Goal: Task Accomplishment & Management: Manage account settings

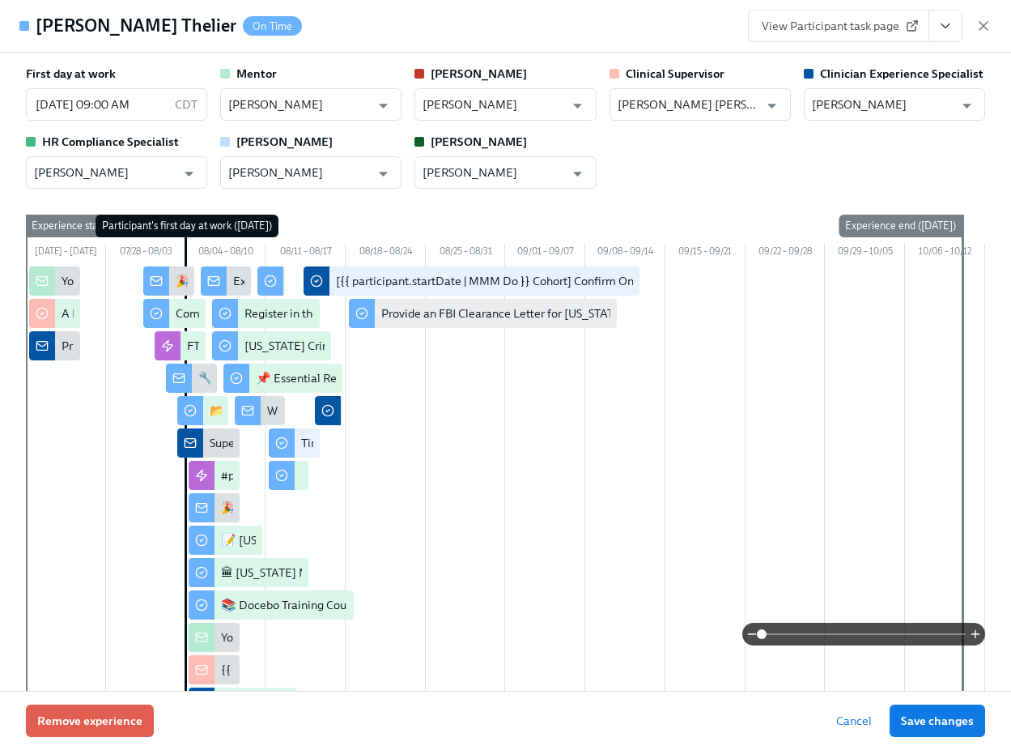
scroll to position [548, 0]
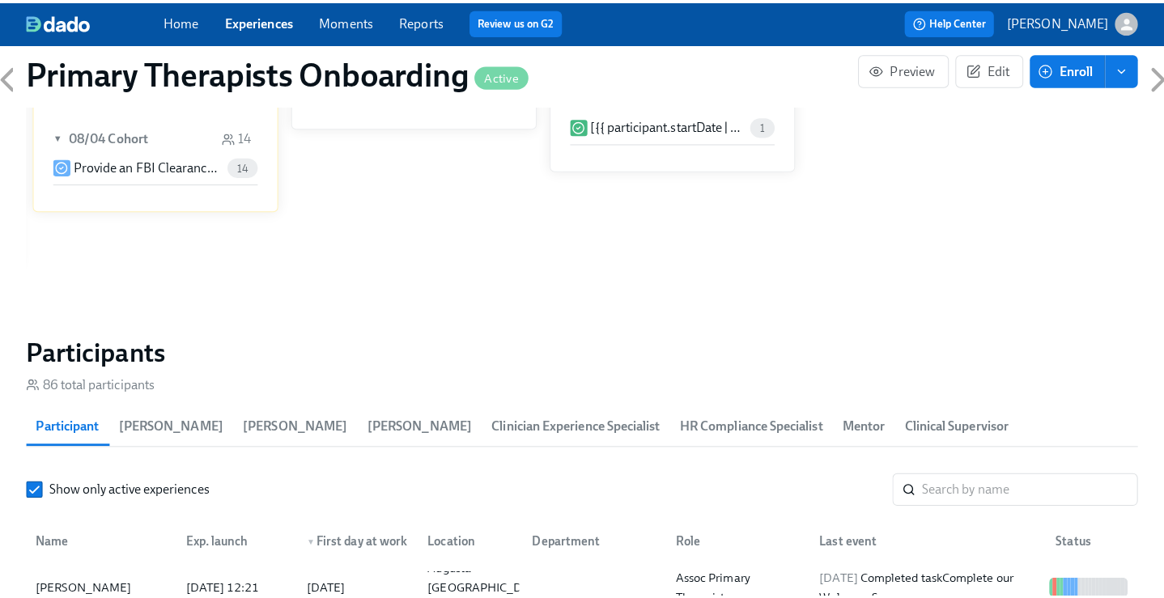
scroll to position [1453, 0]
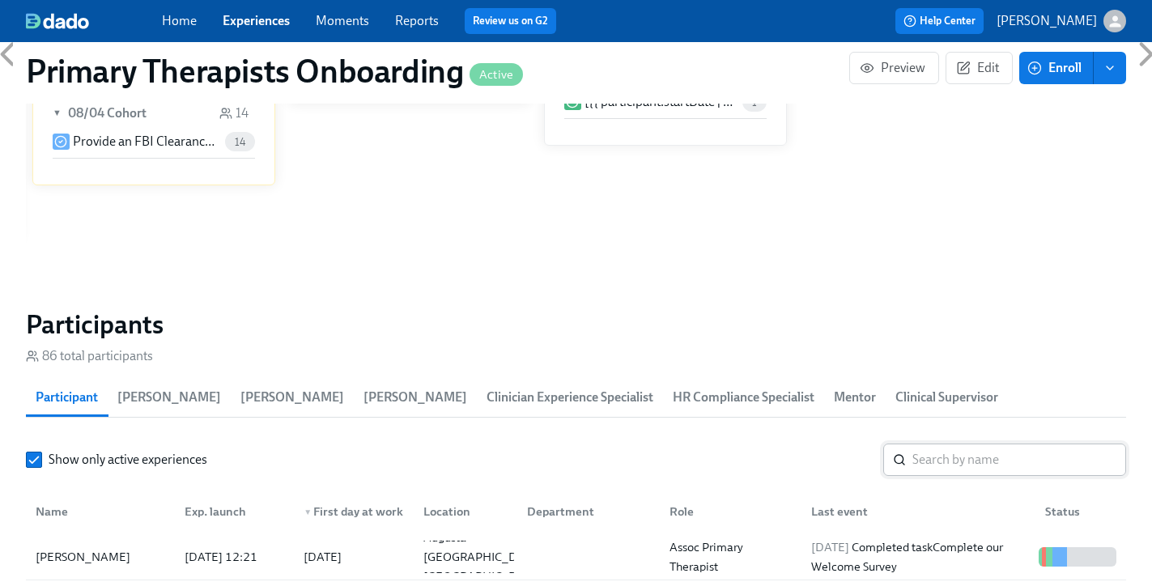
click at [965, 444] on input "search" at bounding box center [1019, 460] width 214 height 32
click at [101, 547] on div "Jingjing Wu" at bounding box center [83, 556] width 108 height 19
click at [1015, 444] on input "jingjing" at bounding box center [1019, 460] width 214 height 32
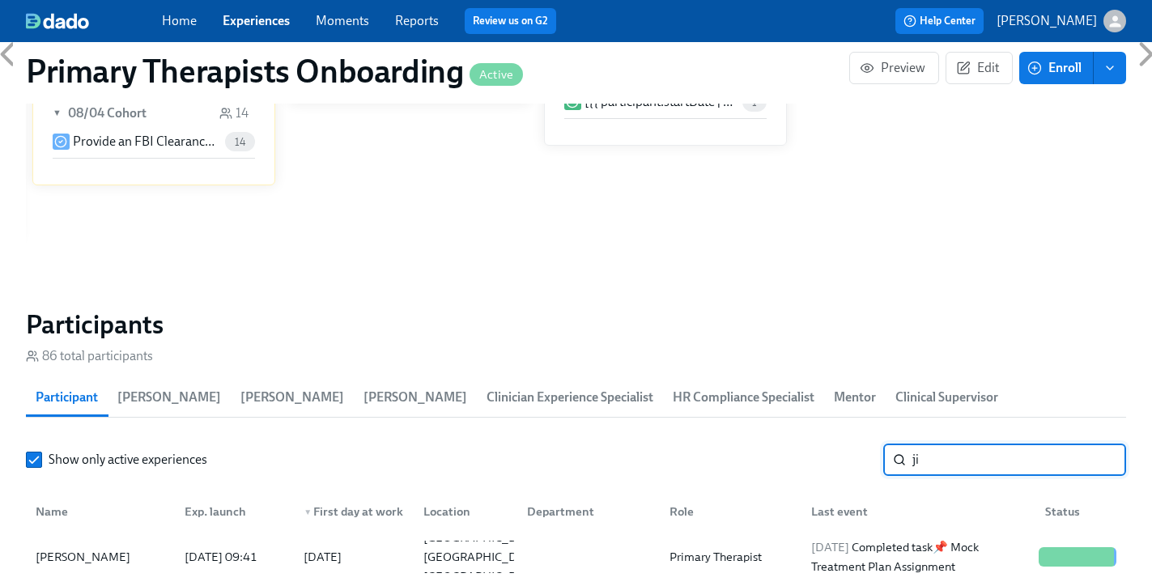
type input "j"
type input "Merce"
click at [91, 547] on div "Mercedy Jones" at bounding box center [83, 556] width 108 height 19
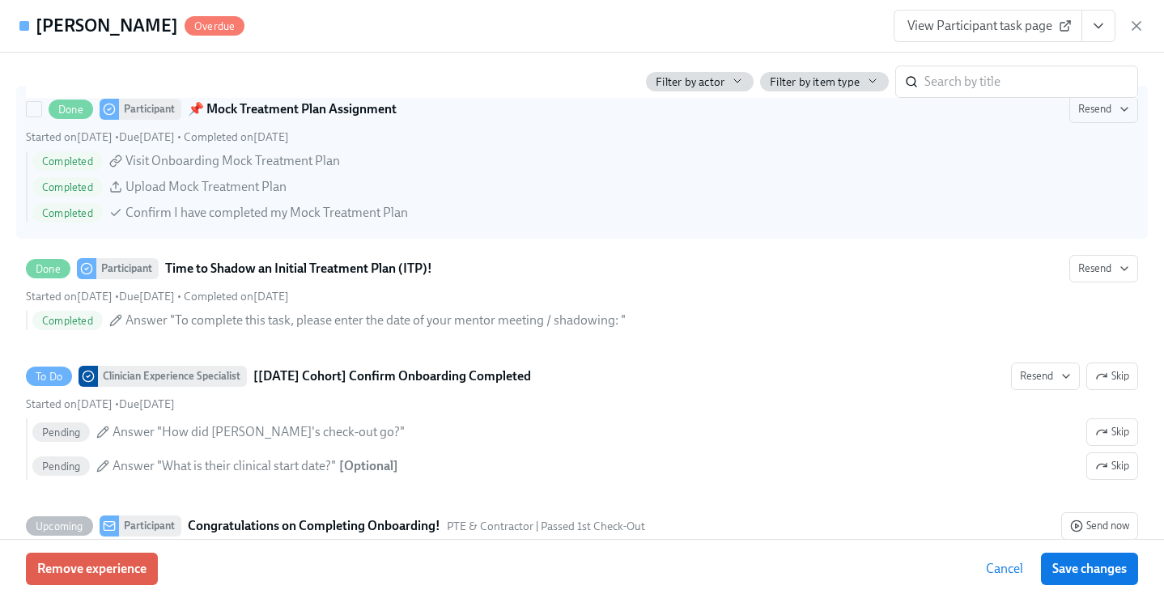
scroll to position [4250, 0]
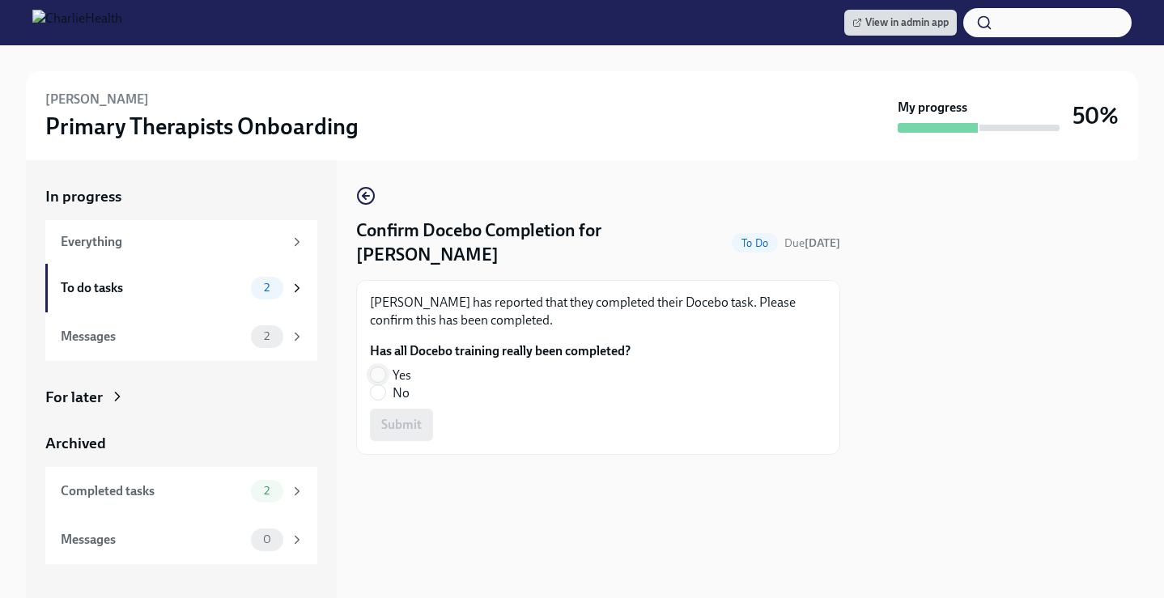
click at [376, 375] on input "Yes" at bounding box center [378, 375] width 15 height 15
radio input "true"
click at [398, 423] on span "Submit" at bounding box center [401, 425] width 40 height 16
click at [384, 372] on input "Yes" at bounding box center [378, 375] width 15 height 15
radio input "true"
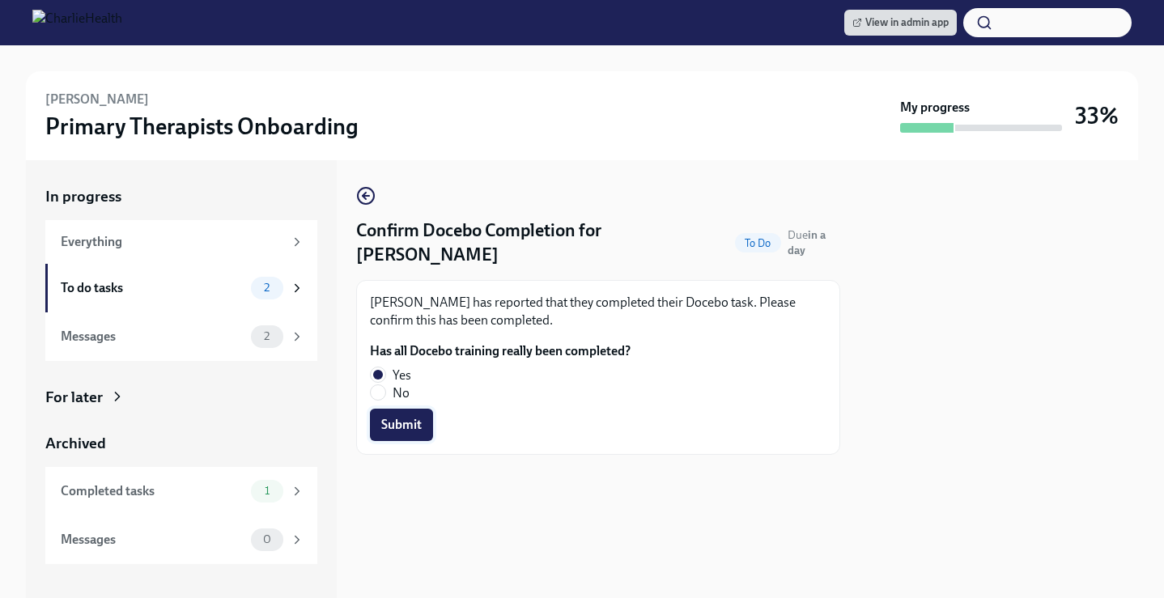
click at [417, 432] on span "Submit" at bounding box center [401, 425] width 40 height 16
drag, startPoint x: 377, startPoint y: 372, endPoint x: 394, endPoint y: 403, distance: 35.2
click at [376, 372] on input "Yes" at bounding box center [378, 375] width 15 height 15
radio input "true"
click at [405, 427] on span "Submit" at bounding box center [401, 425] width 40 height 16
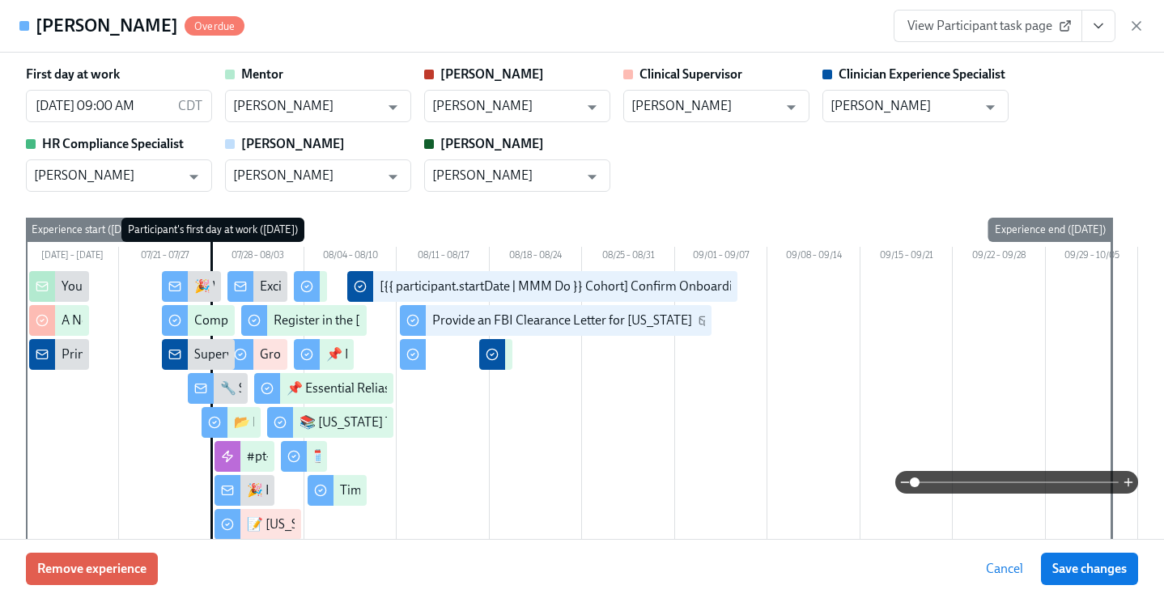
scroll to position [4250, 0]
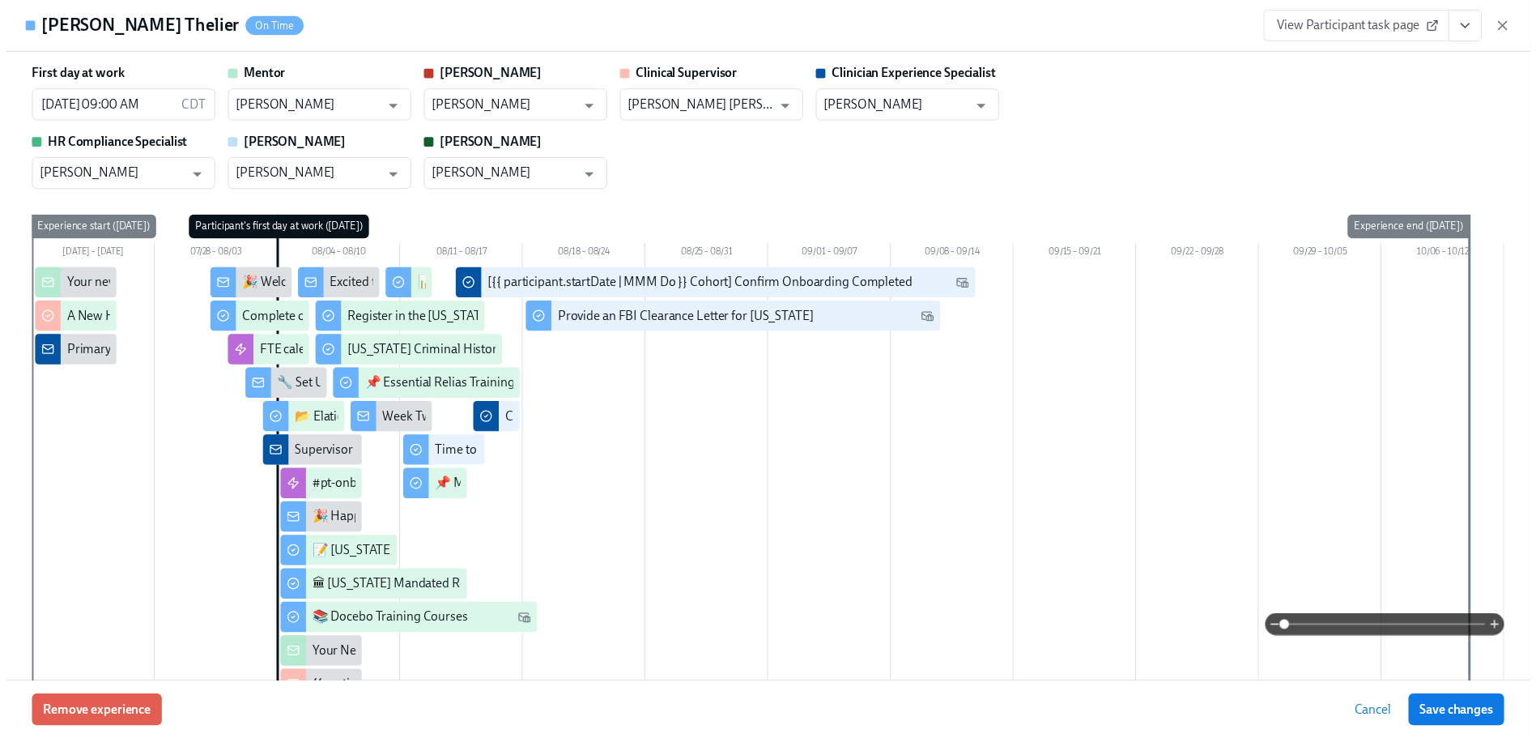
scroll to position [551, 0]
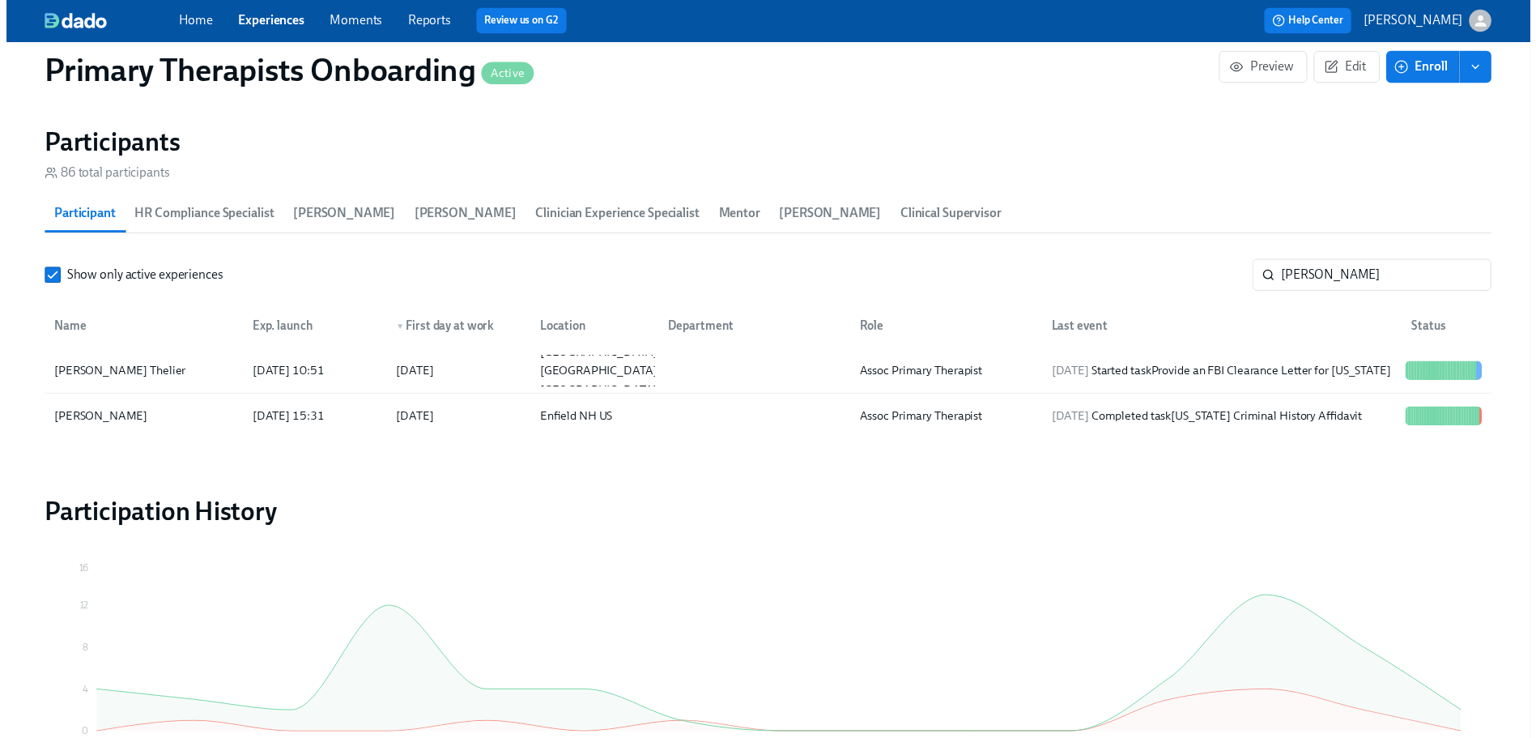
scroll to position [0, 21032]
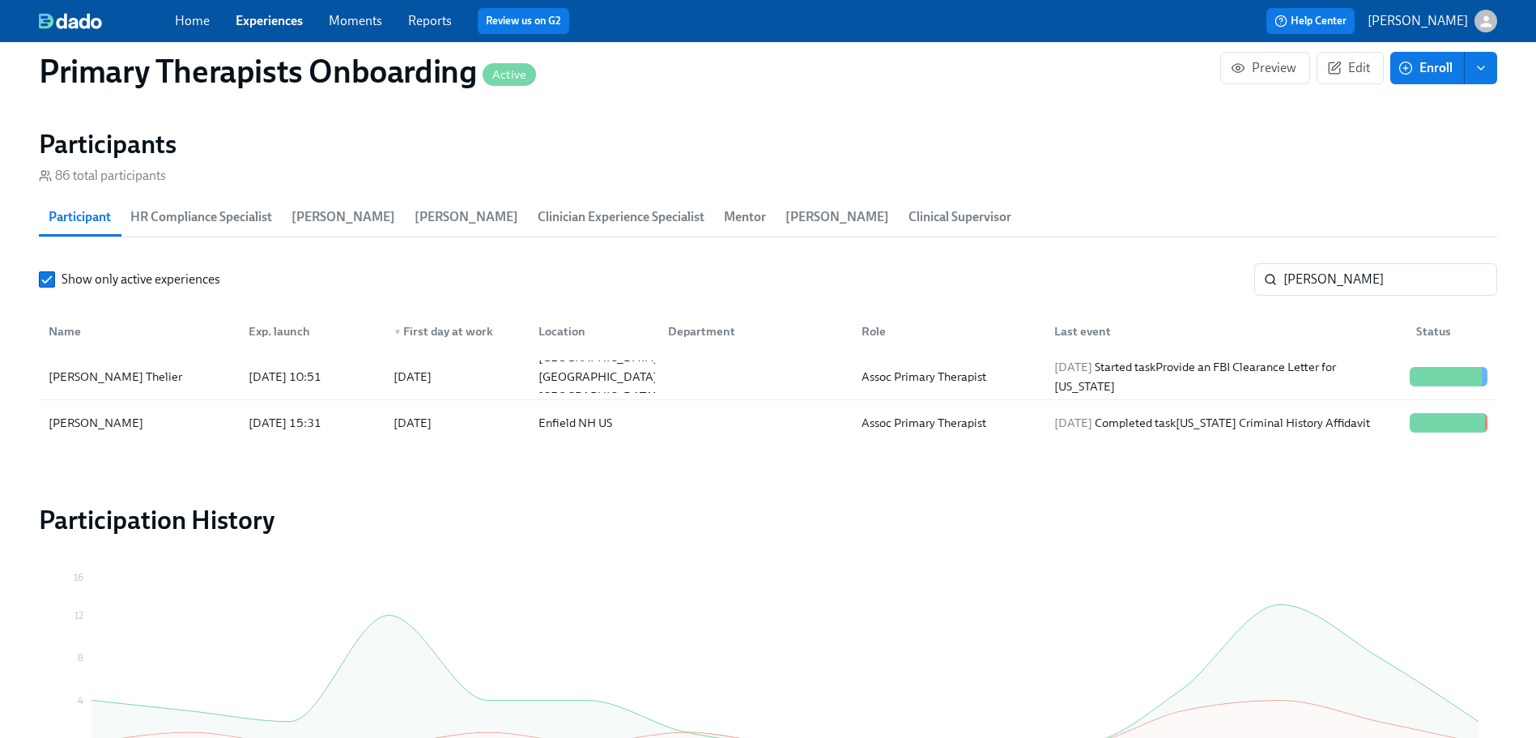
click at [277, 10] on div "Home Experiences Moments Reports Review us on G2" at bounding box center [505, 21] width 661 height 26
click at [273, 19] on link "Experiences" at bounding box center [269, 20] width 67 height 15
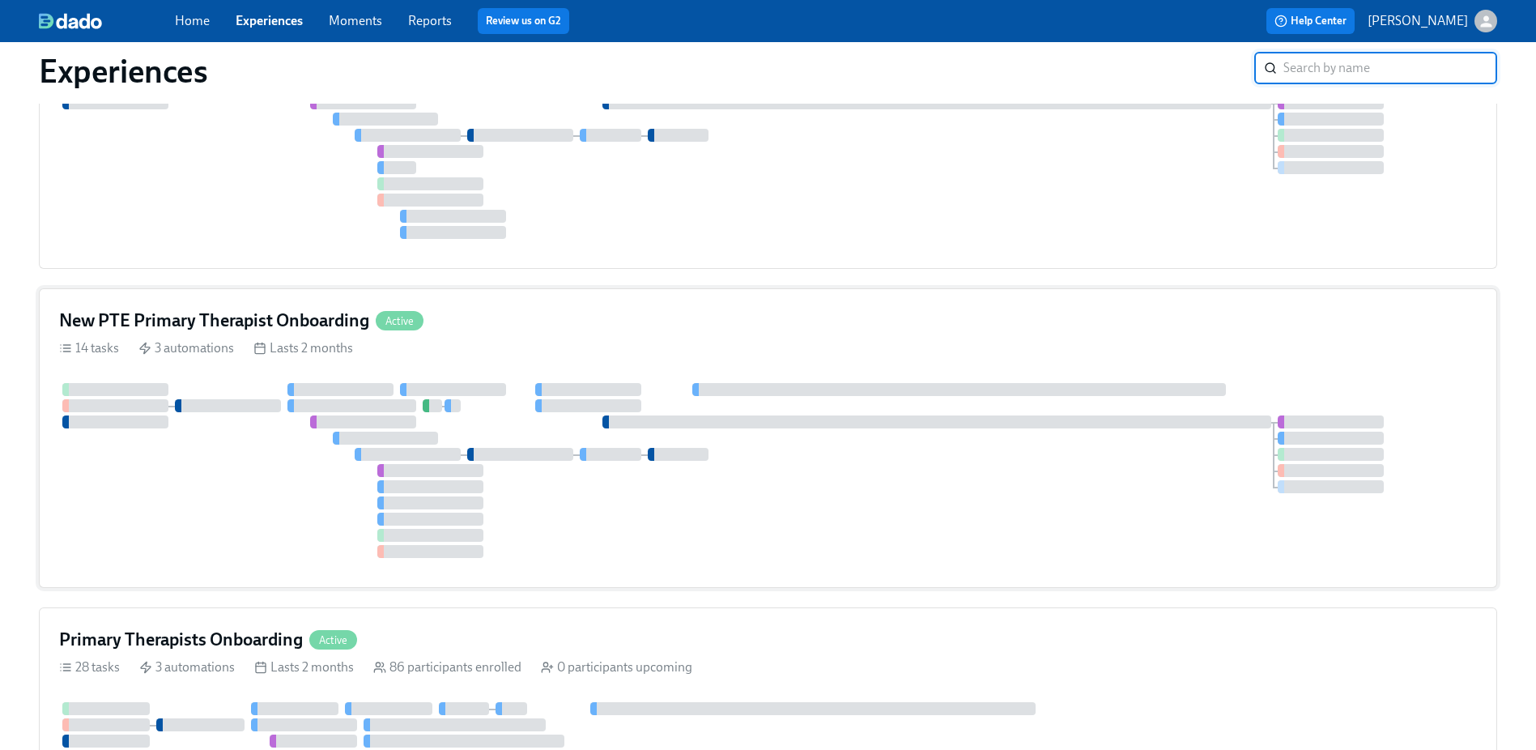
scroll to position [573, 0]
click at [300, 305] on div "New PTE Primary Therapist Onboarding Active 14 tasks 3 automations Lasts 2 mont…" at bounding box center [768, 440] width 1458 height 300
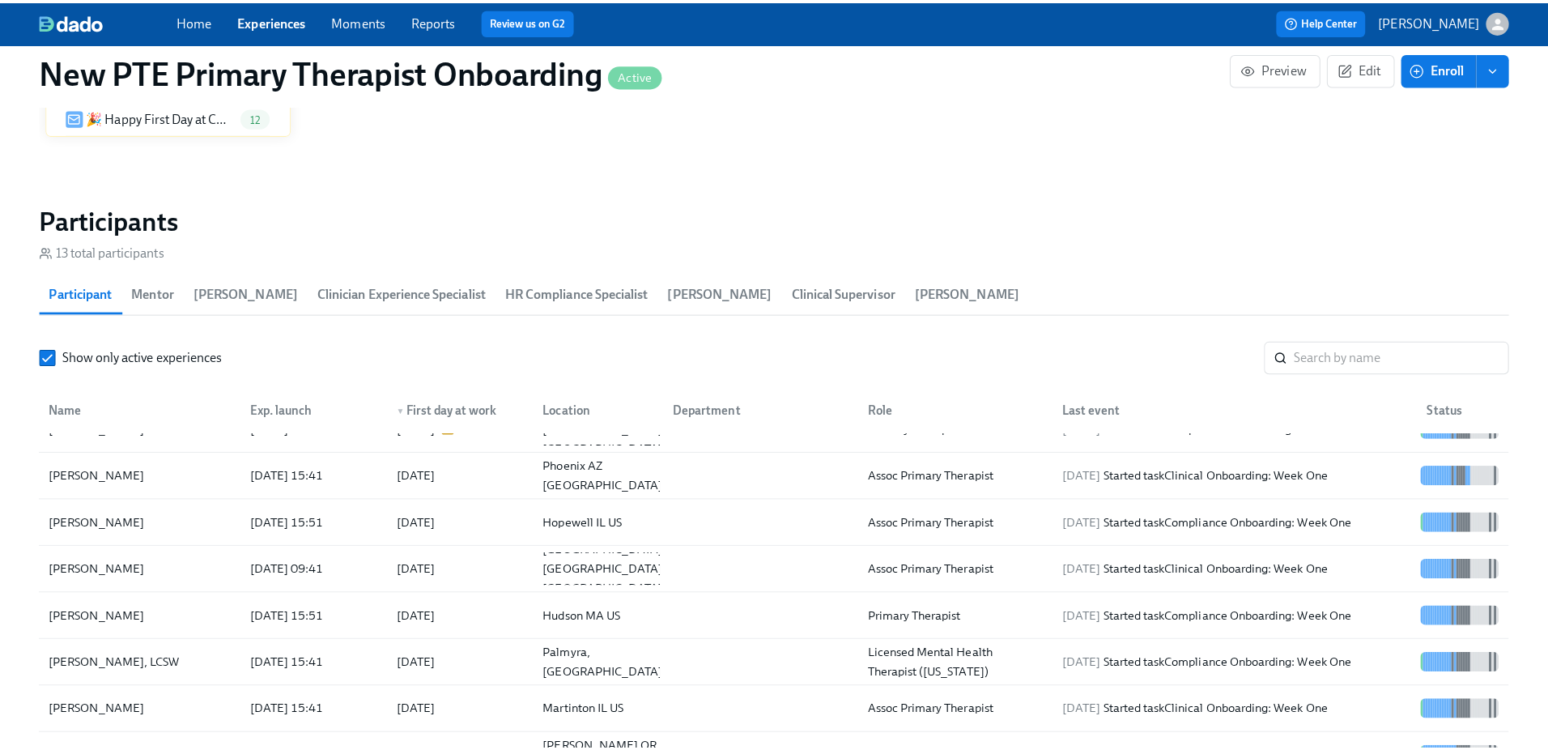
scroll to position [23, 0]
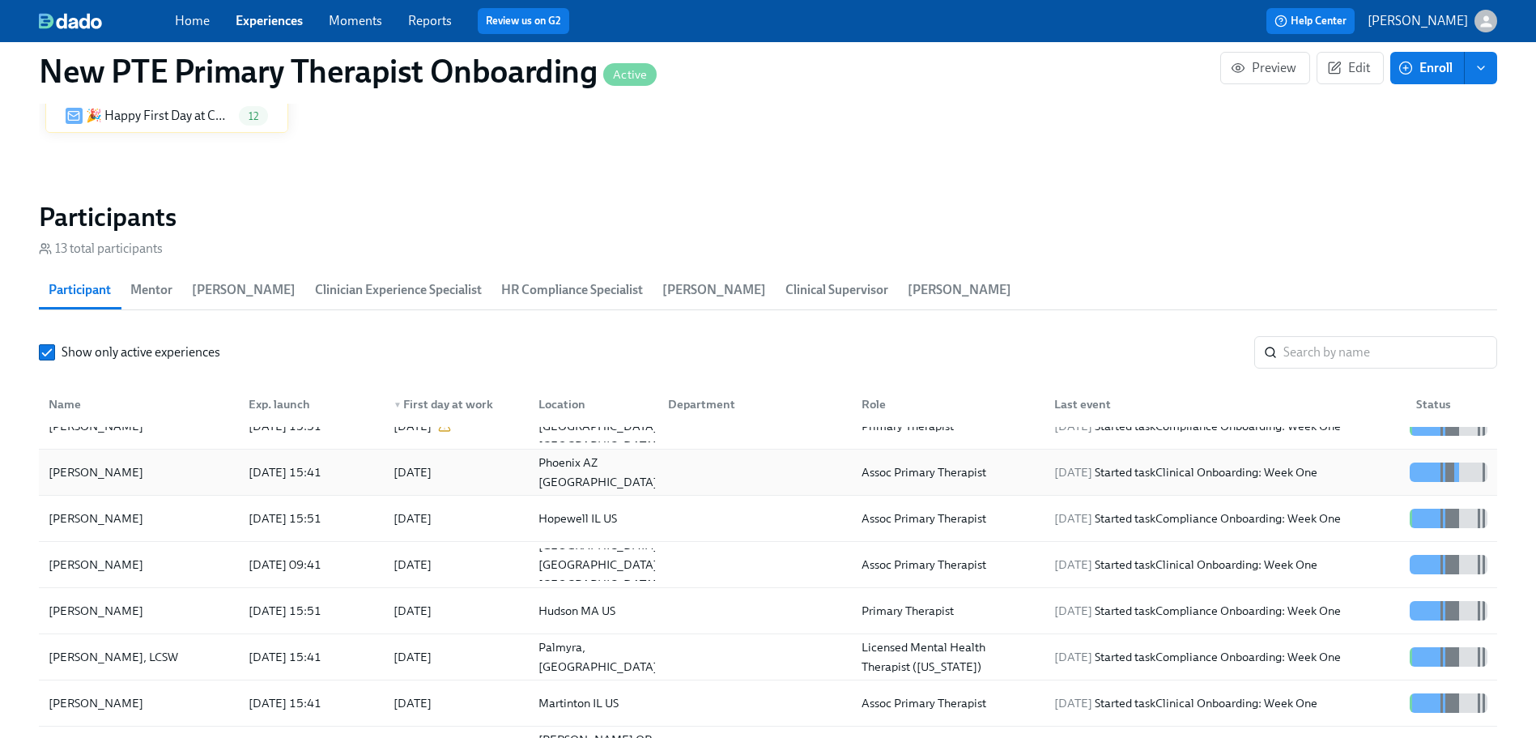
click at [101, 471] on div "Adonis Dees" at bounding box center [96, 471] width 108 height 19
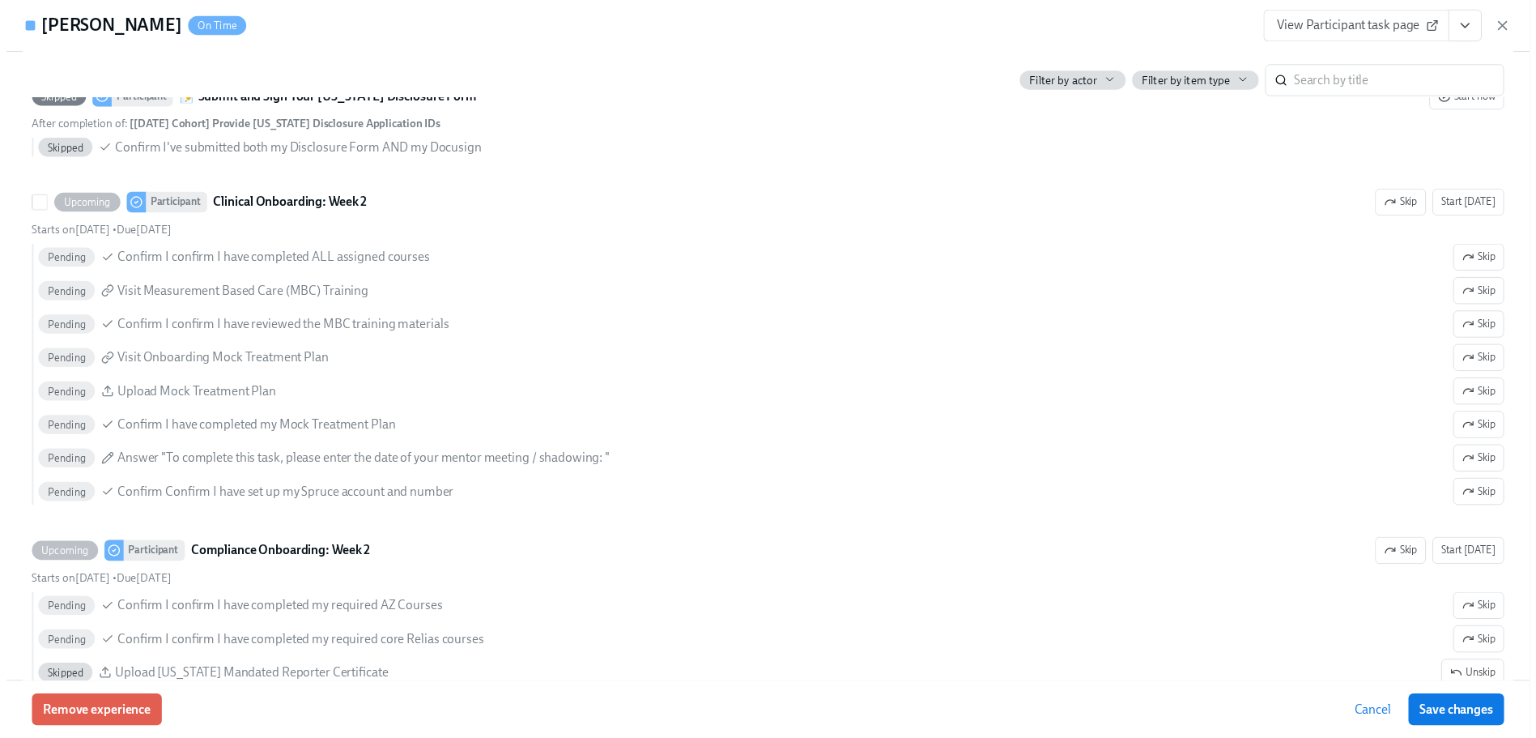
scroll to position [3230, 0]
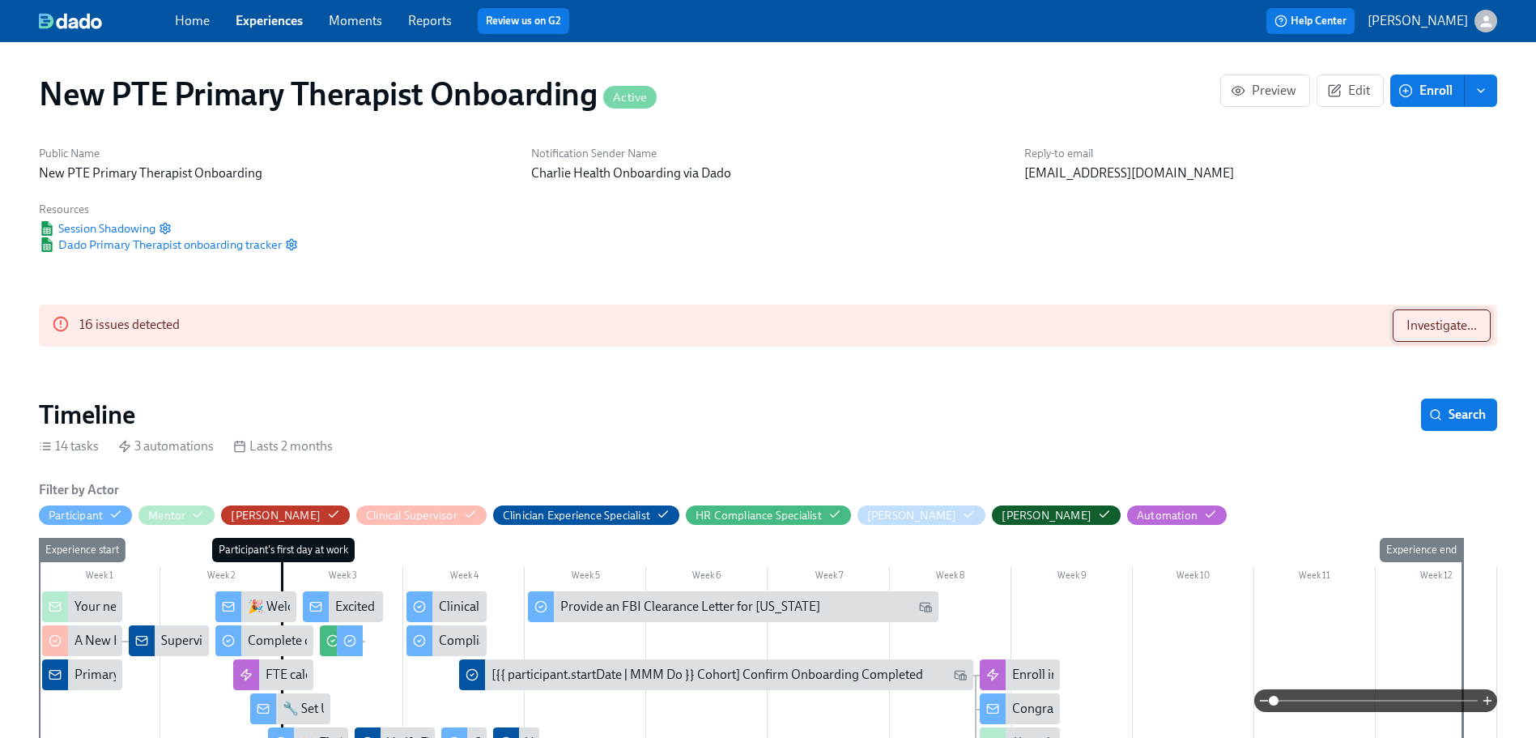
click at [1466, 324] on span "Investigate..." at bounding box center [1441, 325] width 70 height 16
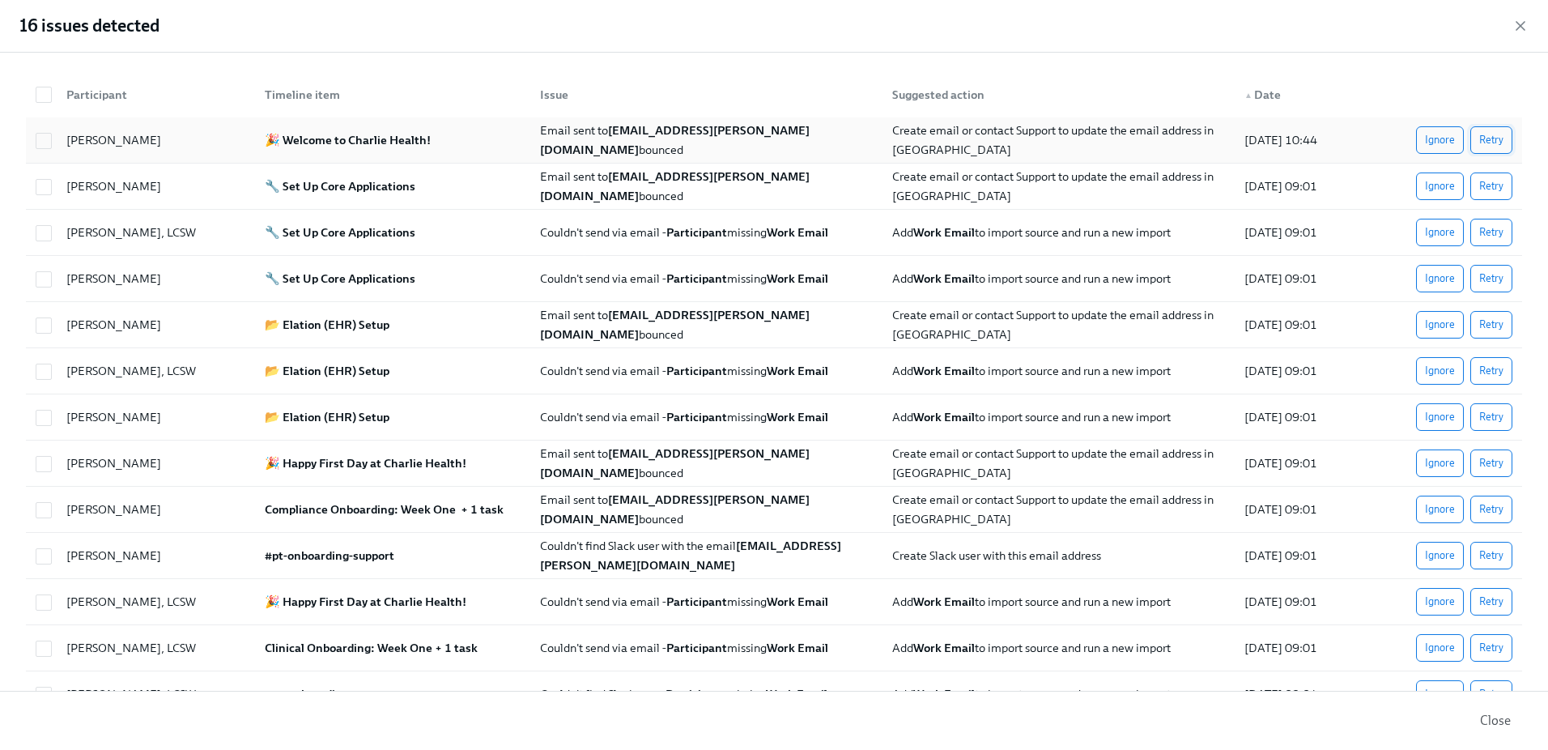
click at [1486, 142] on span "Retry" at bounding box center [1491, 140] width 24 height 16
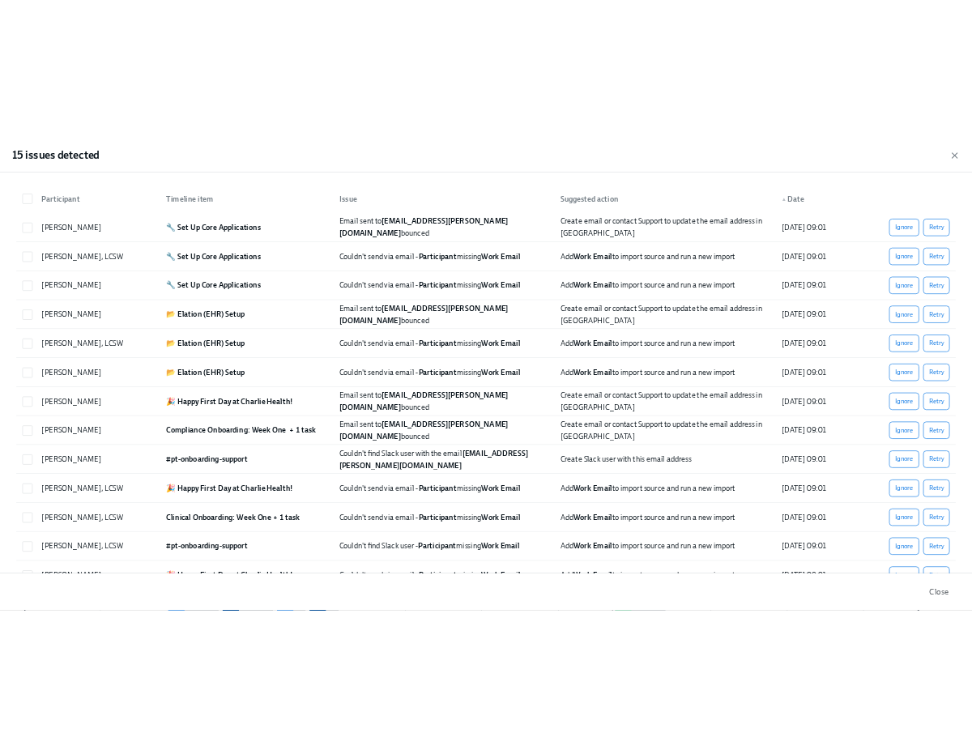
scroll to position [0, 1855]
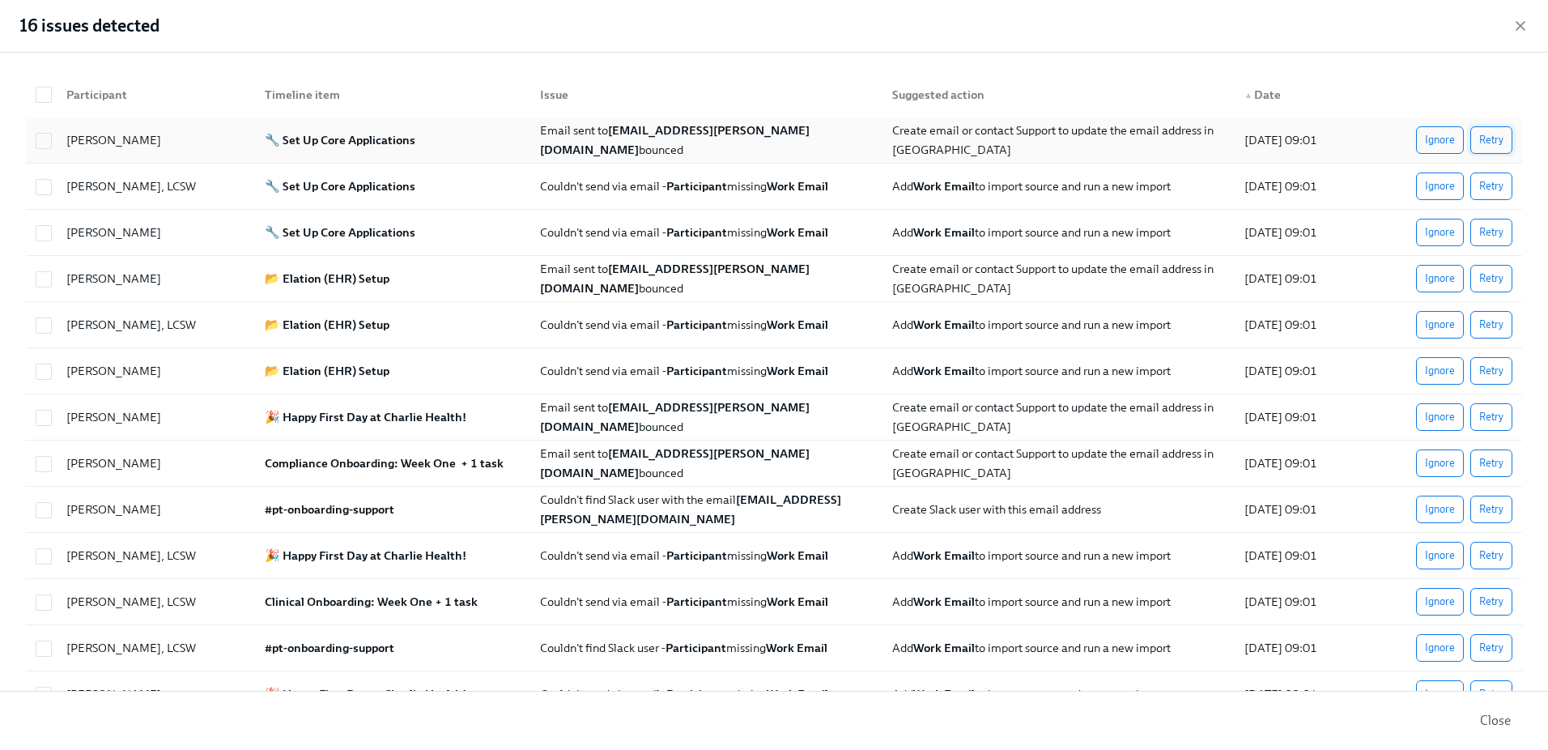
click at [1478, 148] on button "Retry" at bounding box center [1491, 140] width 42 height 28
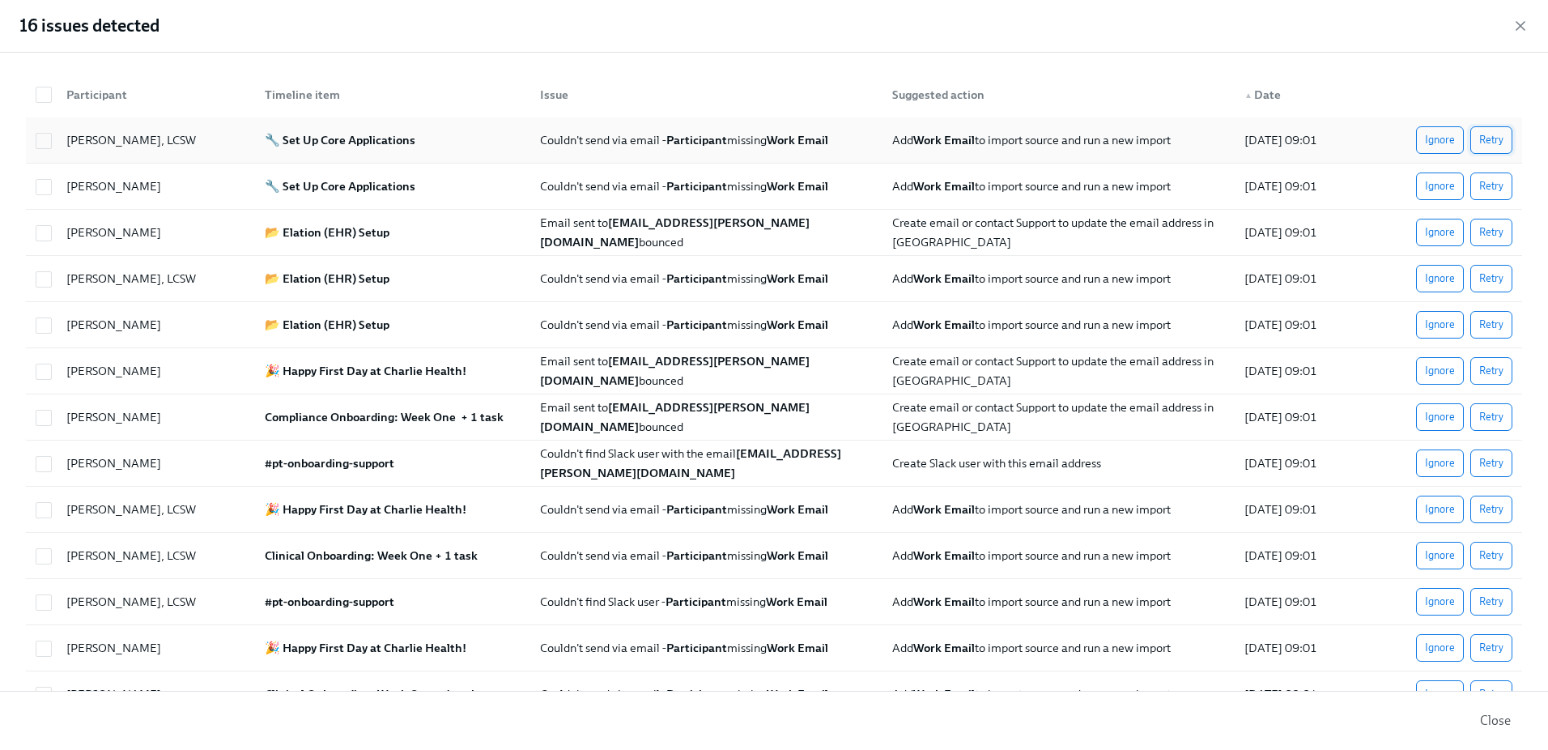
click at [1479, 140] on span "Retry" at bounding box center [1491, 140] width 24 height 16
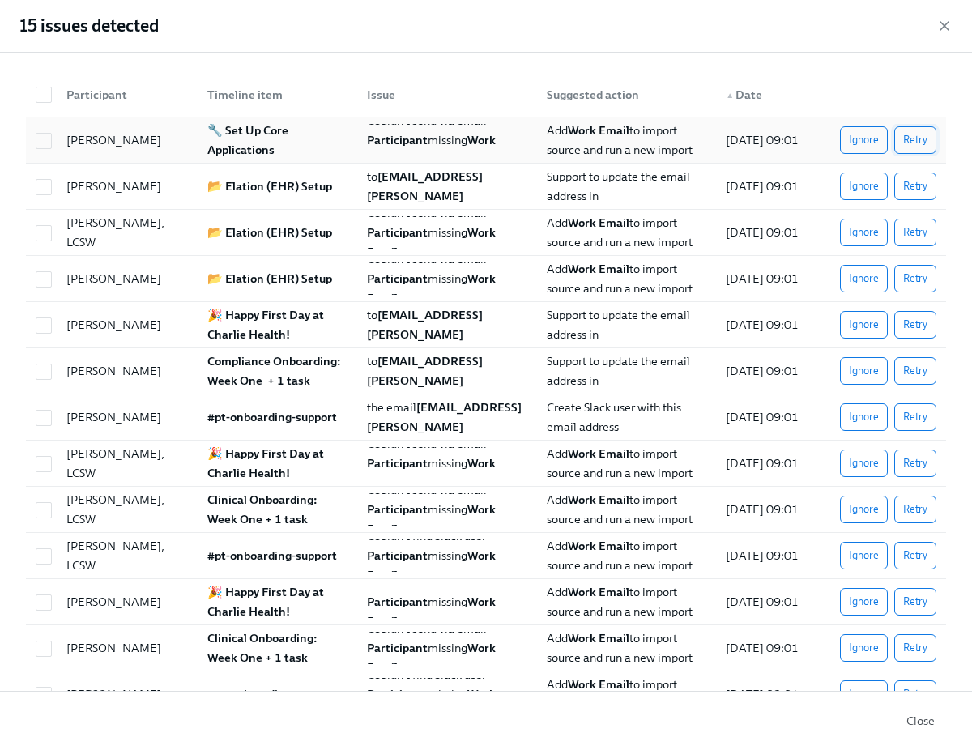
click at [903, 139] on span "Retry" at bounding box center [915, 140] width 24 height 16
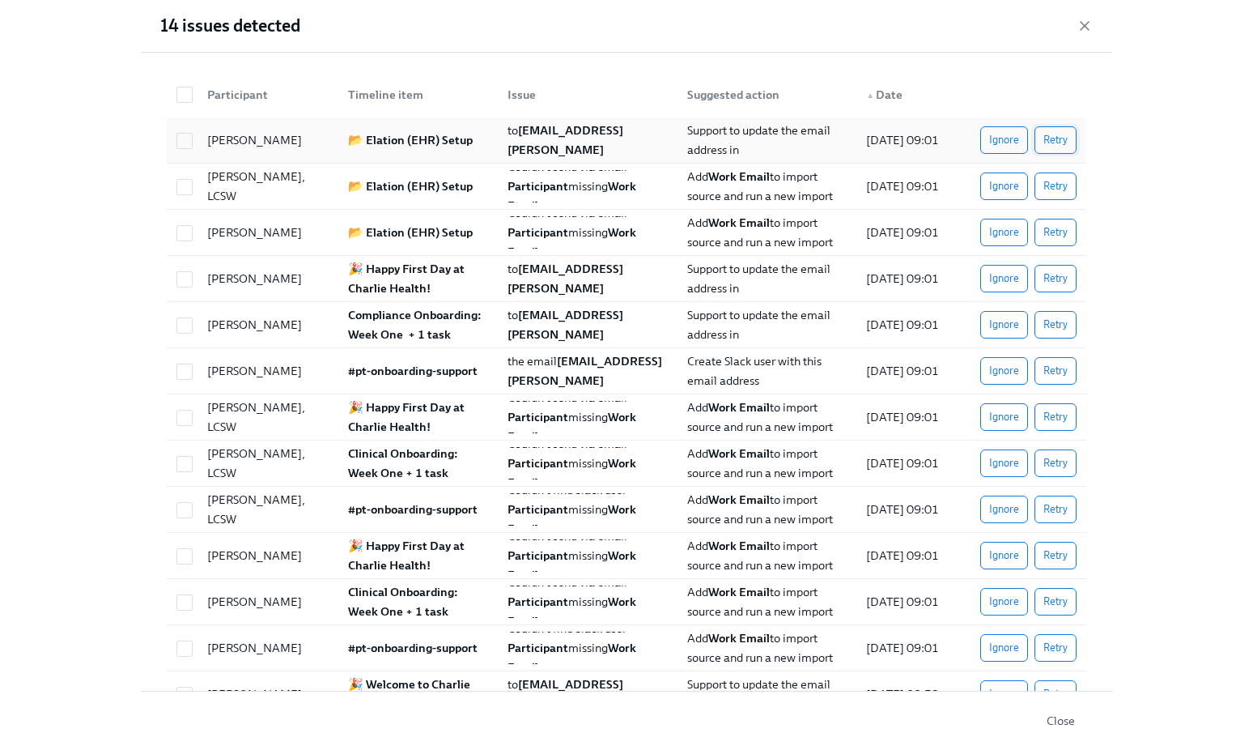
scroll to position [0, 2405]
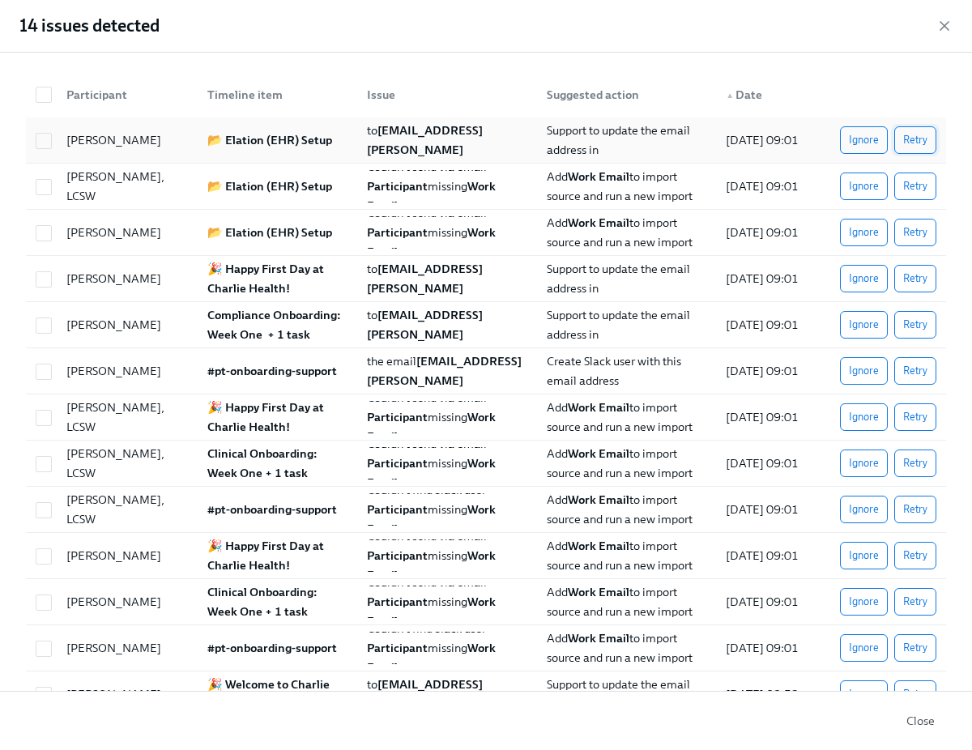
click at [908, 152] on button "Retry" at bounding box center [915, 140] width 42 height 28
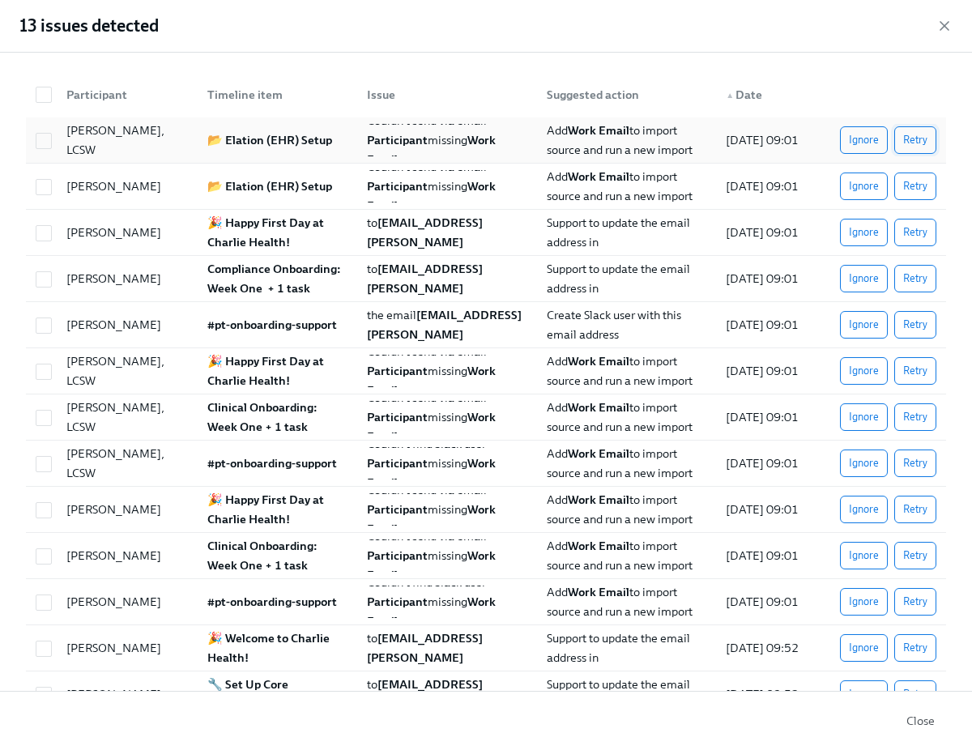
click at [908, 132] on span "Retry" at bounding box center [915, 140] width 24 height 16
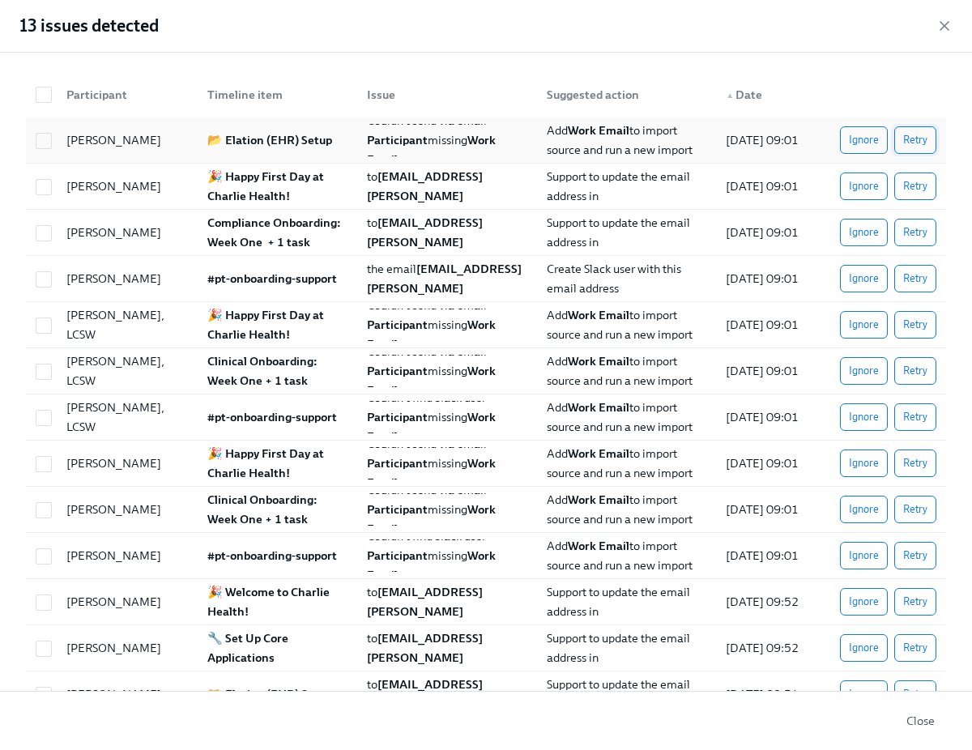
click at [908, 136] on span "Retry" at bounding box center [915, 140] width 24 height 16
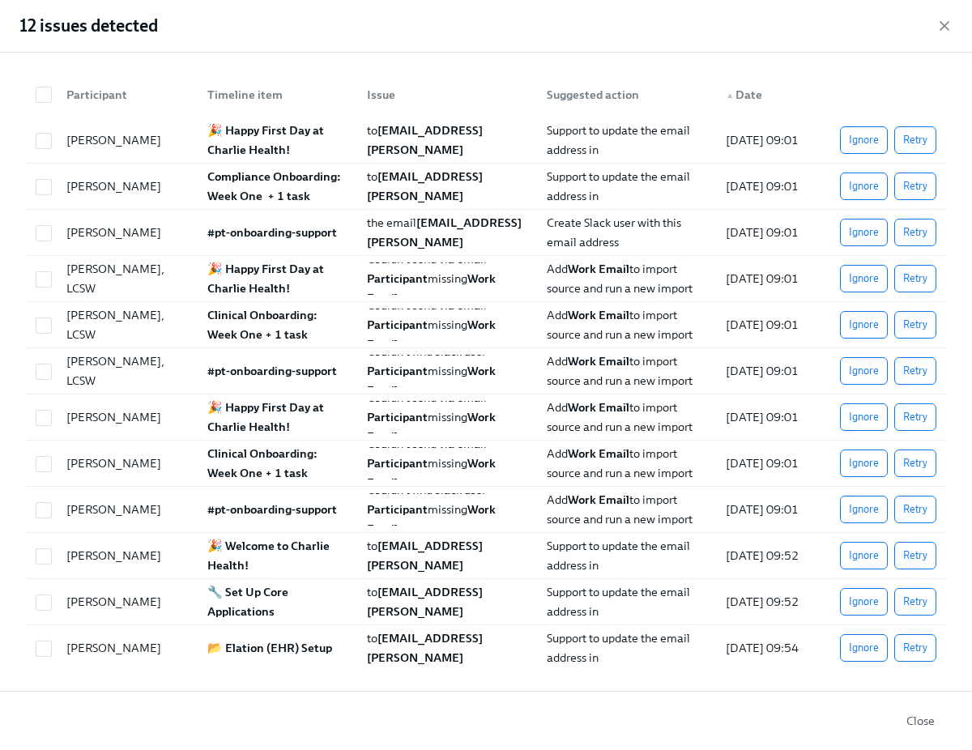
click at [908, 136] on span "Retry" at bounding box center [915, 140] width 24 height 16
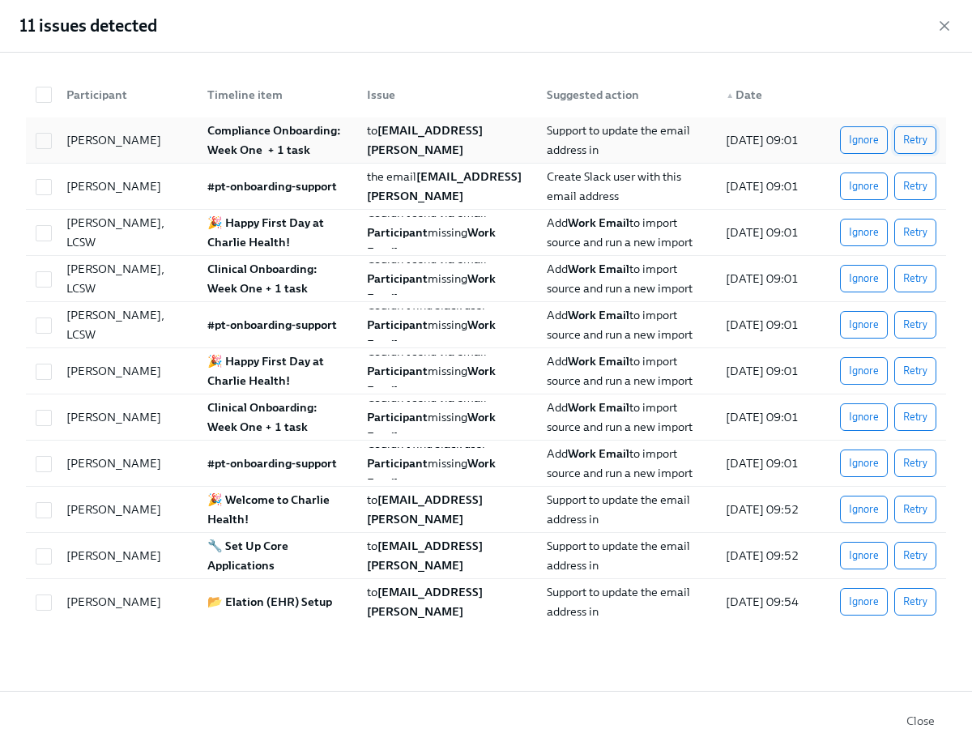
click at [908, 138] on span "Retry" at bounding box center [915, 140] width 24 height 16
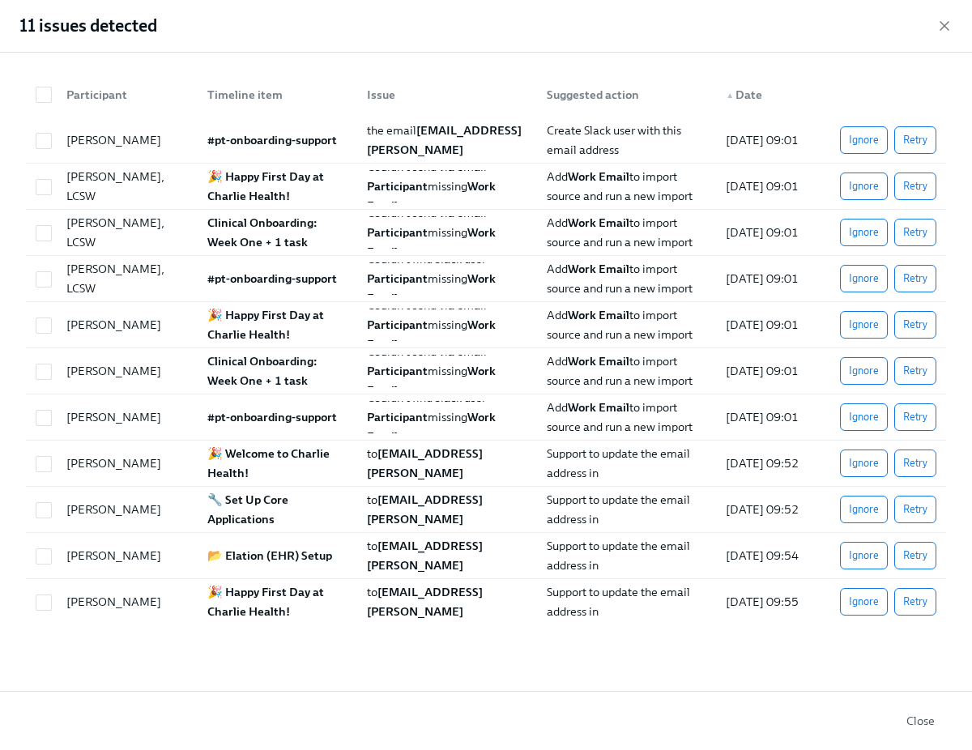
click at [908, 138] on span "Retry" at bounding box center [915, 140] width 24 height 16
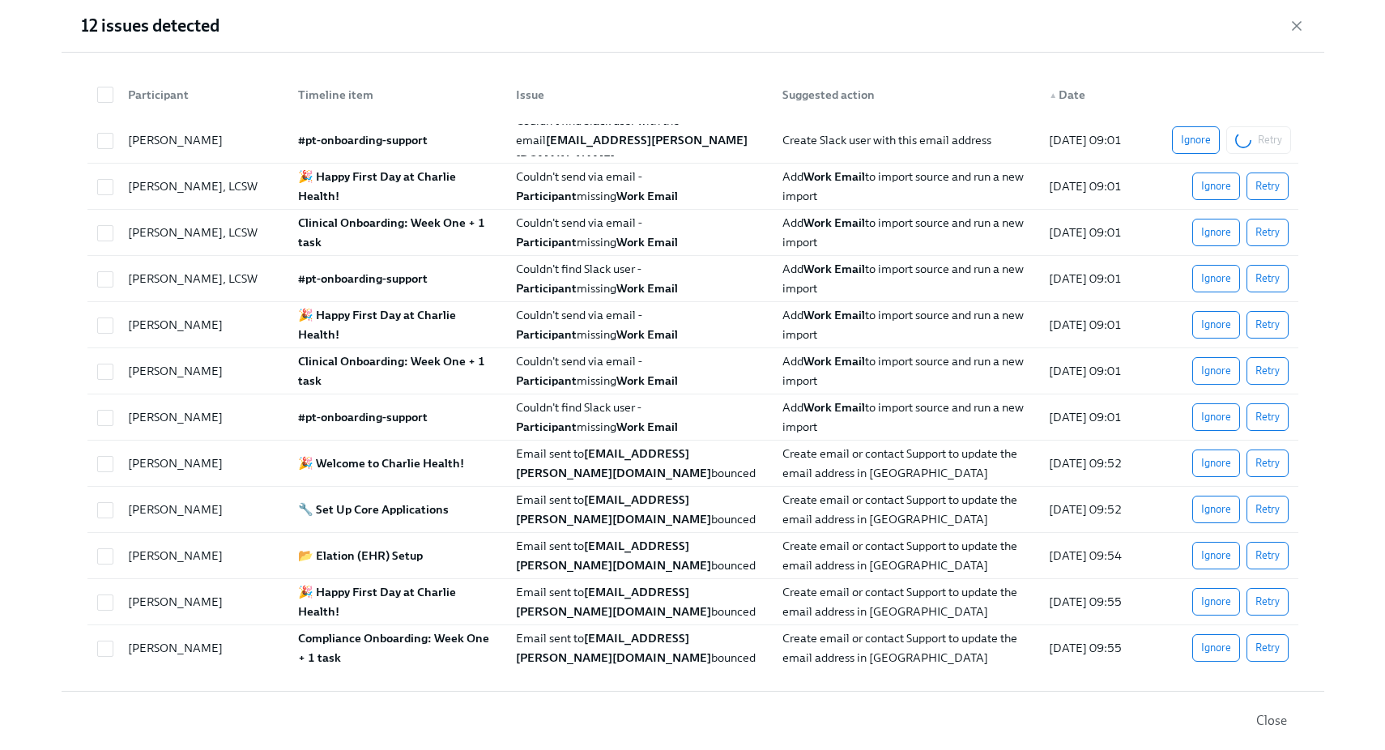
scroll to position [0, 2018]
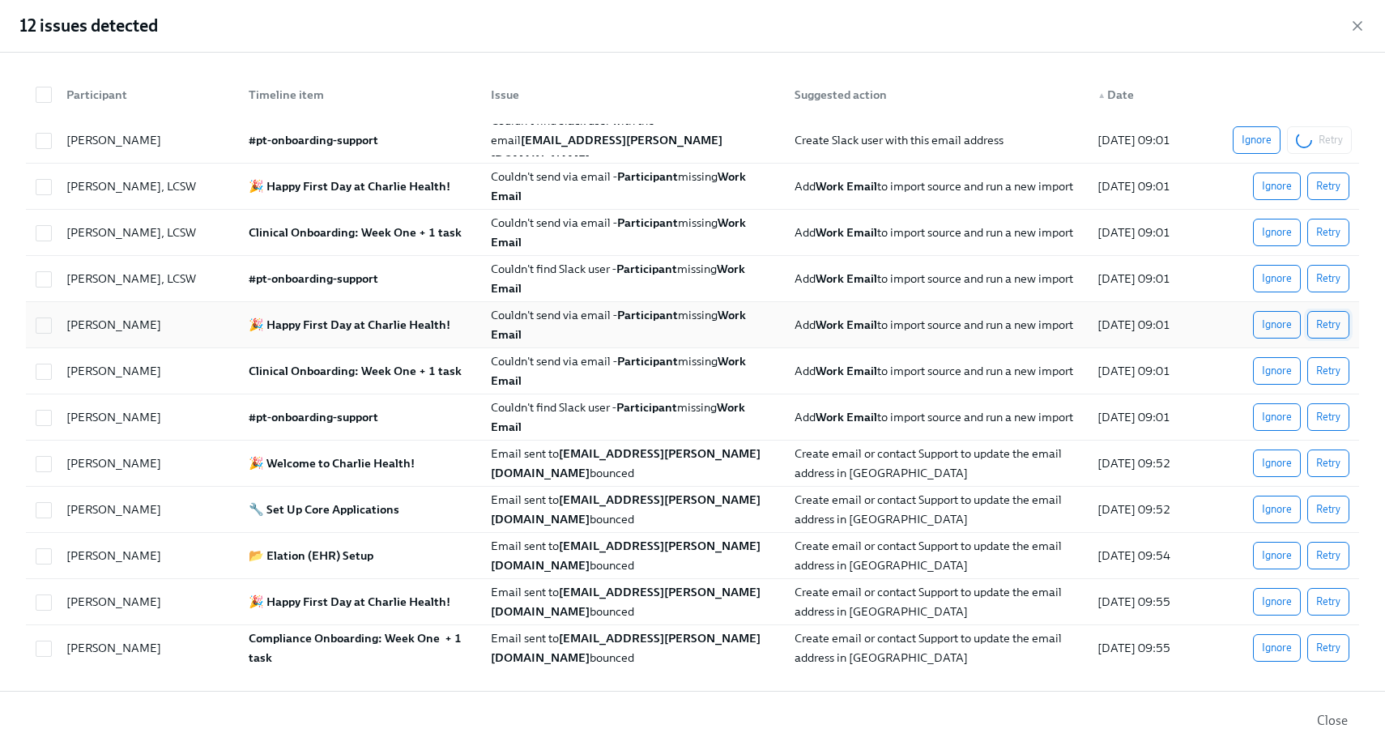
click at [1330, 332] on span "Retry" at bounding box center [1328, 325] width 24 height 16
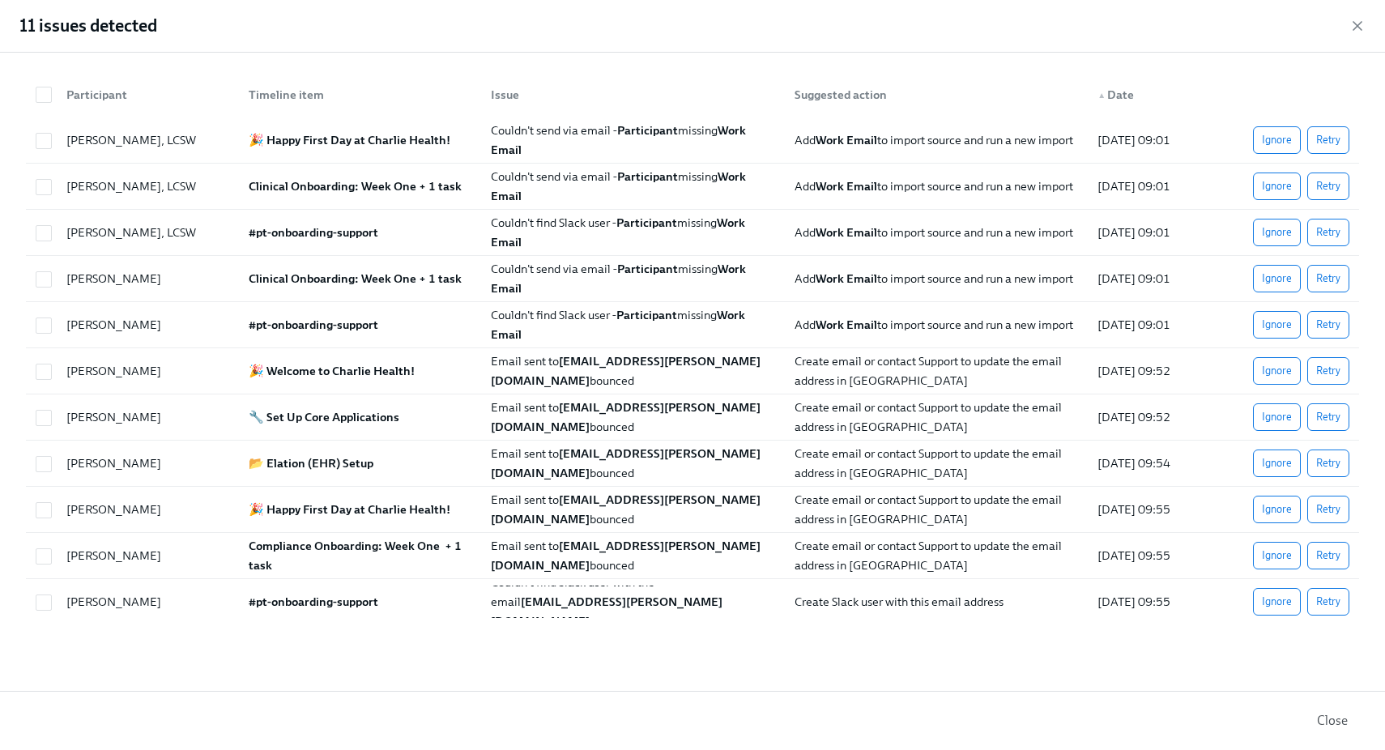
click at [1337, 142] on span "Retry" at bounding box center [1328, 140] width 24 height 16
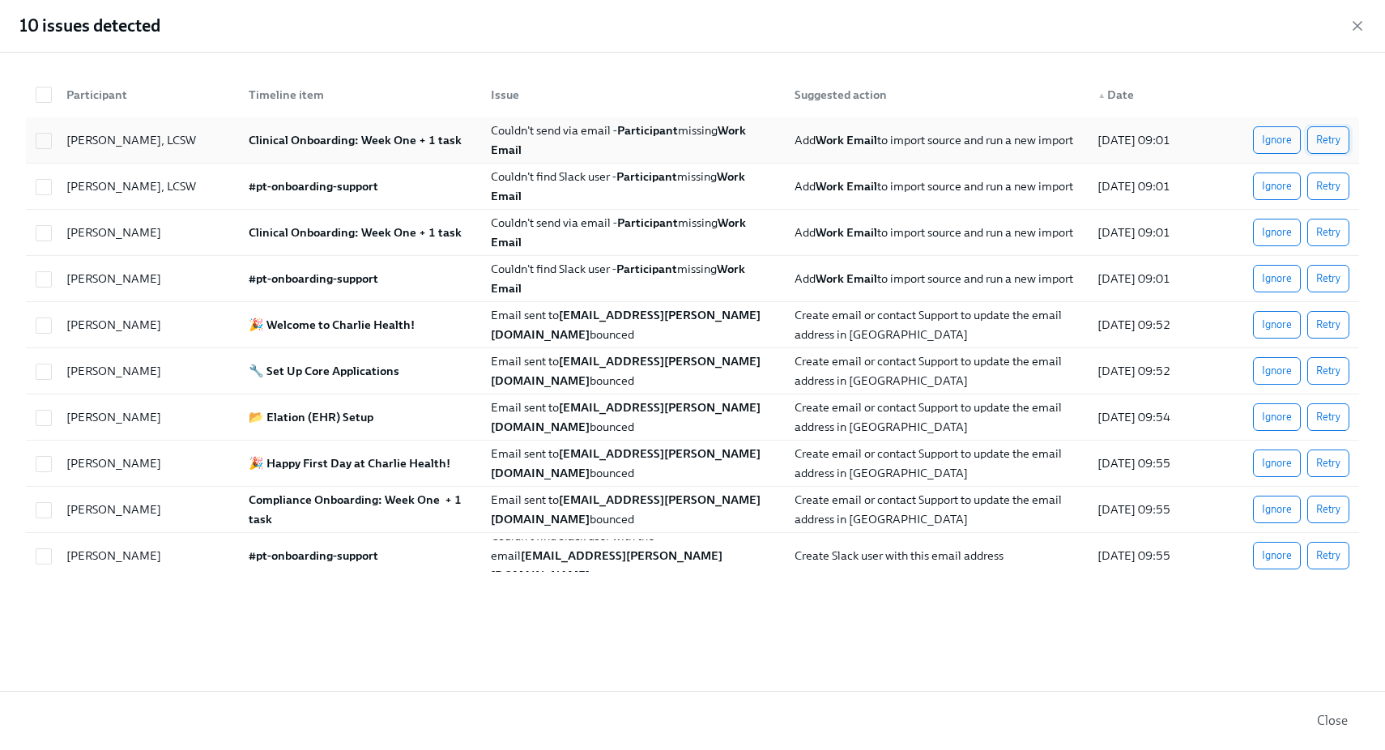
click at [1330, 134] on span "Retry" at bounding box center [1328, 140] width 24 height 16
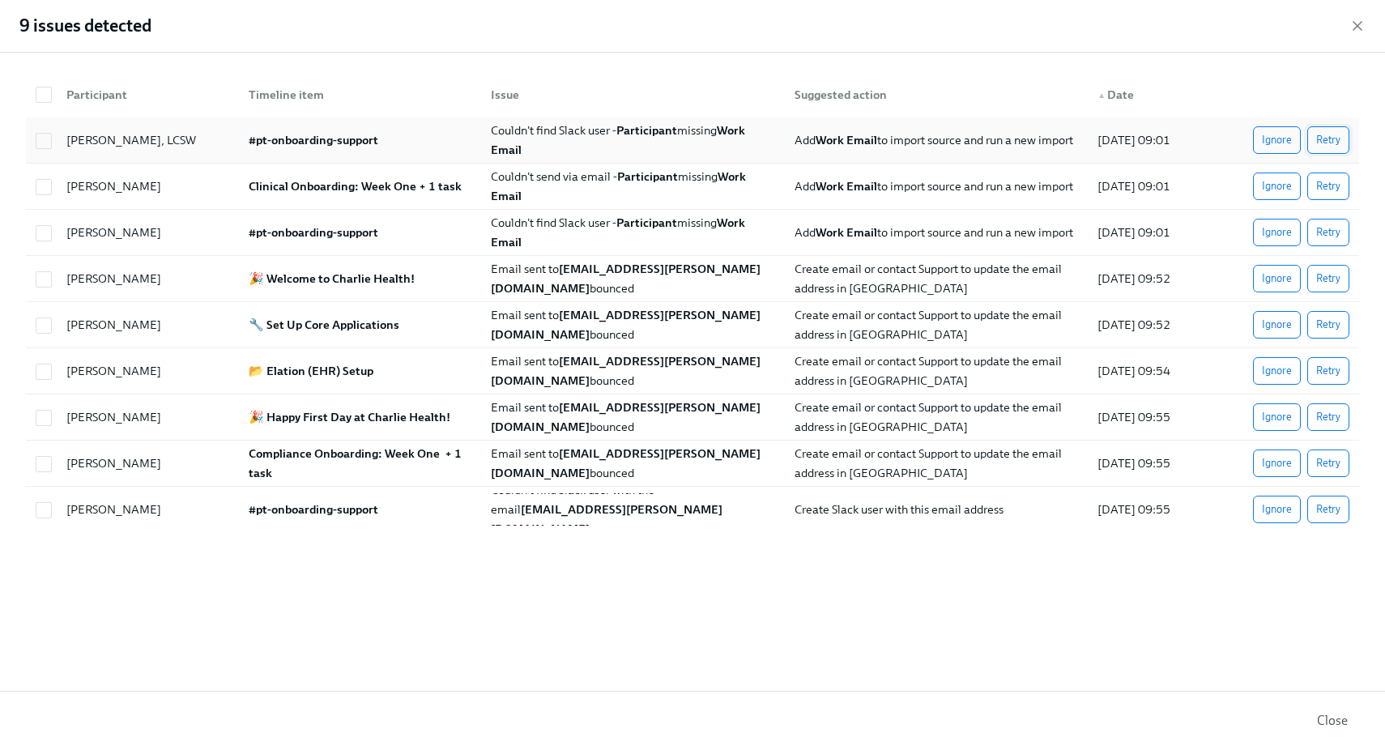
click at [1334, 143] on span "Retry" at bounding box center [1328, 140] width 24 height 16
click at [1336, 147] on span "Retry" at bounding box center [1328, 140] width 24 height 16
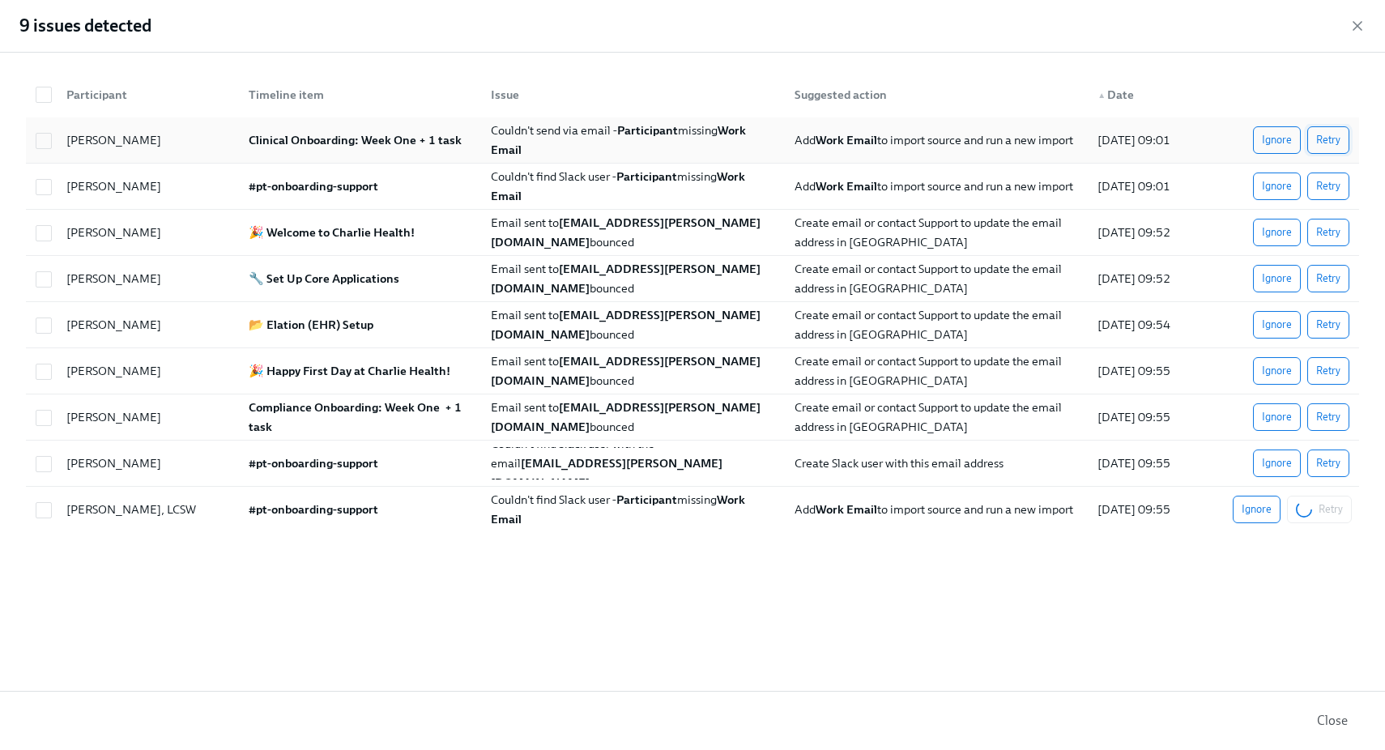
click at [1337, 137] on span "Retry" at bounding box center [1328, 140] width 24 height 16
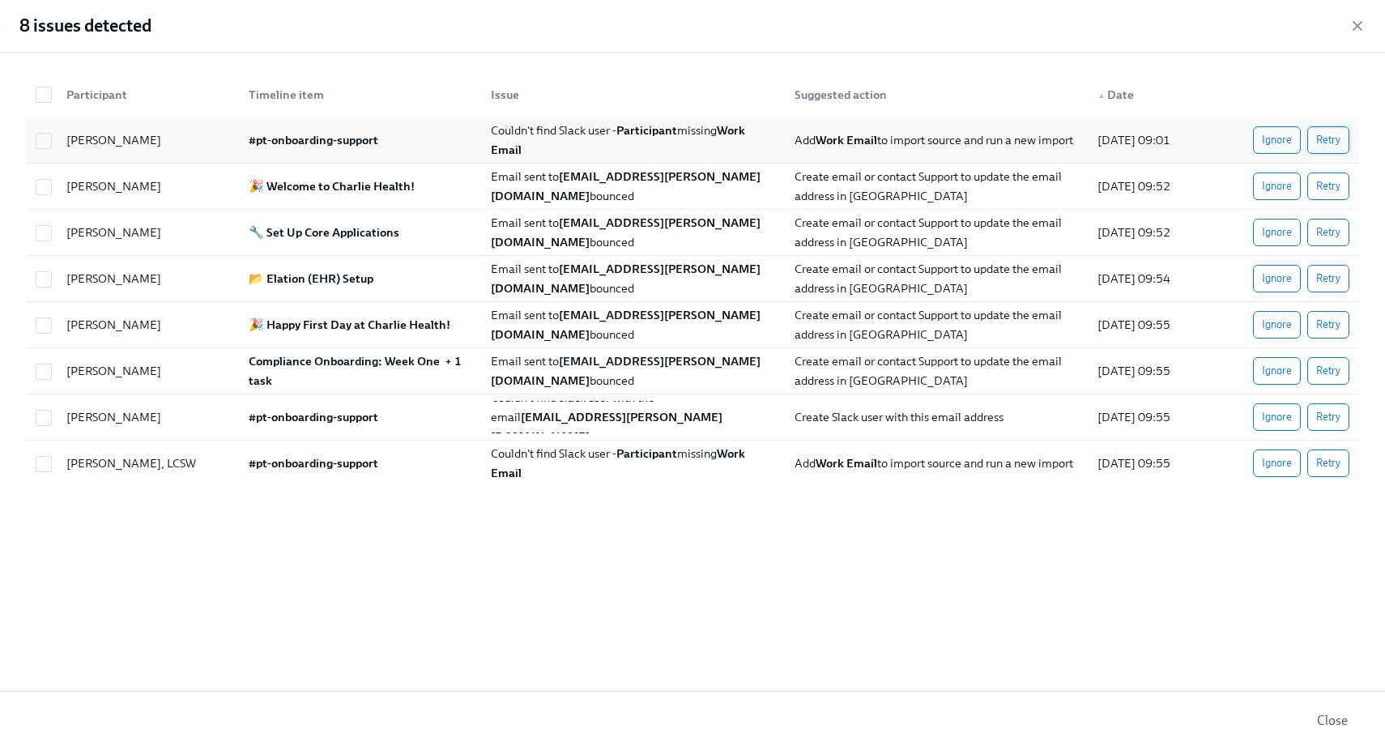
click at [1332, 149] on button "Retry" at bounding box center [1328, 140] width 42 height 28
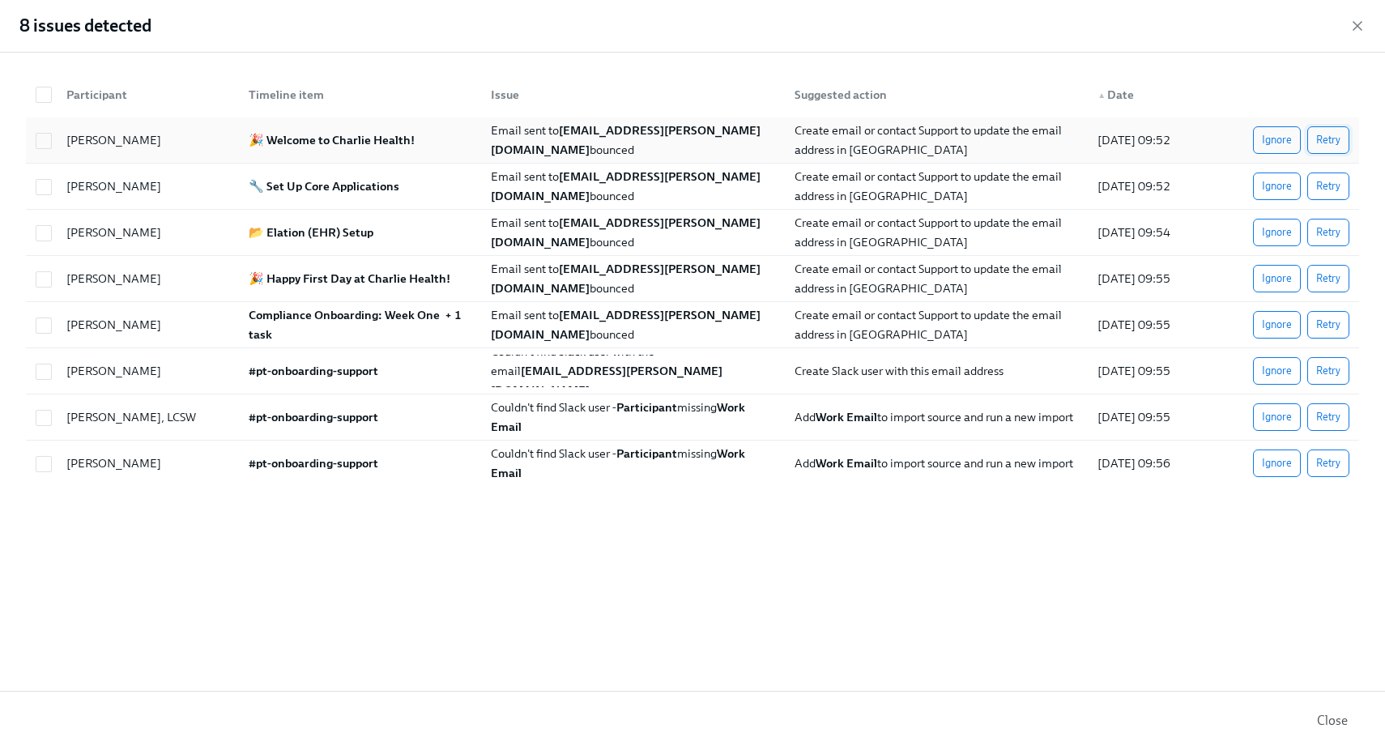
click at [1333, 138] on span "Retry" at bounding box center [1328, 140] width 24 height 16
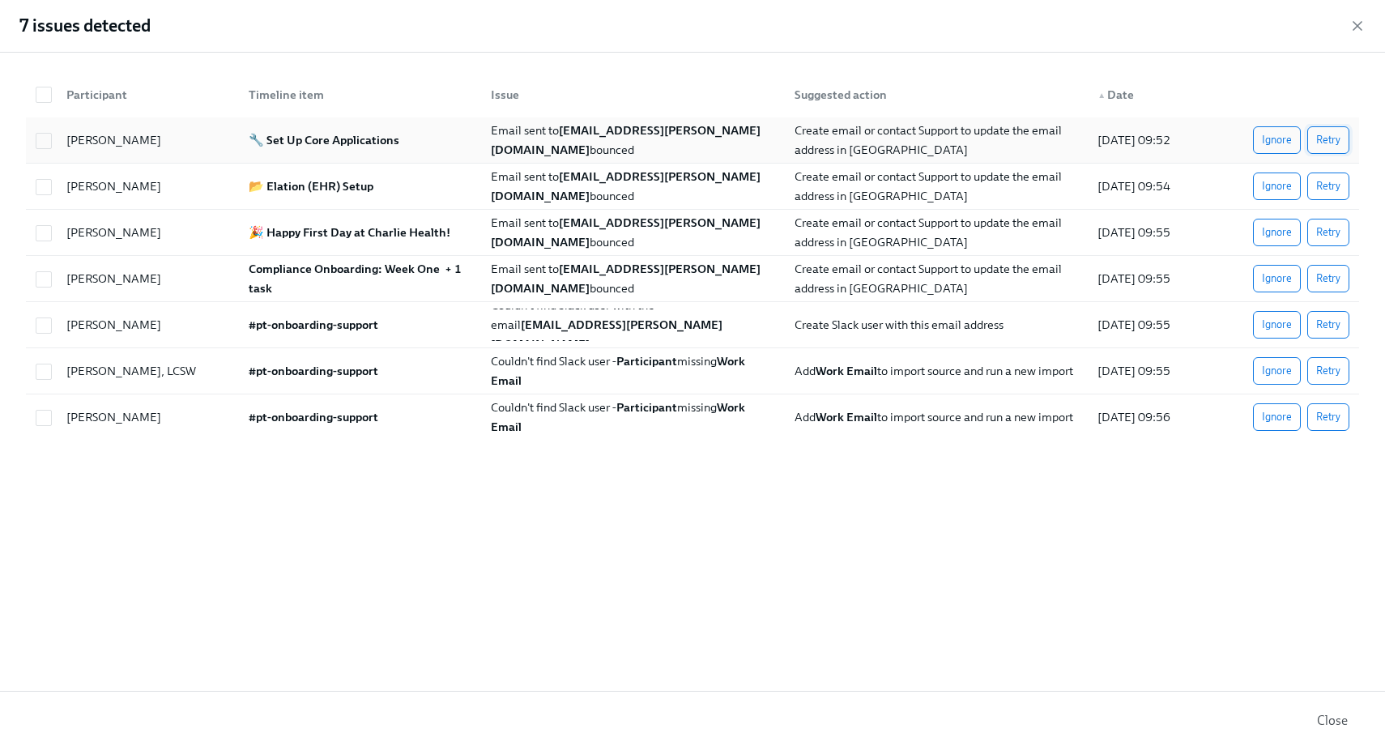
click at [1325, 149] on button "Retry" at bounding box center [1328, 140] width 42 height 28
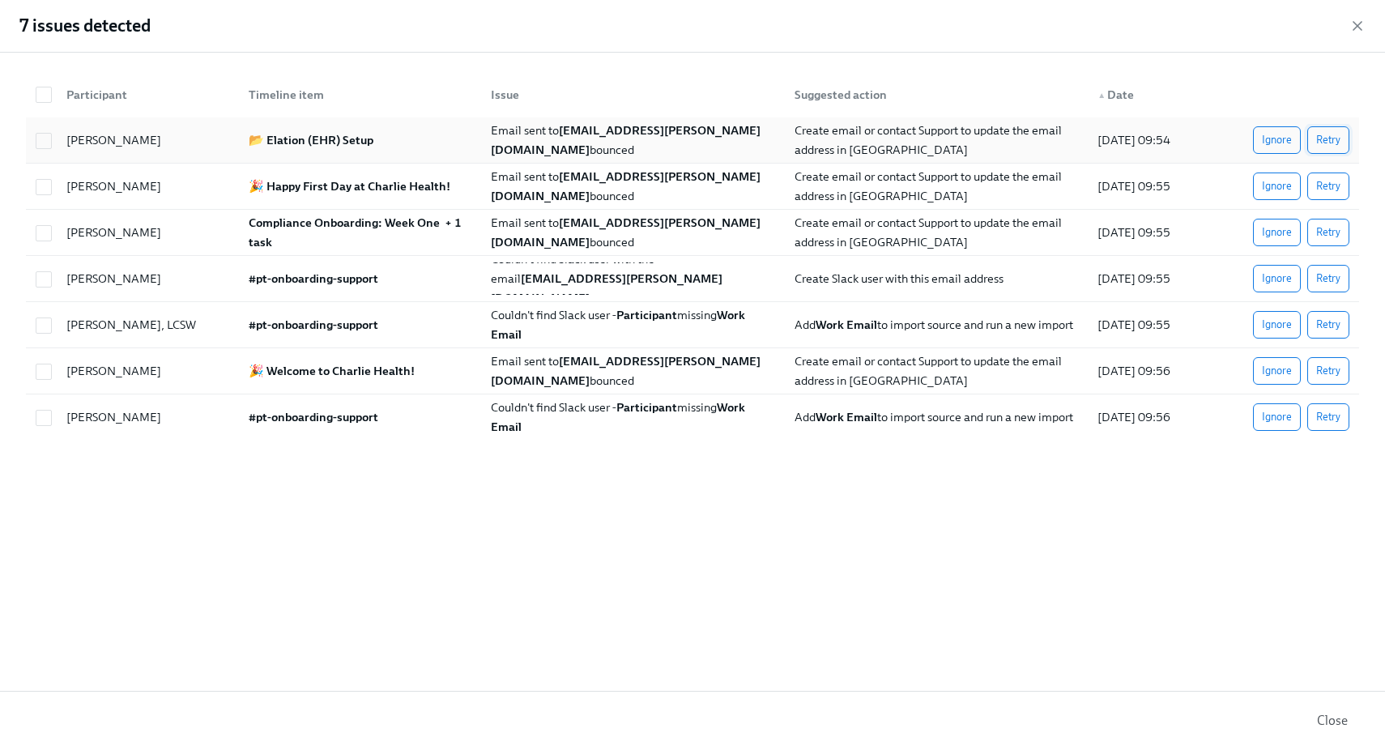
click at [1328, 151] on button "Retry" at bounding box center [1328, 140] width 42 height 28
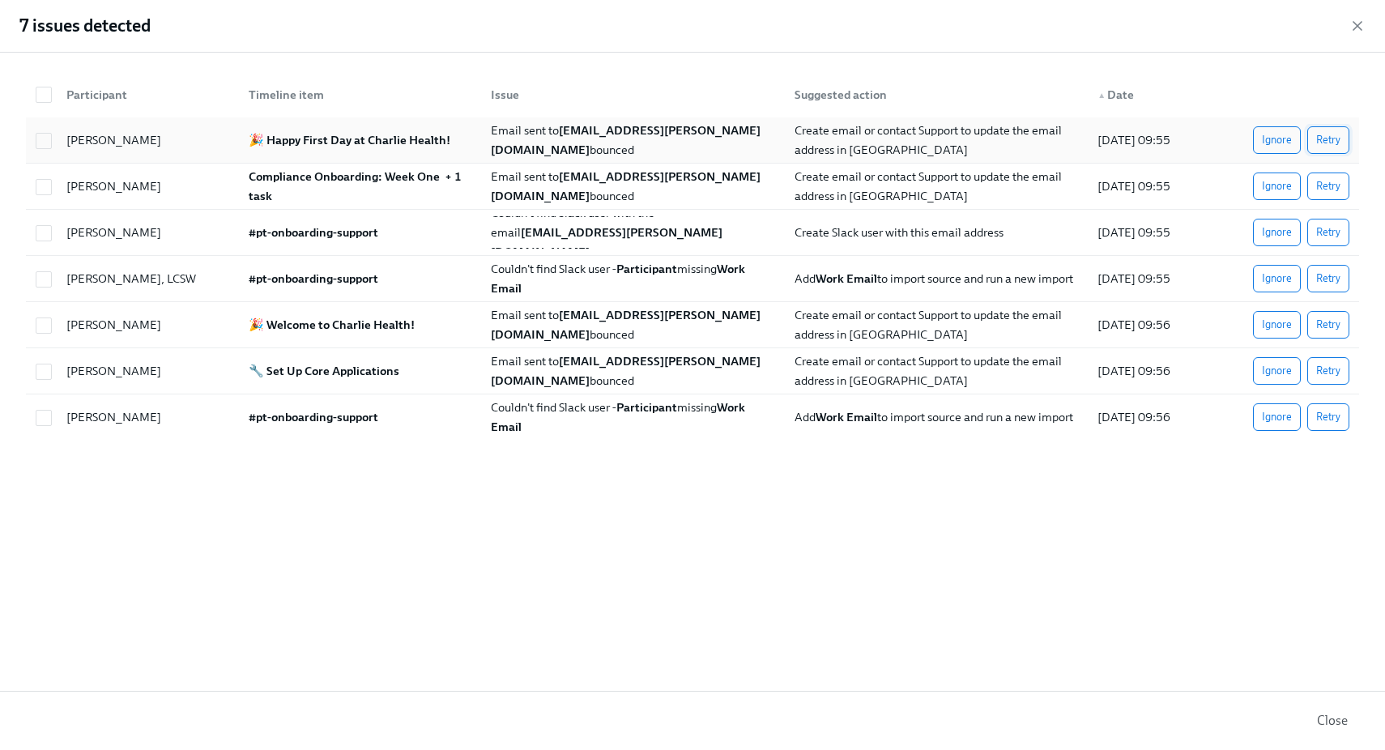
click at [1334, 136] on span "Retry" at bounding box center [1328, 140] width 24 height 16
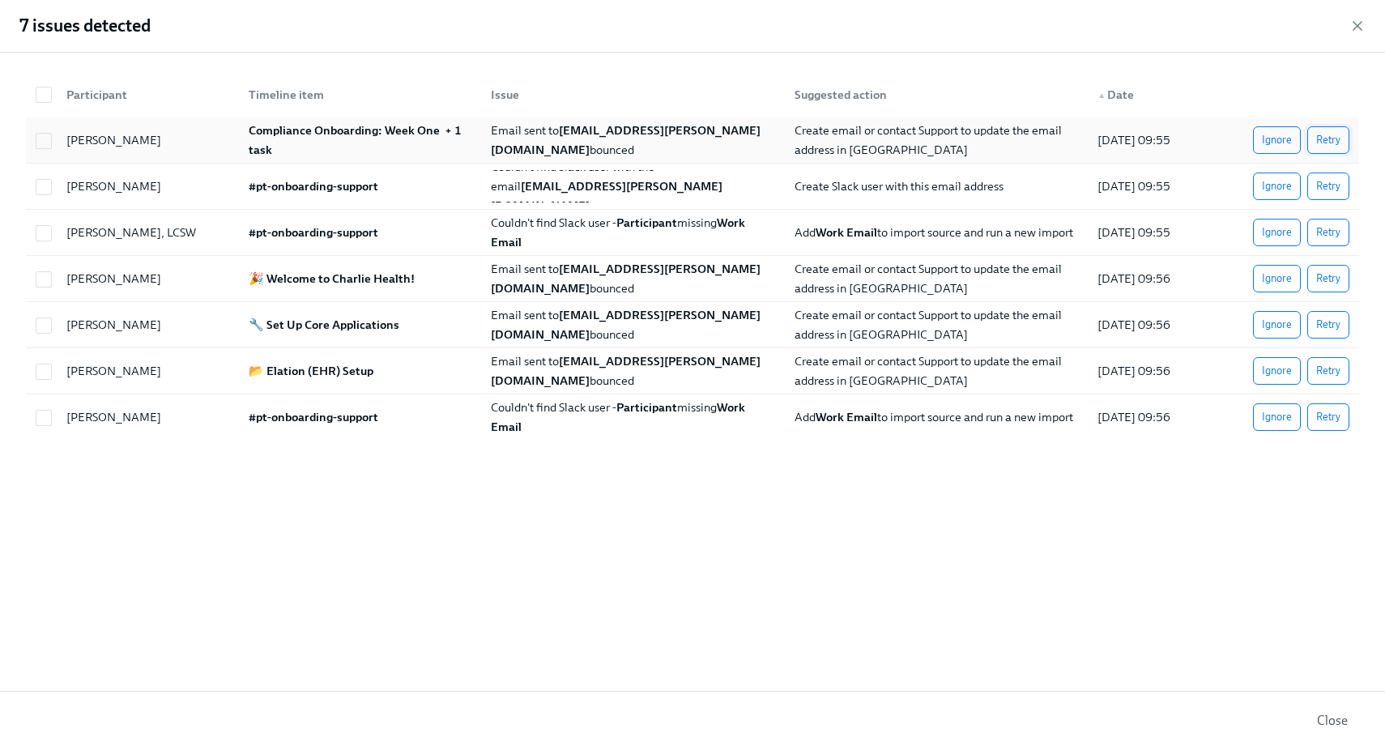
click at [1332, 147] on span "Retry" at bounding box center [1328, 140] width 24 height 16
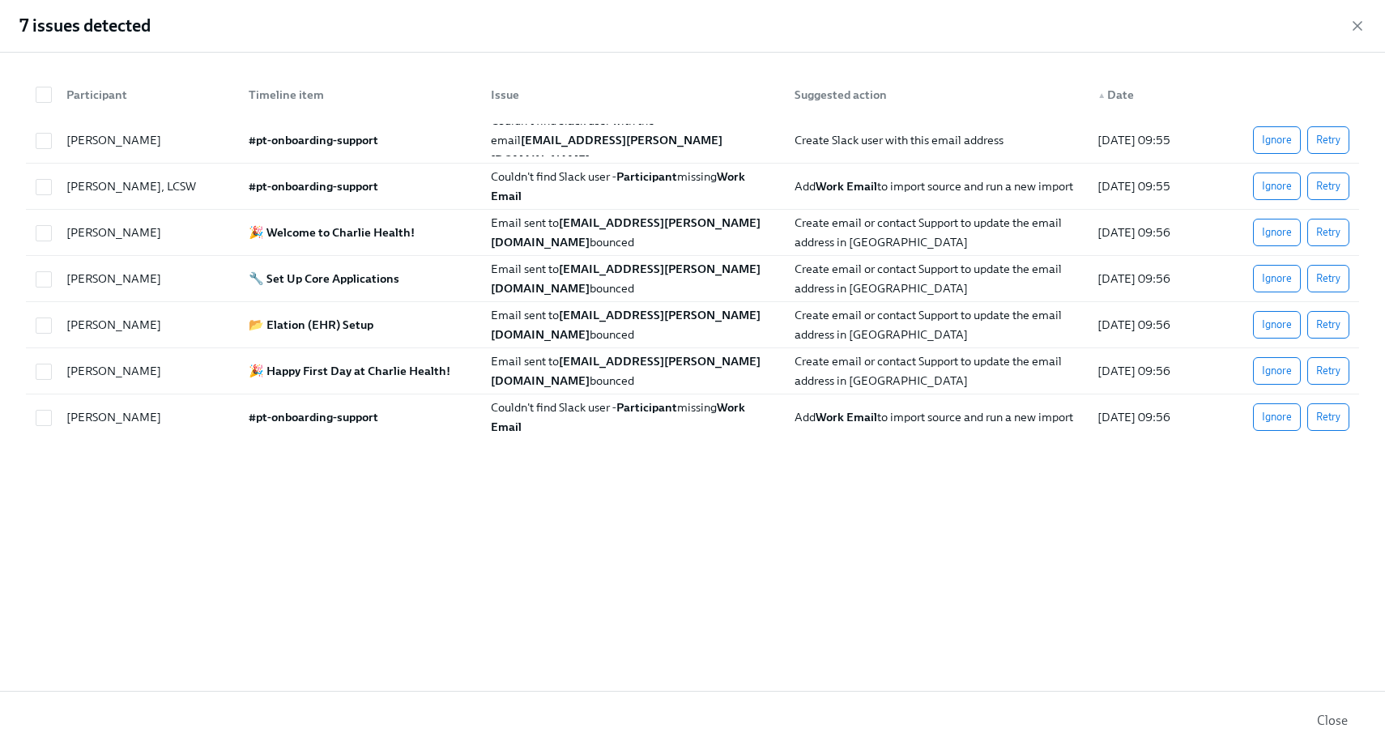
click at [1332, 147] on span "Retry" at bounding box center [1328, 140] width 24 height 16
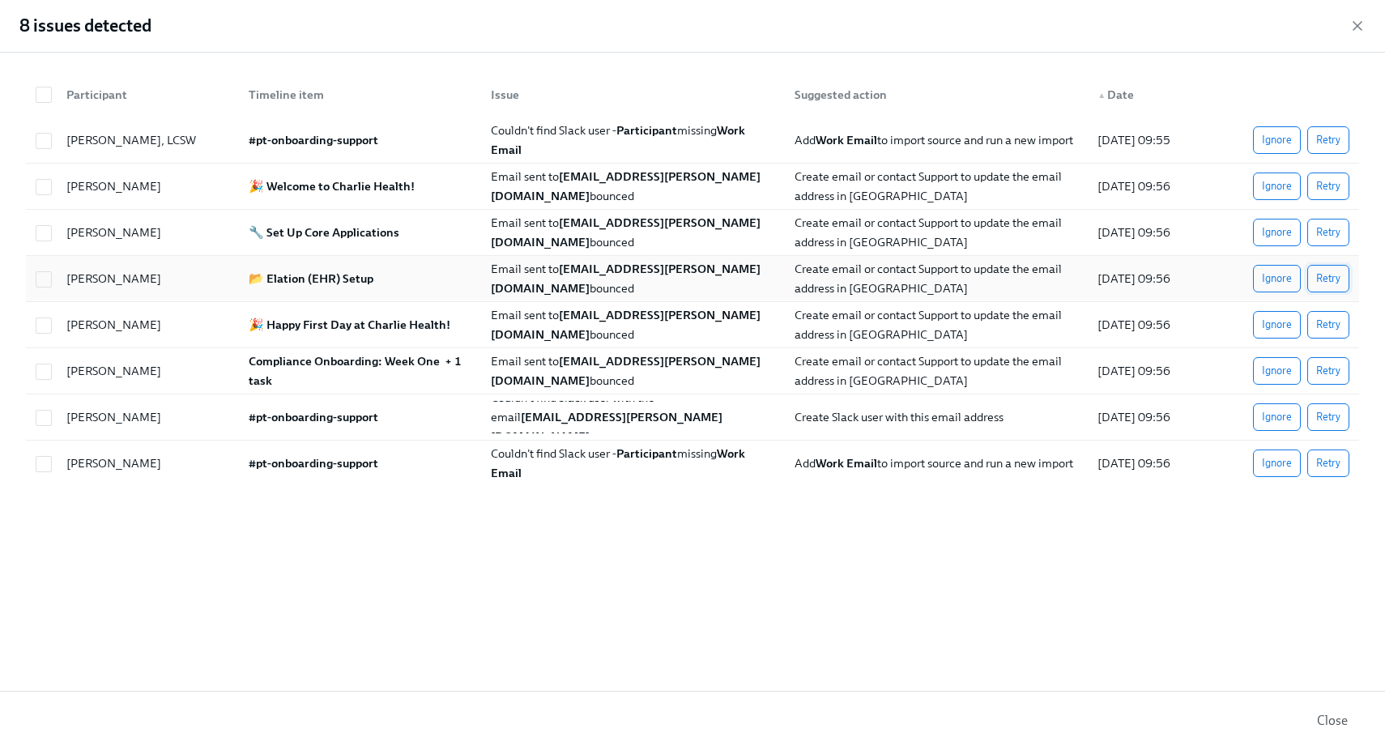
click at [1316, 277] on span "Retry" at bounding box center [1328, 278] width 24 height 16
click at [1333, 130] on button "Retry" at bounding box center [1328, 140] width 42 height 28
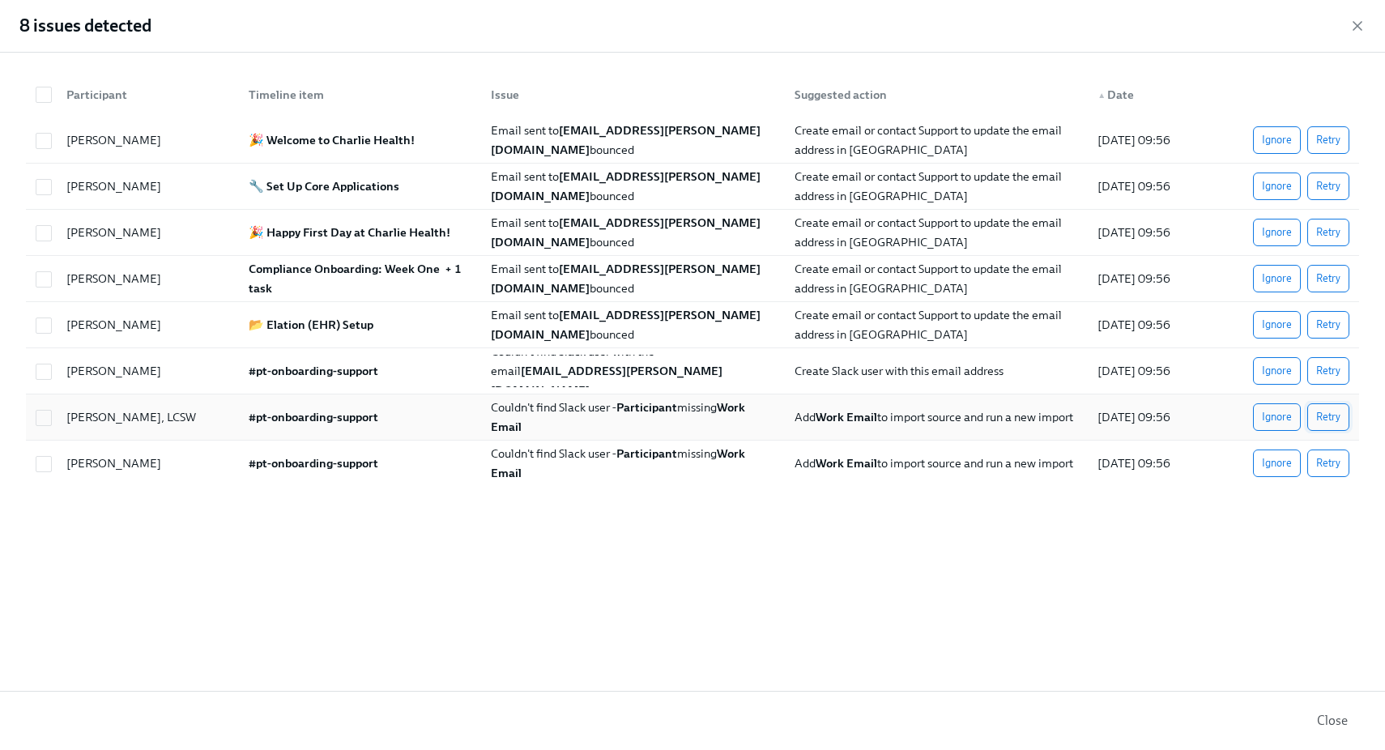
click at [1342, 415] on button "Retry" at bounding box center [1328, 417] width 42 height 28
click at [1329, 458] on span "Retry" at bounding box center [1328, 463] width 24 height 16
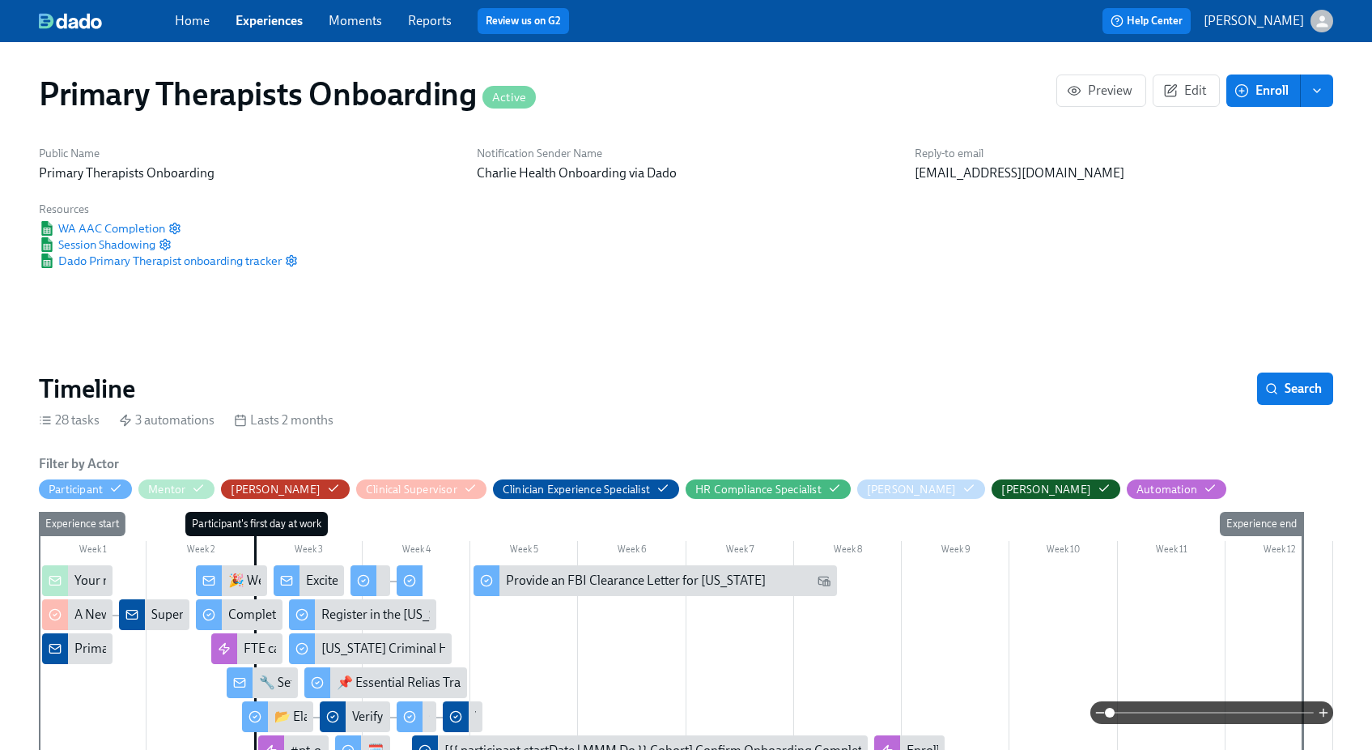
click at [265, 32] on div "Home Experiences Moments Reports Review us on G2" at bounding box center [465, 21] width 580 height 26
click at [282, 20] on link "Experiences" at bounding box center [269, 20] width 67 height 15
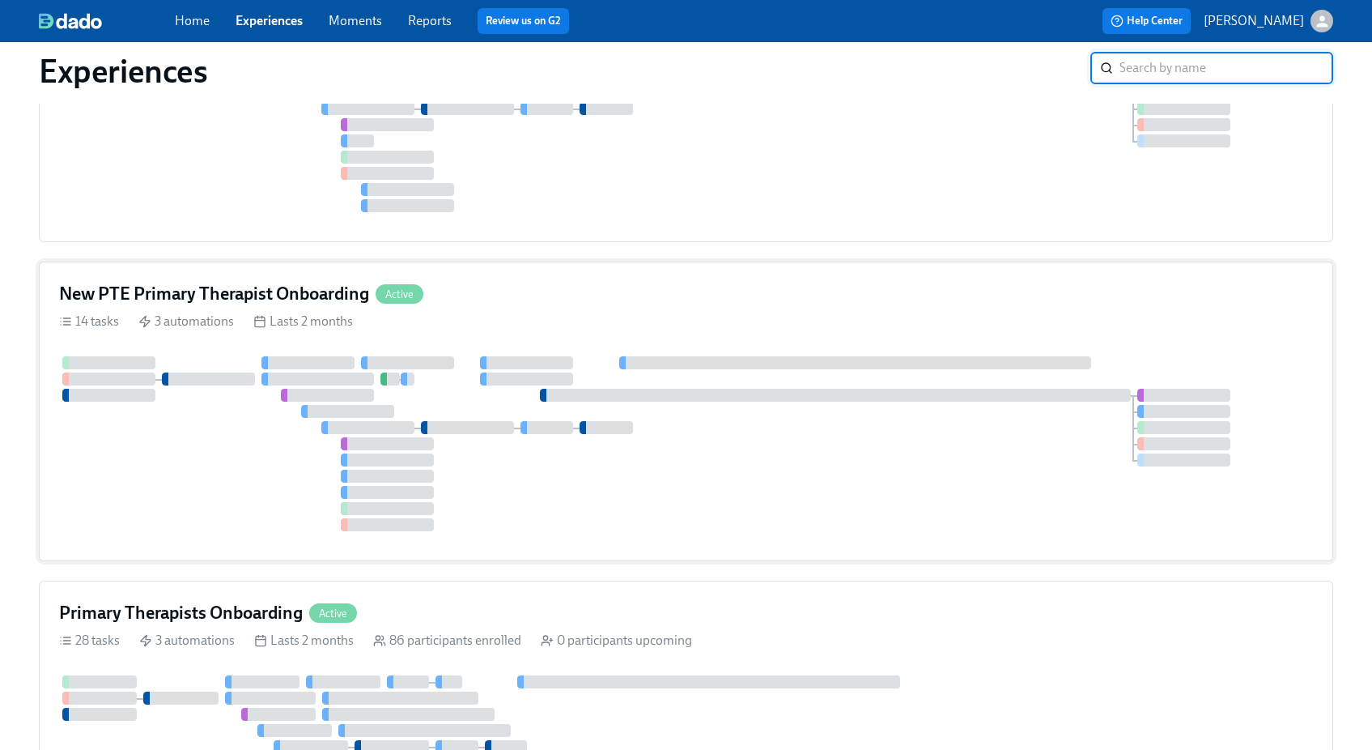
scroll to position [237, 0]
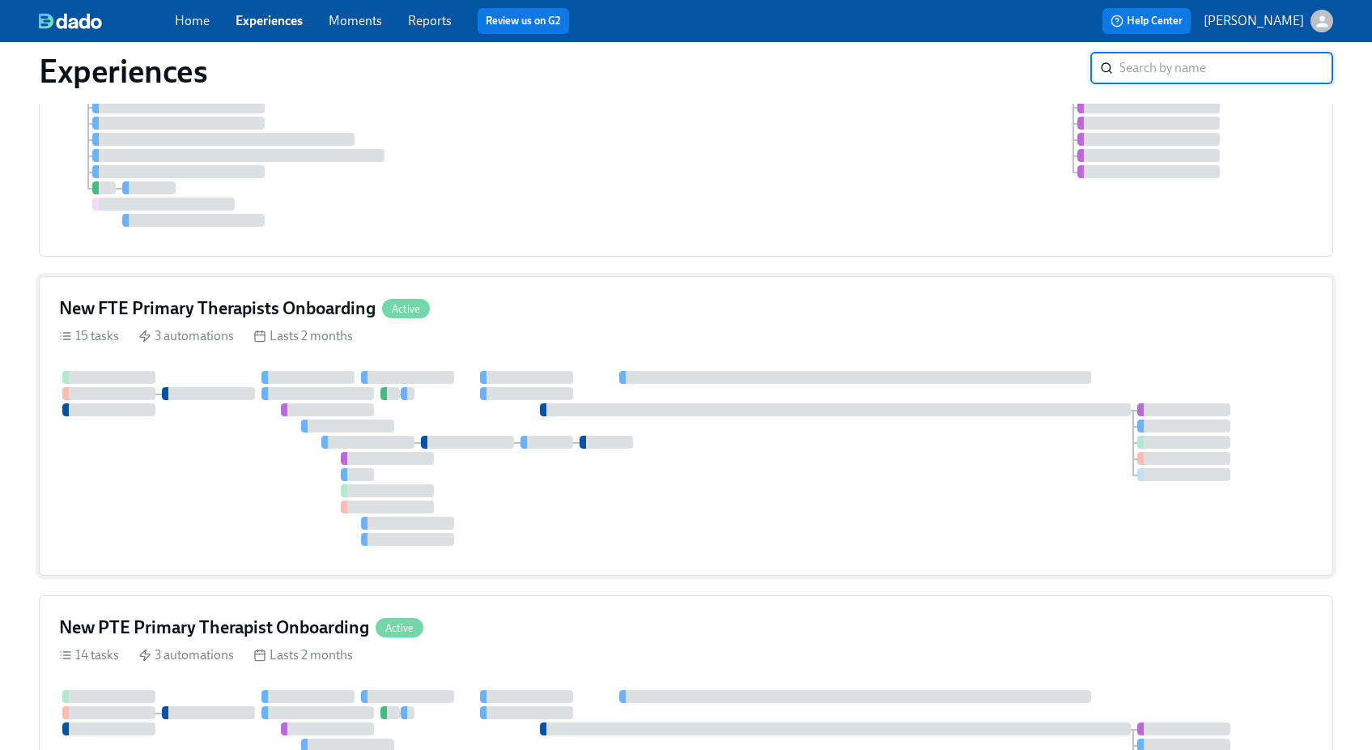
click at [299, 296] on h4 "New FTE Primary Therapists Onboarding" at bounding box center [217, 308] width 317 height 24
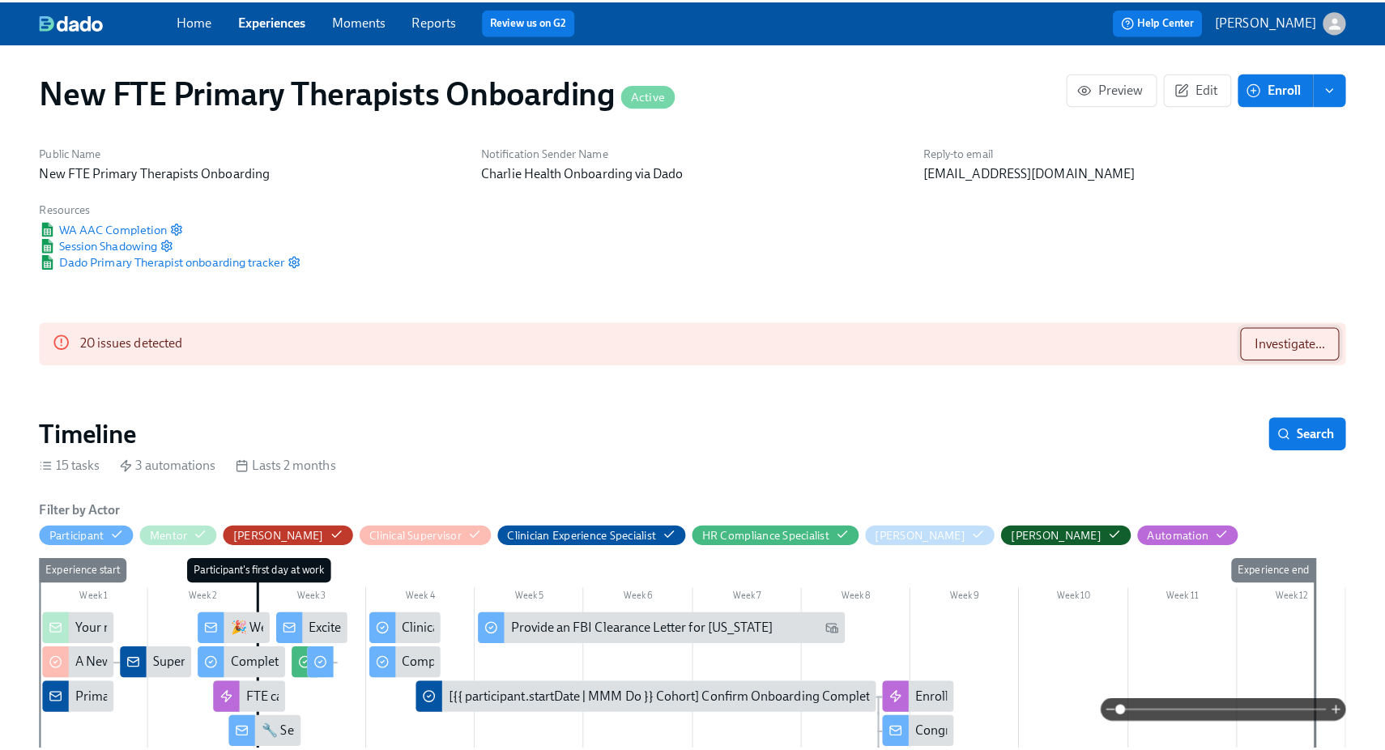
scroll to position [0, 1273]
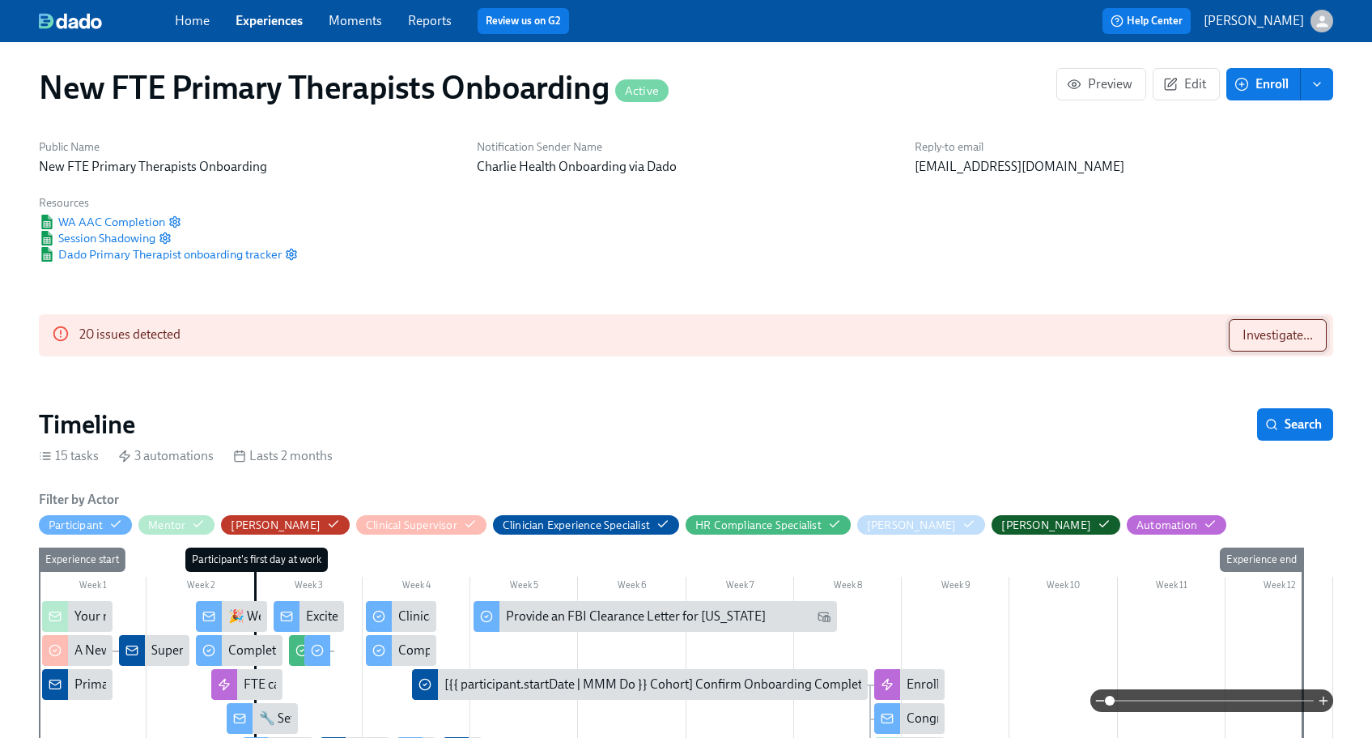
click at [1295, 338] on span "Investigate..." at bounding box center [1278, 335] width 70 height 16
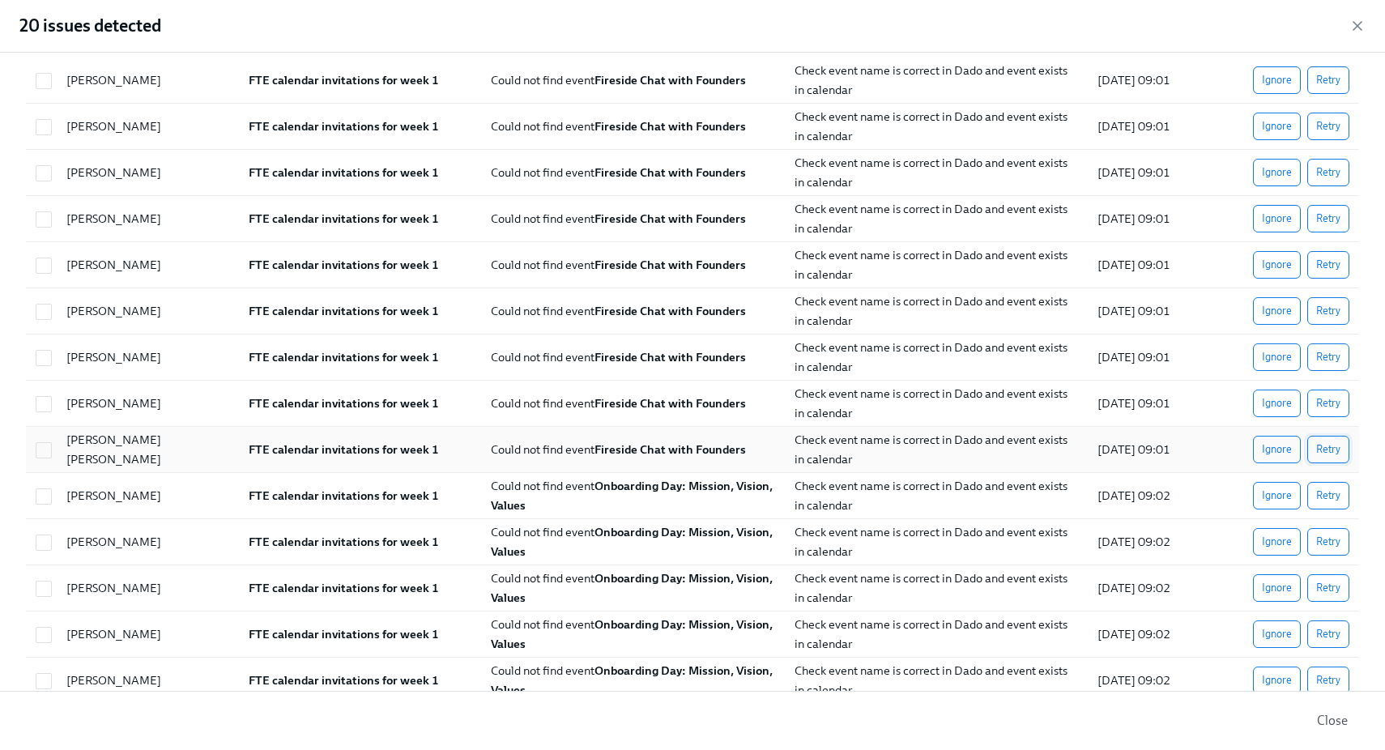
scroll to position [0, 0]
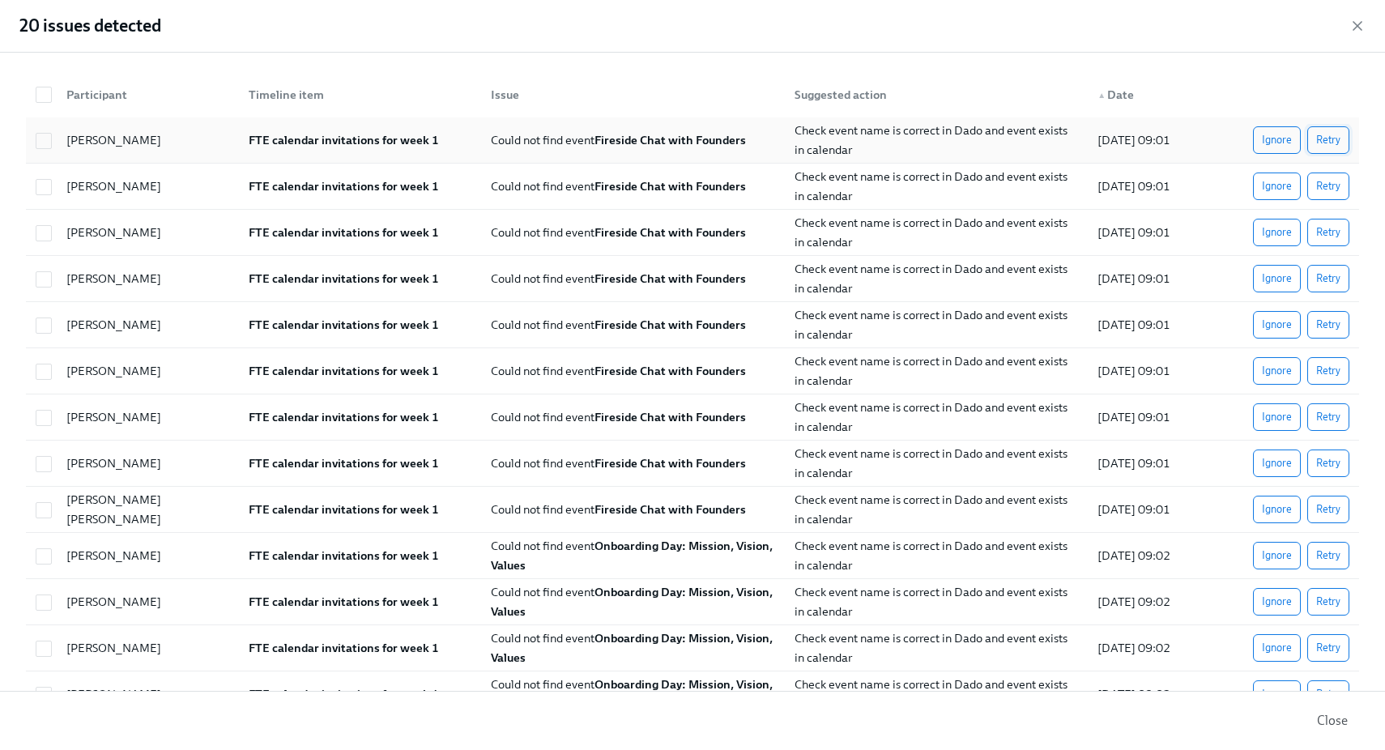
click at [1316, 138] on span "Retry" at bounding box center [1328, 140] width 24 height 16
click at [1321, 145] on span "Retry" at bounding box center [1328, 140] width 24 height 16
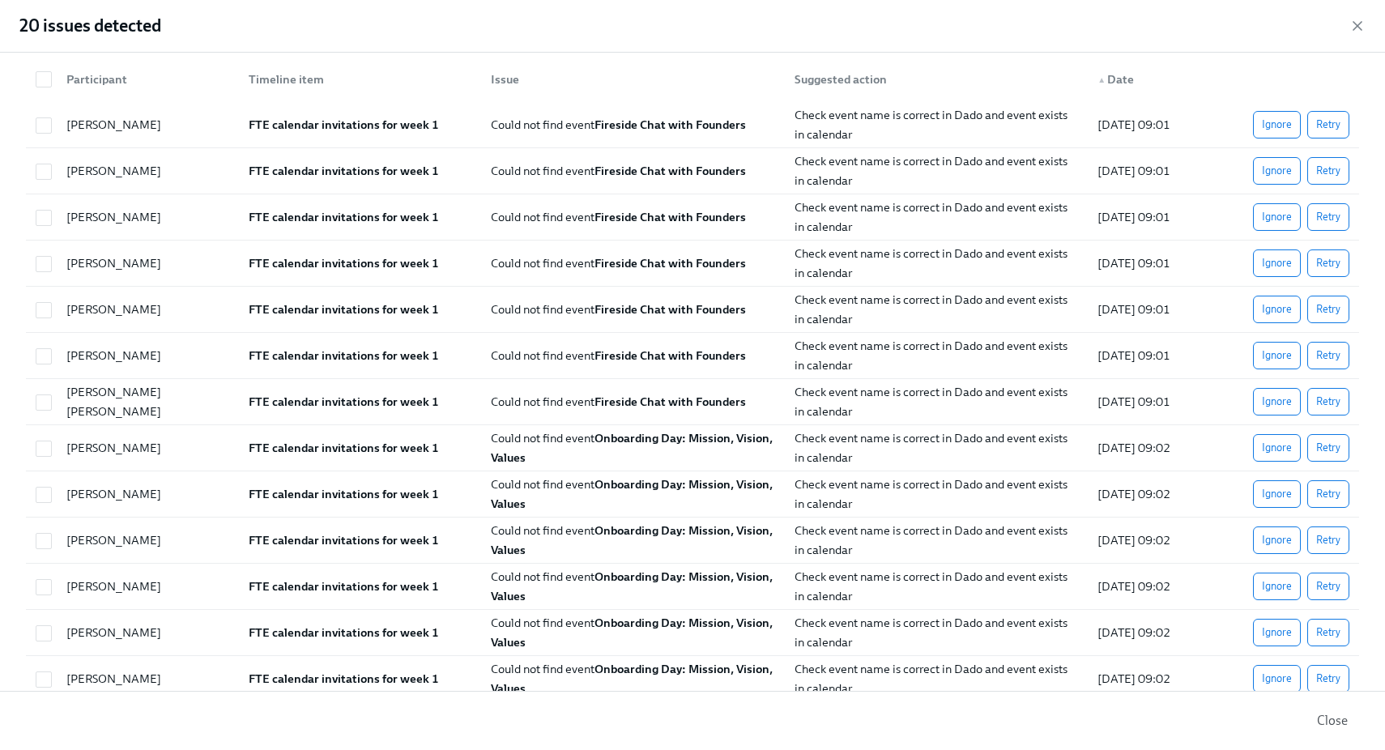
scroll to position [0, 0]
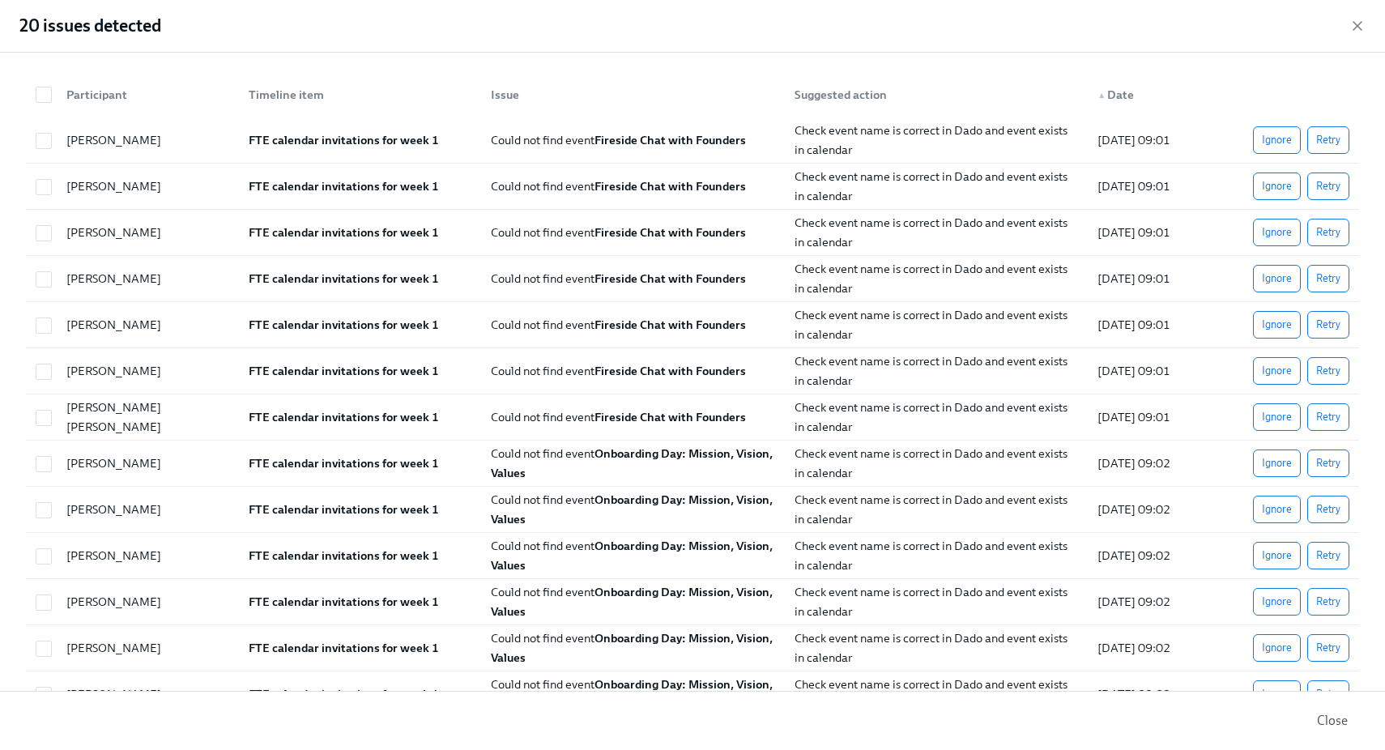
click at [1321, 145] on span "Retry" at bounding box center [1328, 140] width 24 height 16
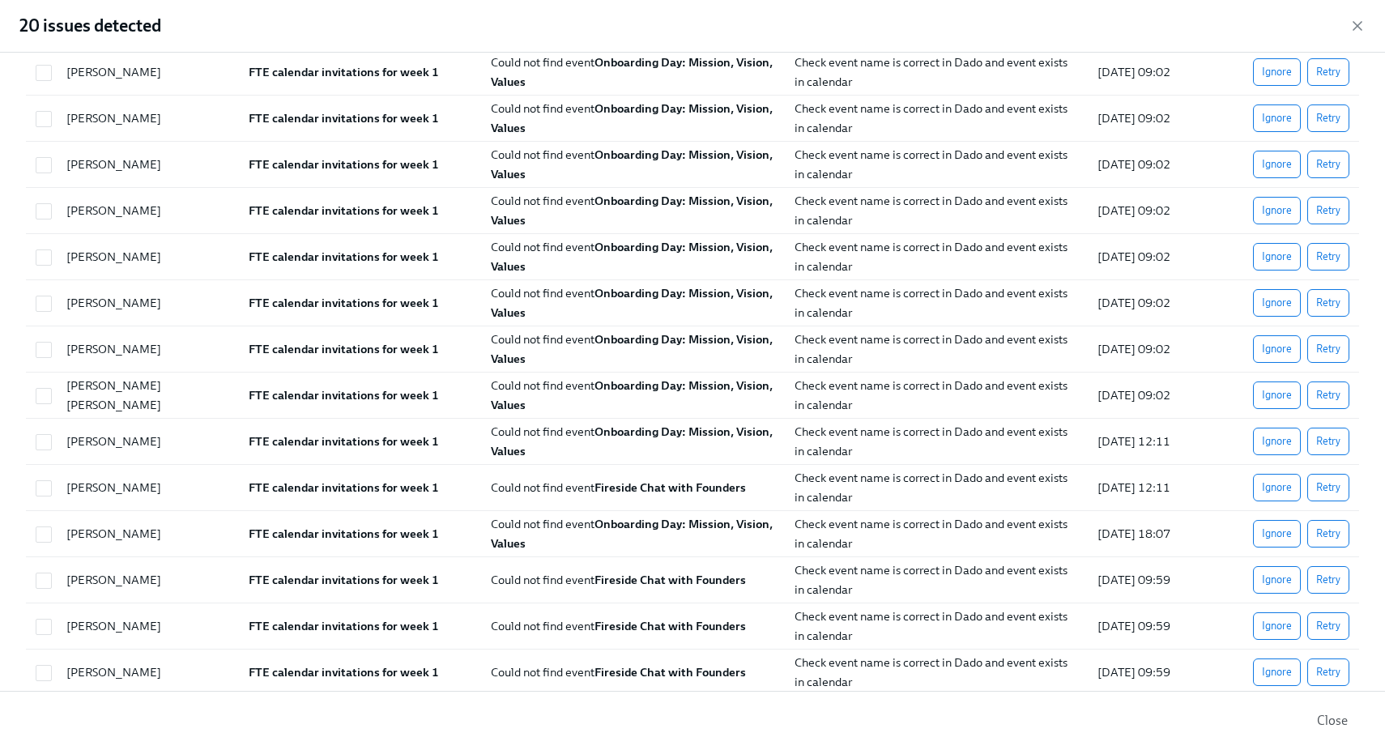
scroll to position [368, 0]
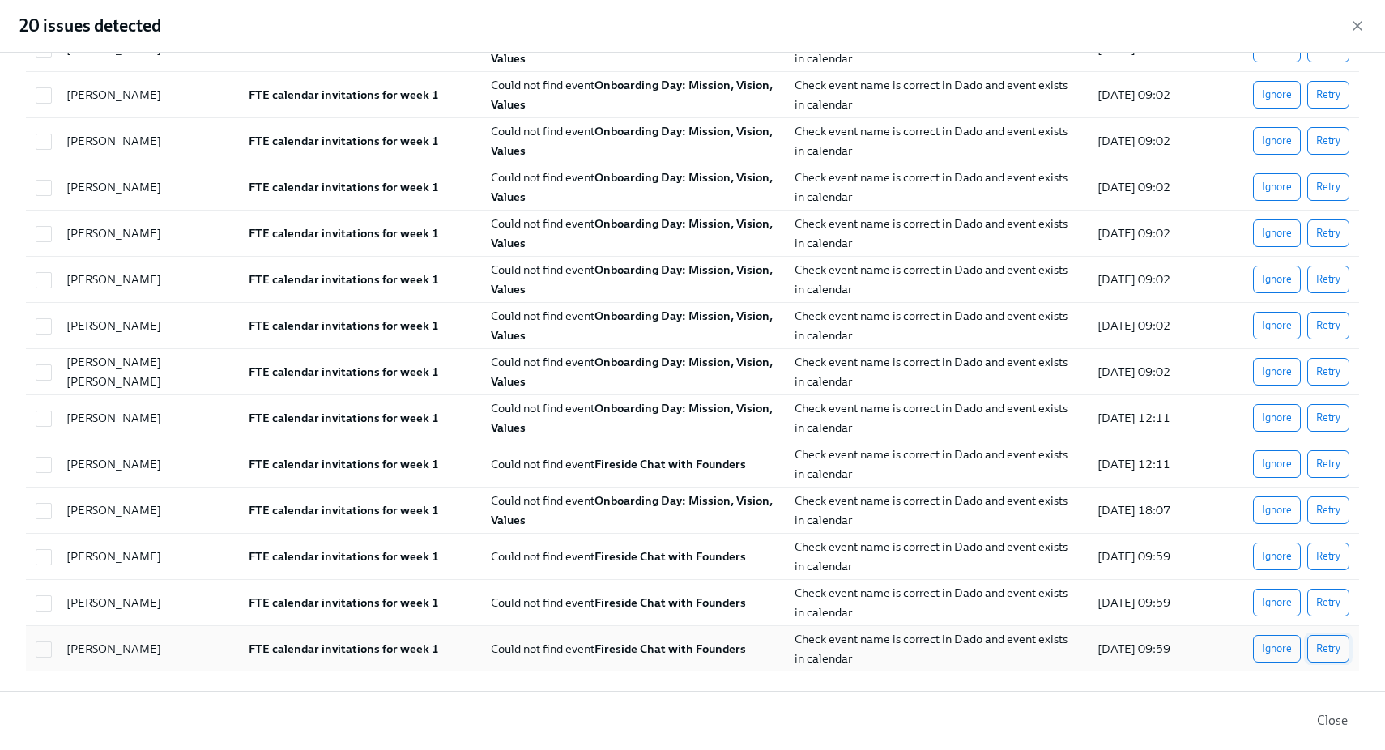
click at [1317, 637] on button "Retry" at bounding box center [1328, 649] width 42 height 28
click at [1325, 649] on span "Retry" at bounding box center [1328, 648] width 24 height 16
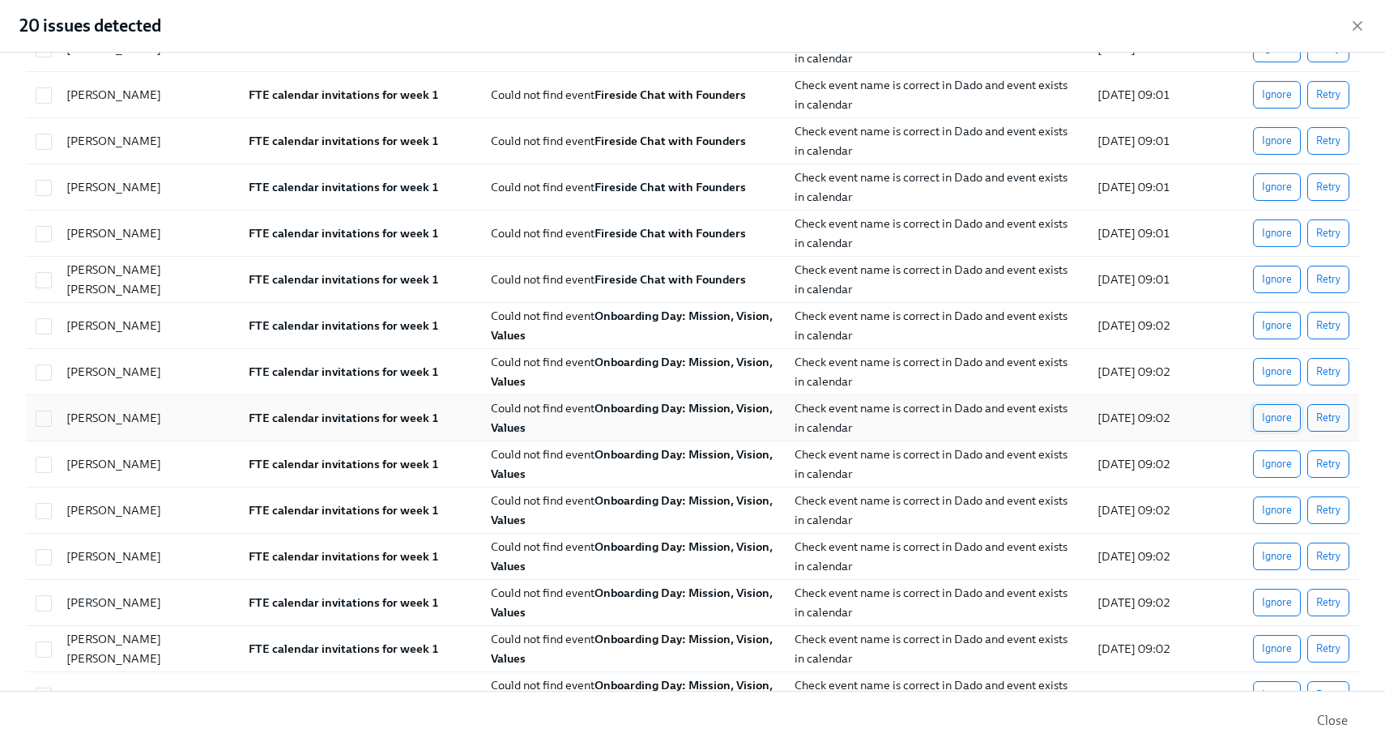
scroll to position [0, 0]
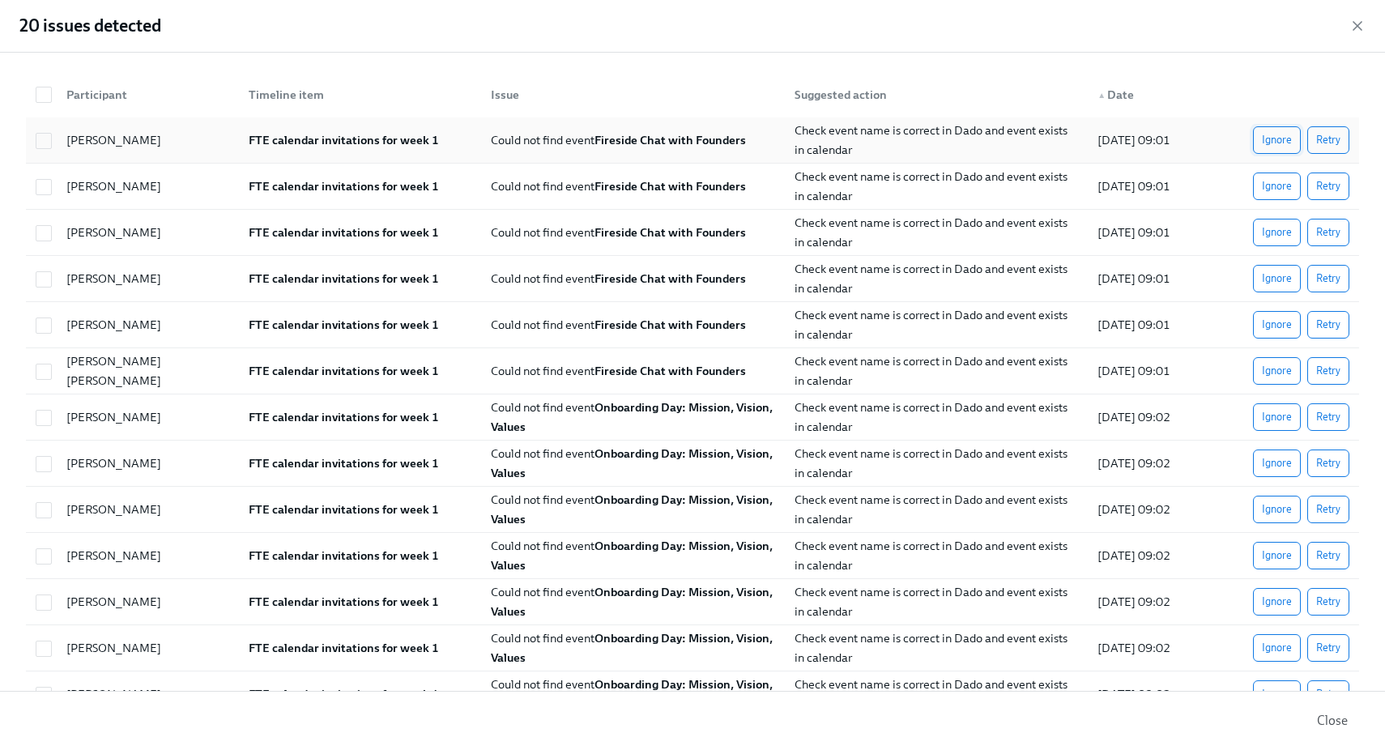
click at [1270, 148] on button "Ignore" at bounding box center [1277, 140] width 48 height 28
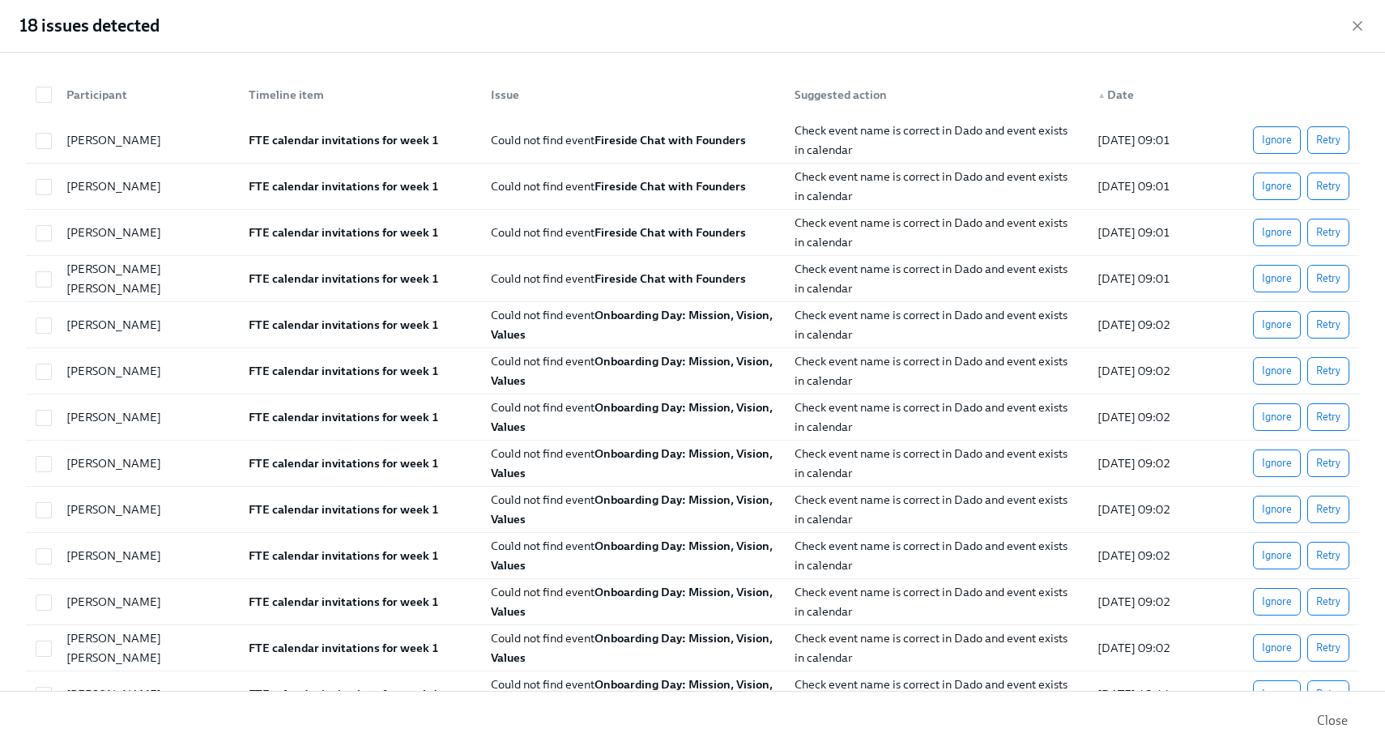
click at [1270, 148] on button "Ignore" at bounding box center [1277, 140] width 48 height 28
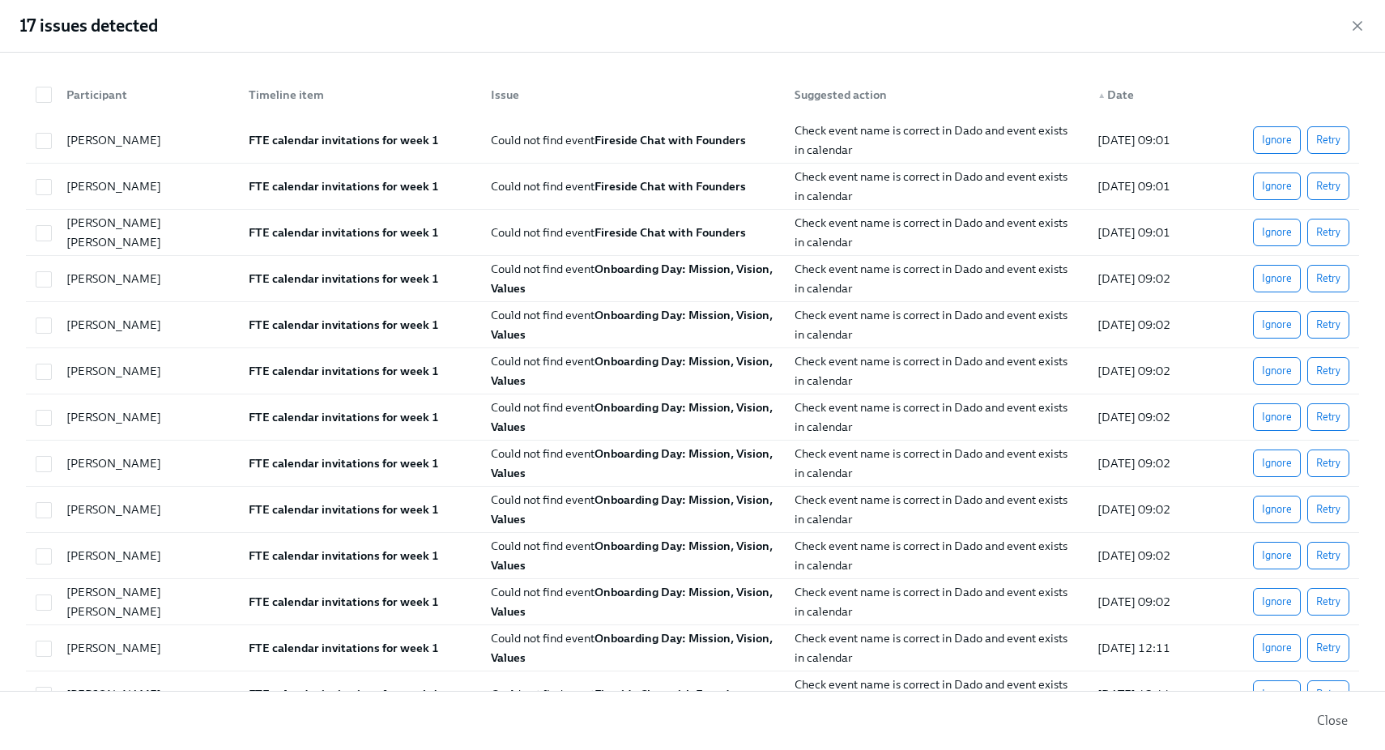
click at [1270, 148] on button "Ignore" at bounding box center [1277, 140] width 48 height 28
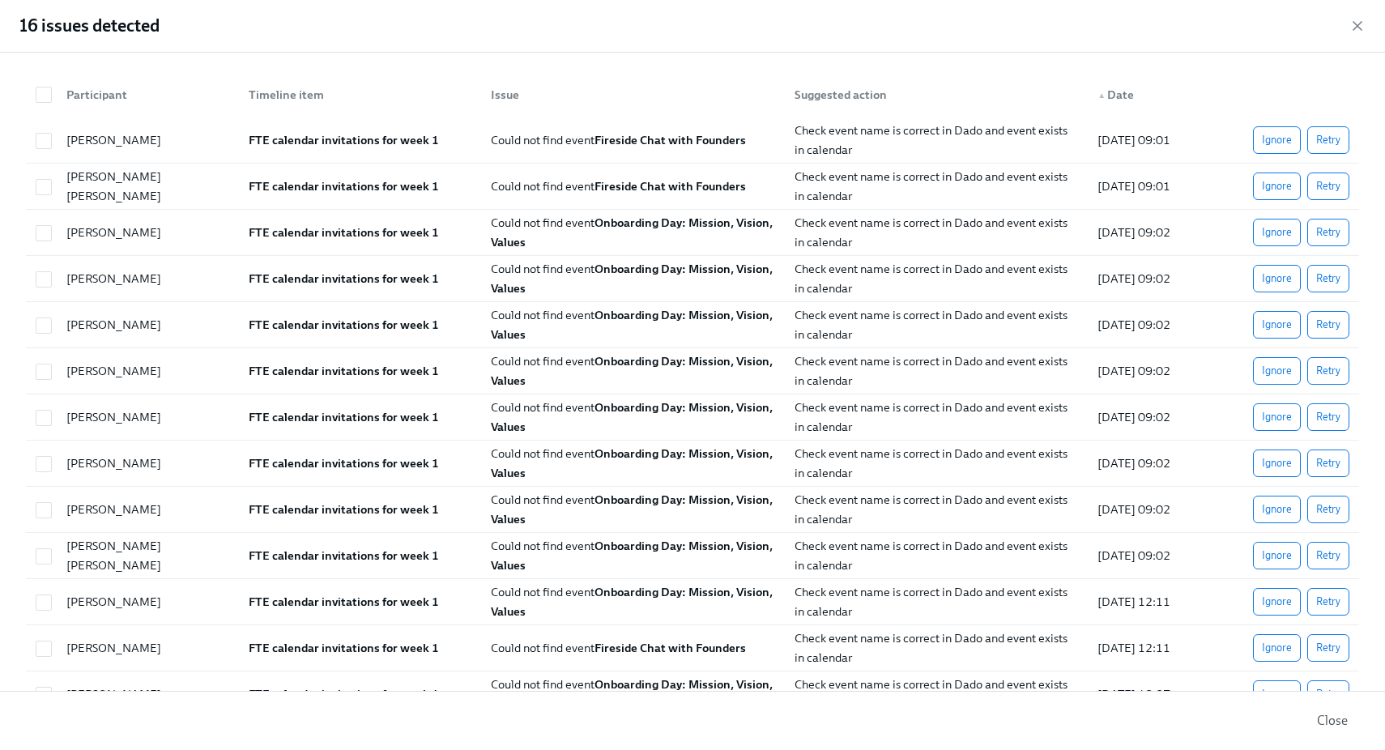
click at [1270, 148] on button "Ignore" at bounding box center [1277, 140] width 48 height 28
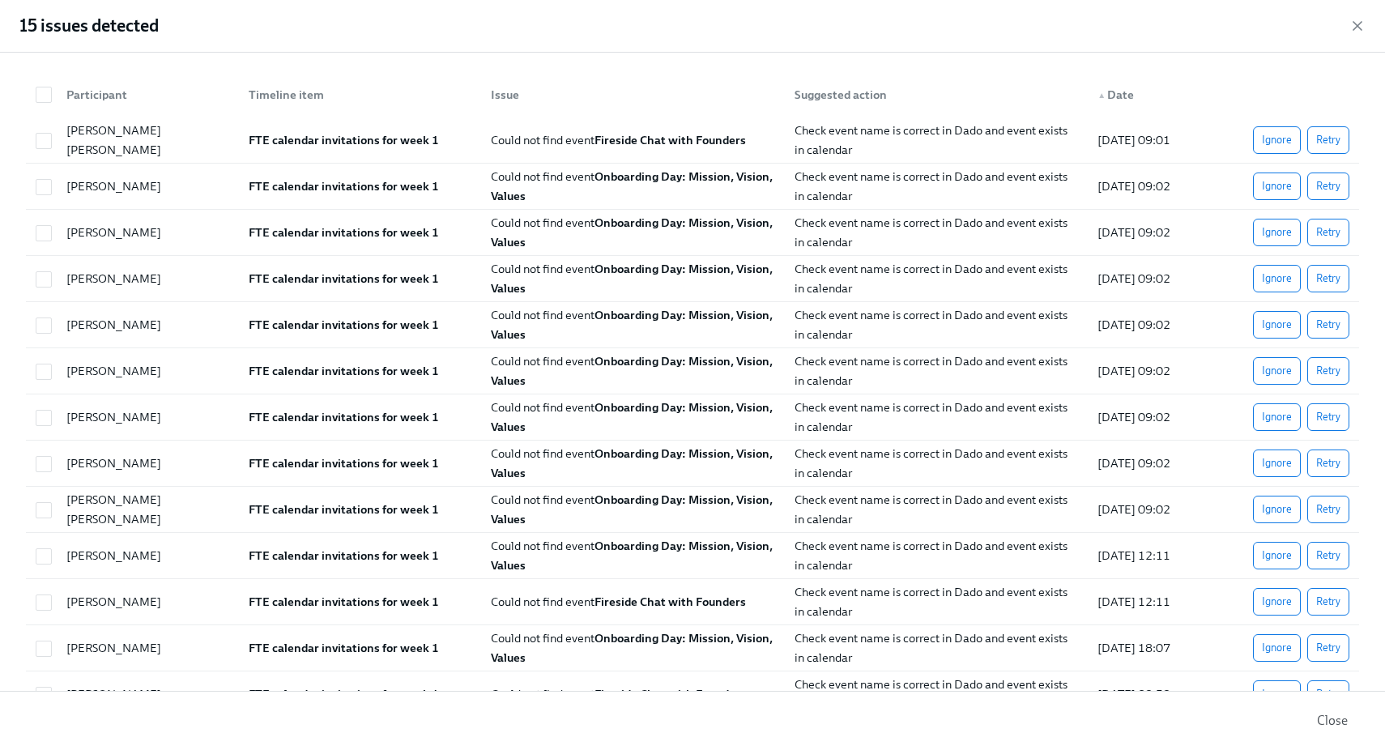
click at [1270, 148] on button "Ignore" at bounding box center [1277, 140] width 48 height 28
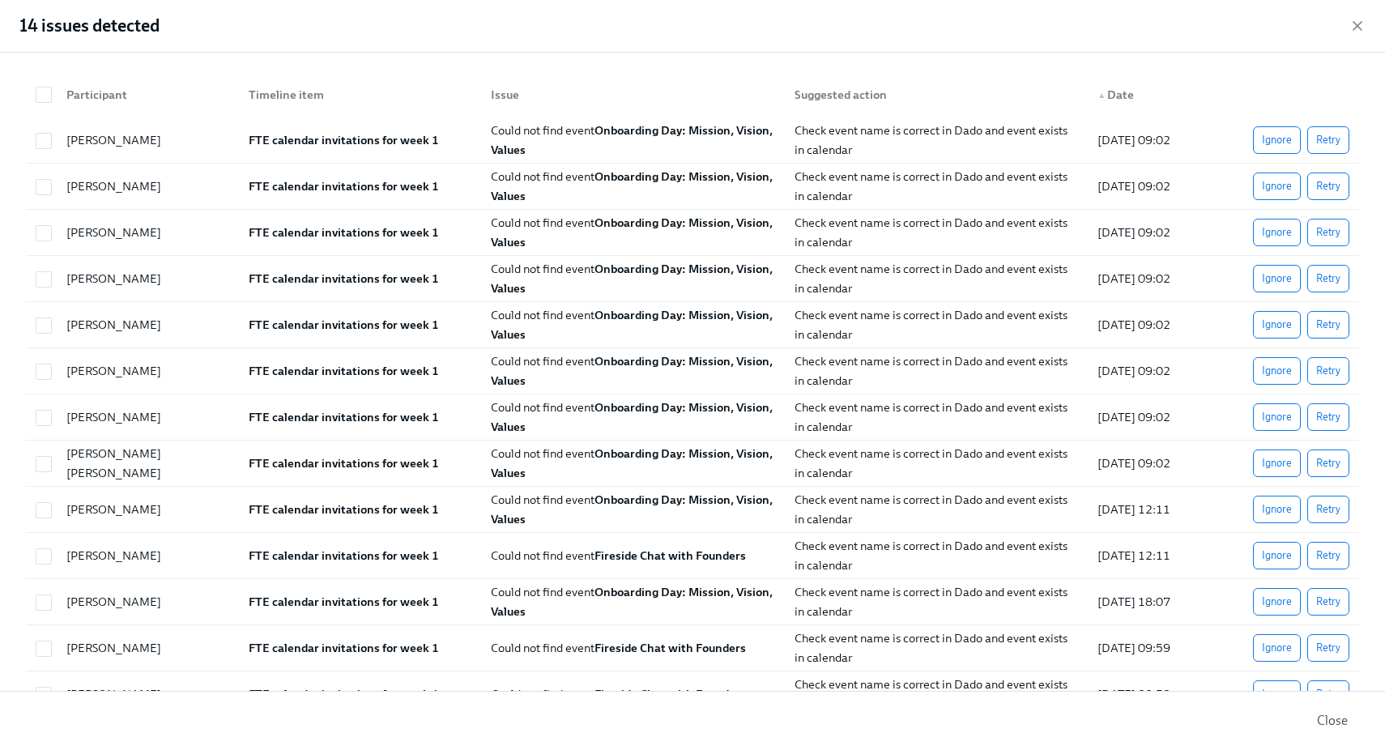
click at [1270, 148] on button "Ignore" at bounding box center [1277, 140] width 48 height 28
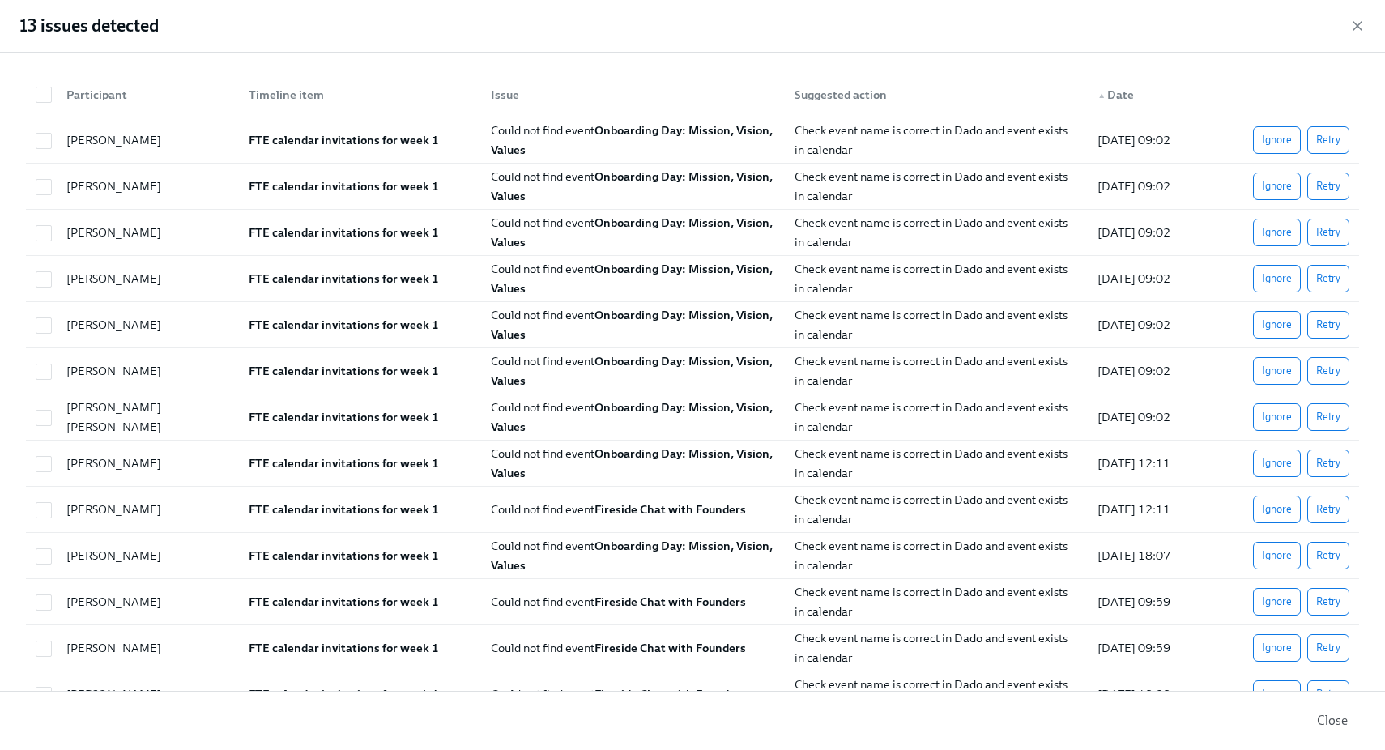
click at [1270, 148] on button "Ignore" at bounding box center [1277, 140] width 48 height 28
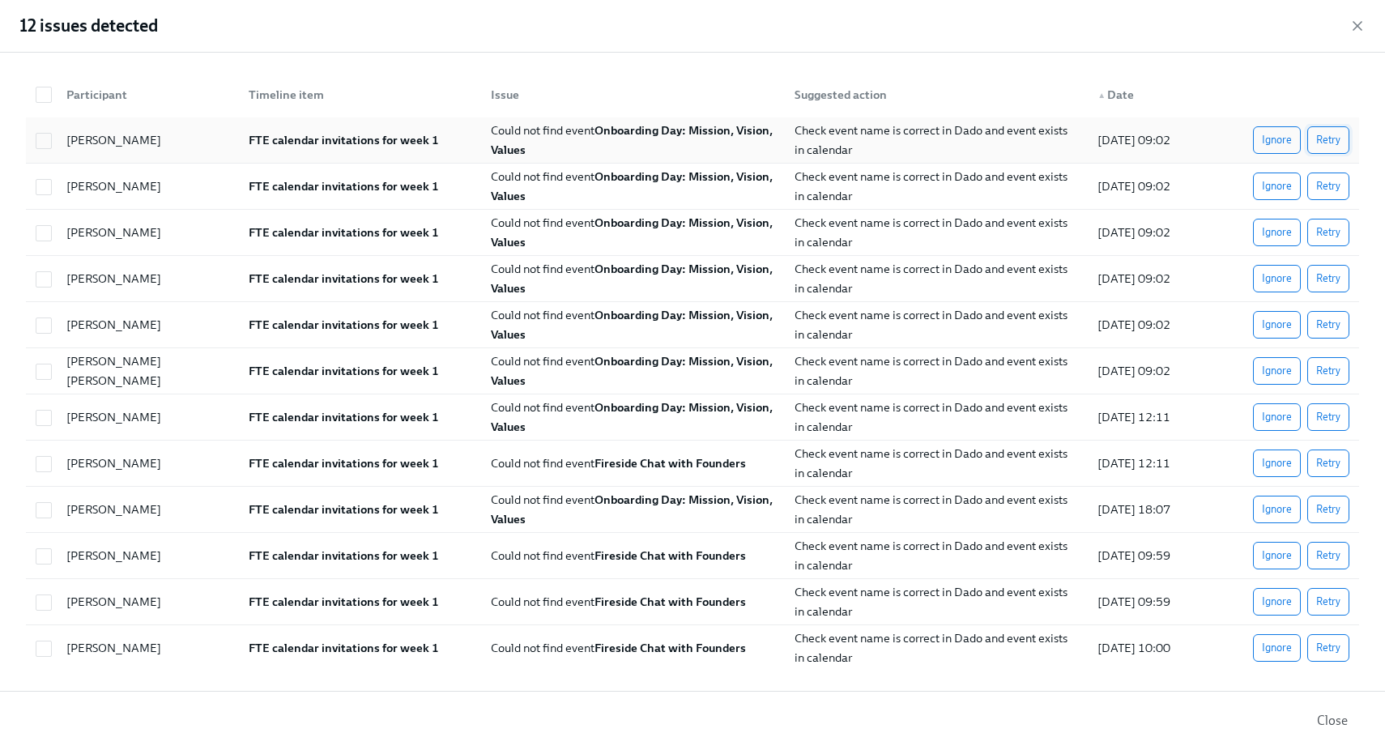
click at [1330, 144] on span "Retry" at bounding box center [1328, 140] width 24 height 16
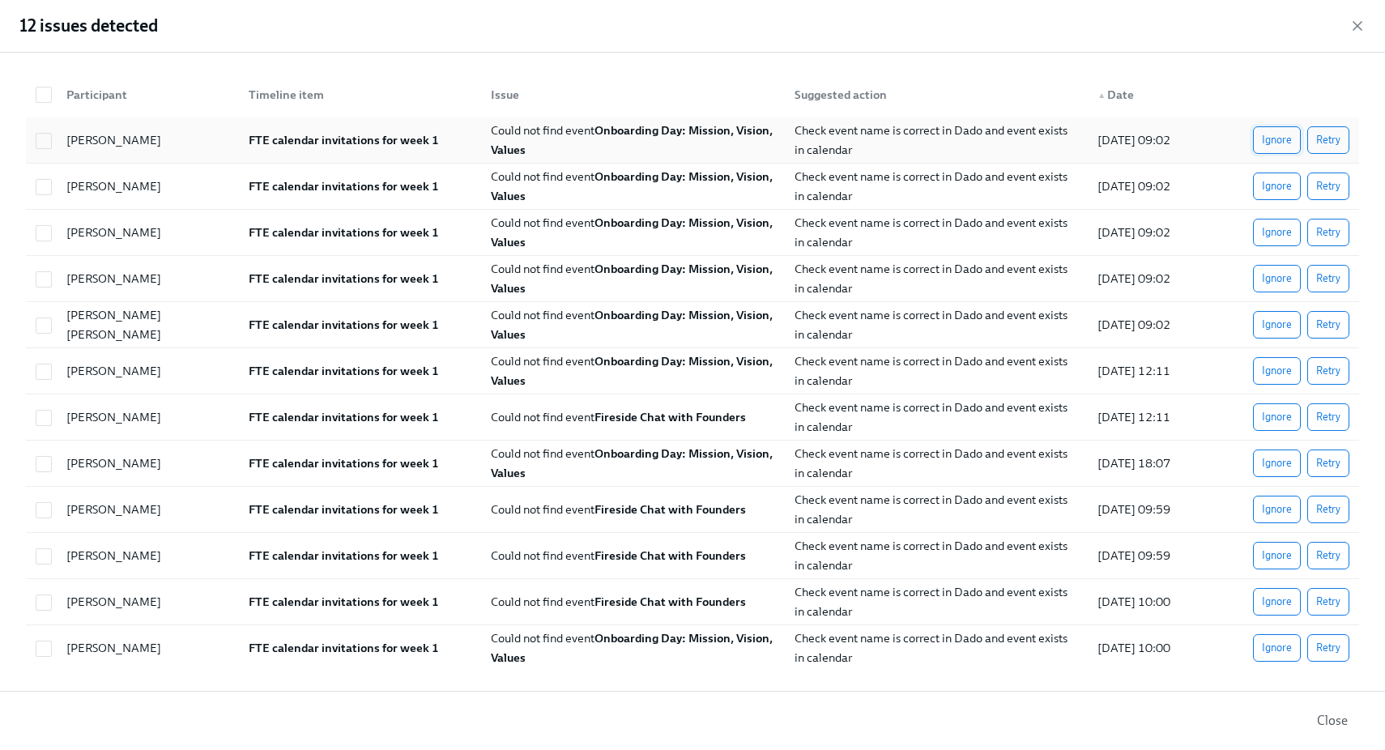
click at [1281, 141] on span "Ignore" at bounding box center [1276, 140] width 30 height 16
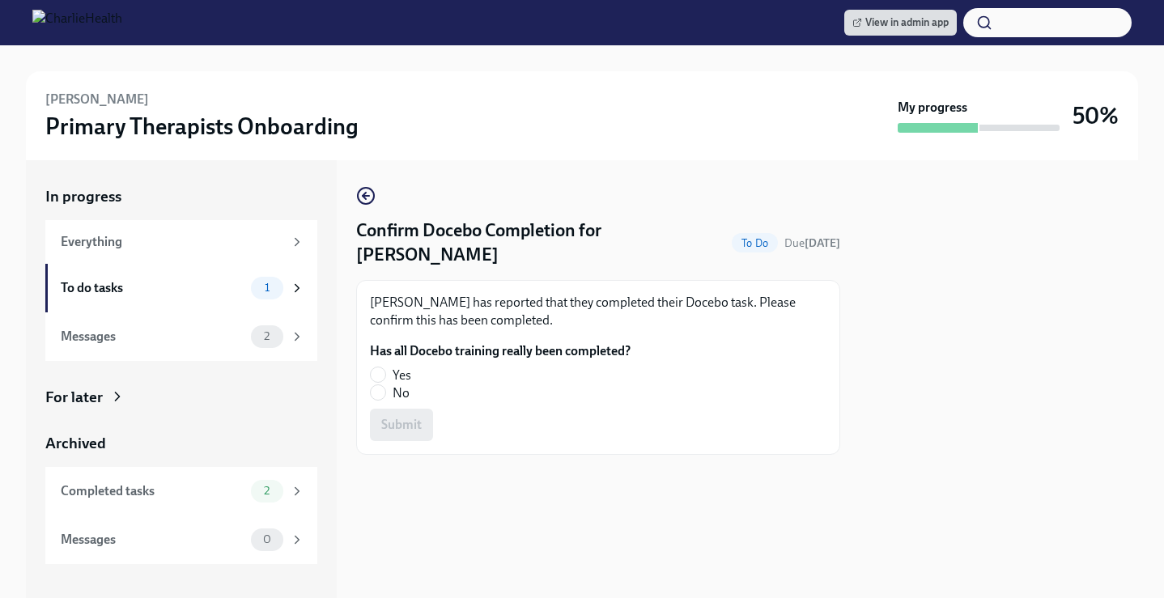
click at [387, 367] on label "Yes" at bounding box center [494, 376] width 248 height 18
click at [385, 368] on input "Yes" at bounding box center [378, 375] width 15 height 15
radio input "true"
click at [416, 417] on span "Submit" at bounding box center [401, 425] width 40 height 16
click at [377, 368] on input "Yes" at bounding box center [378, 375] width 15 height 15
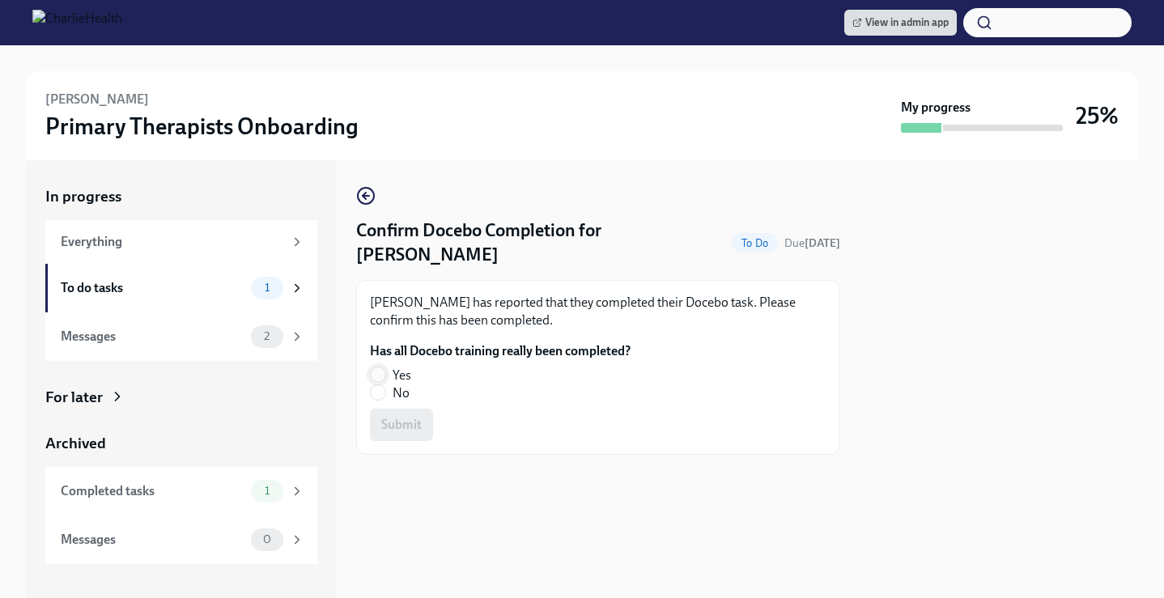
radio input "true"
click at [426, 412] on button "Submit" at bounding box center [401, 425] width 63 height 32
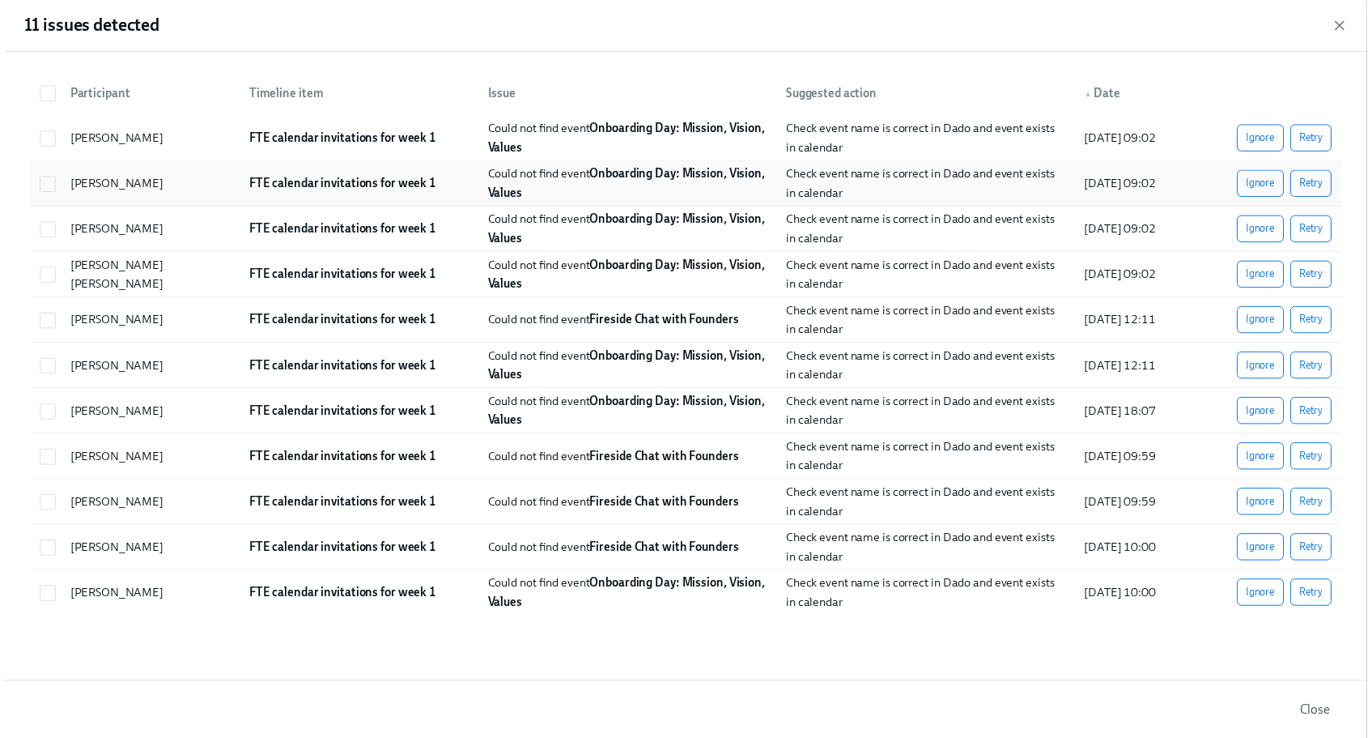
scroll to position [0, 1507]
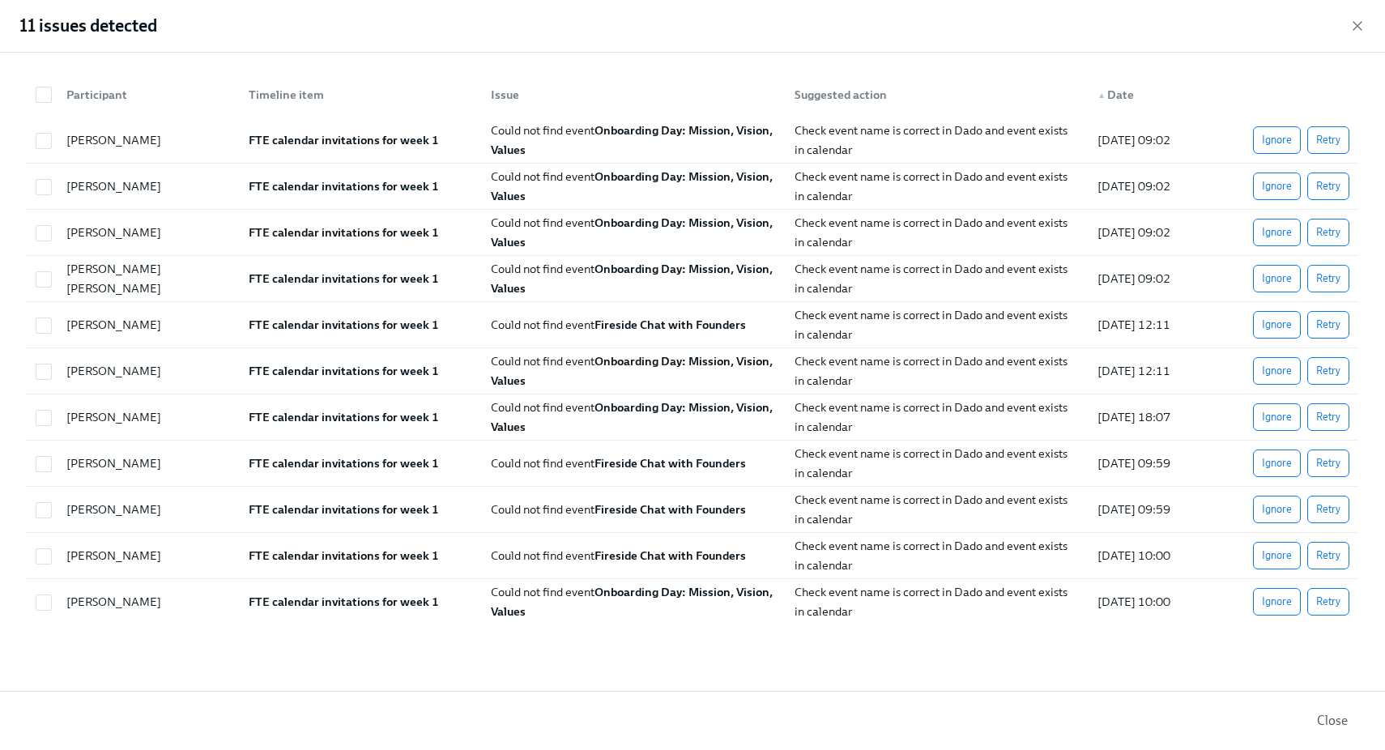
click at [1326, 717] on span "Close" at bounding box center [1332, 720] width 31 height 16
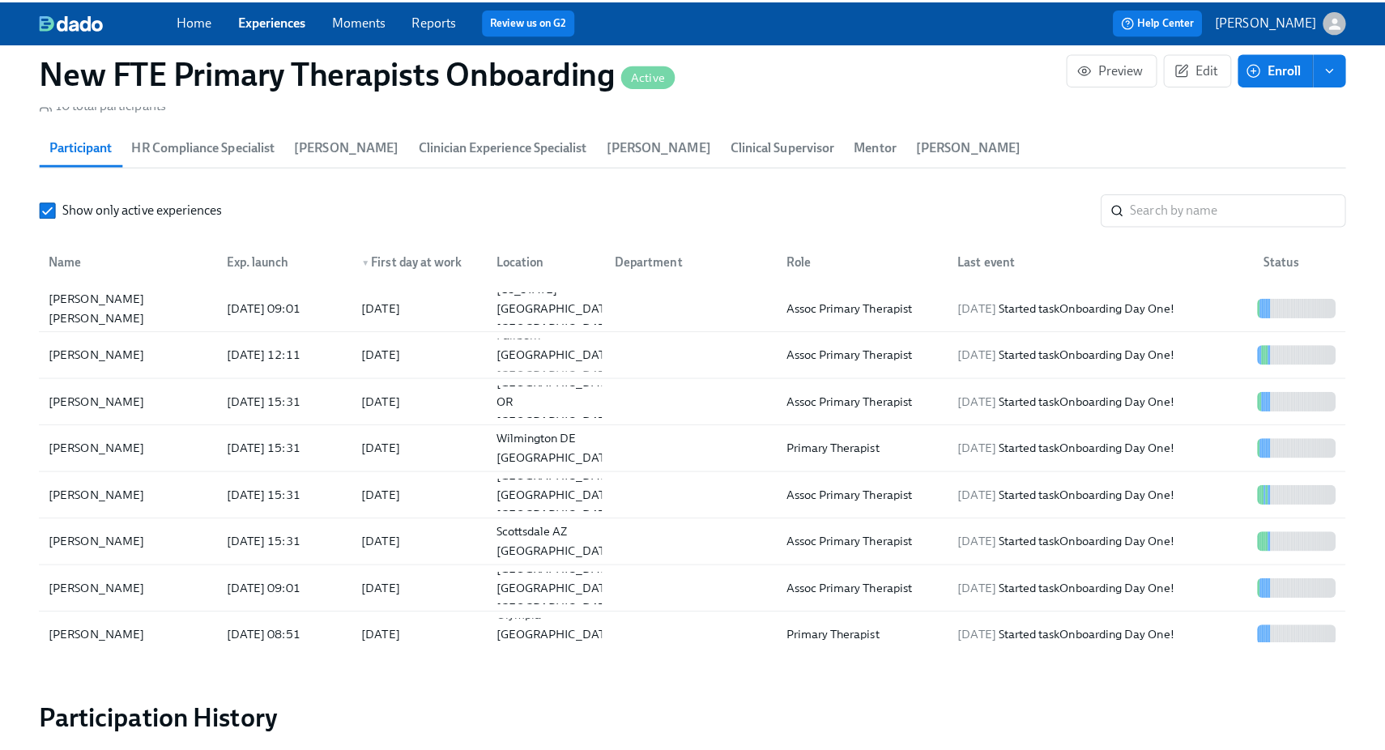
scroll to position [1535, 0]
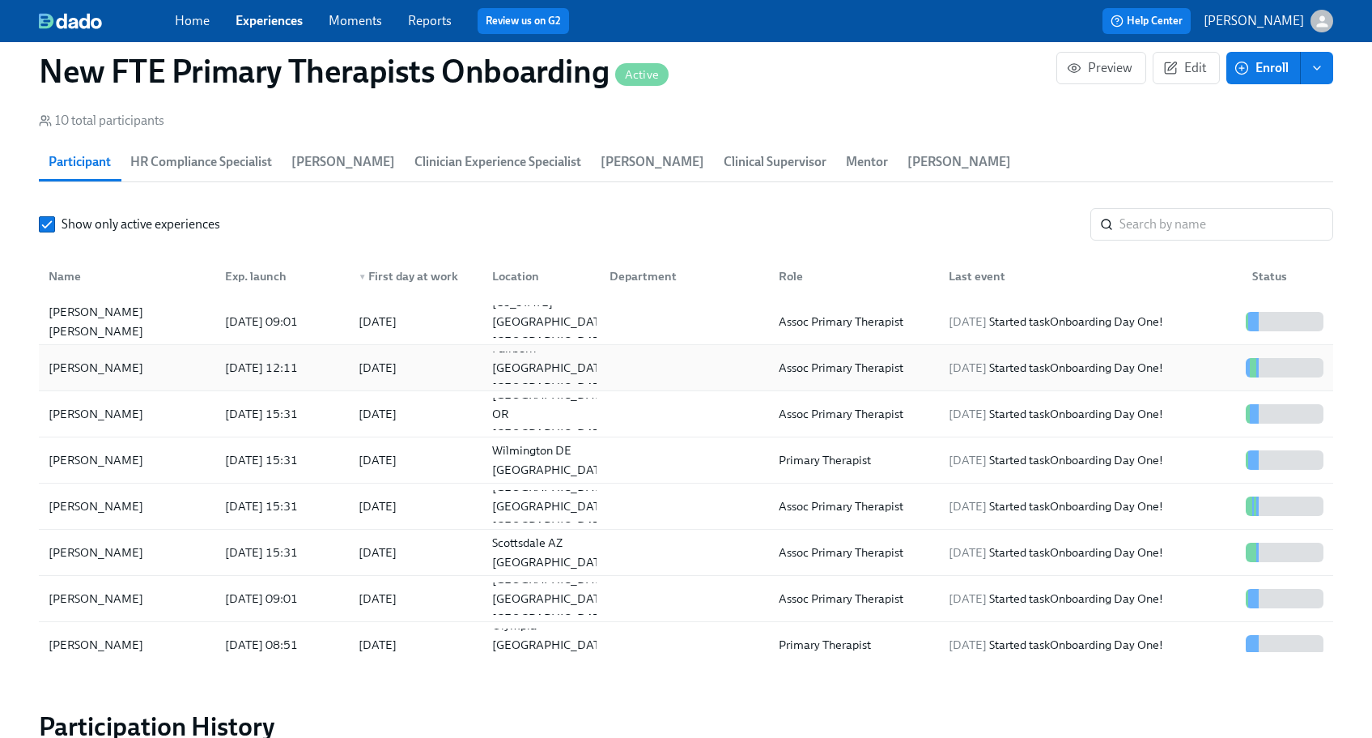
click at [101, 355] on div "Zachary Porter" at bounding box center [127, 367] width 170 height 32
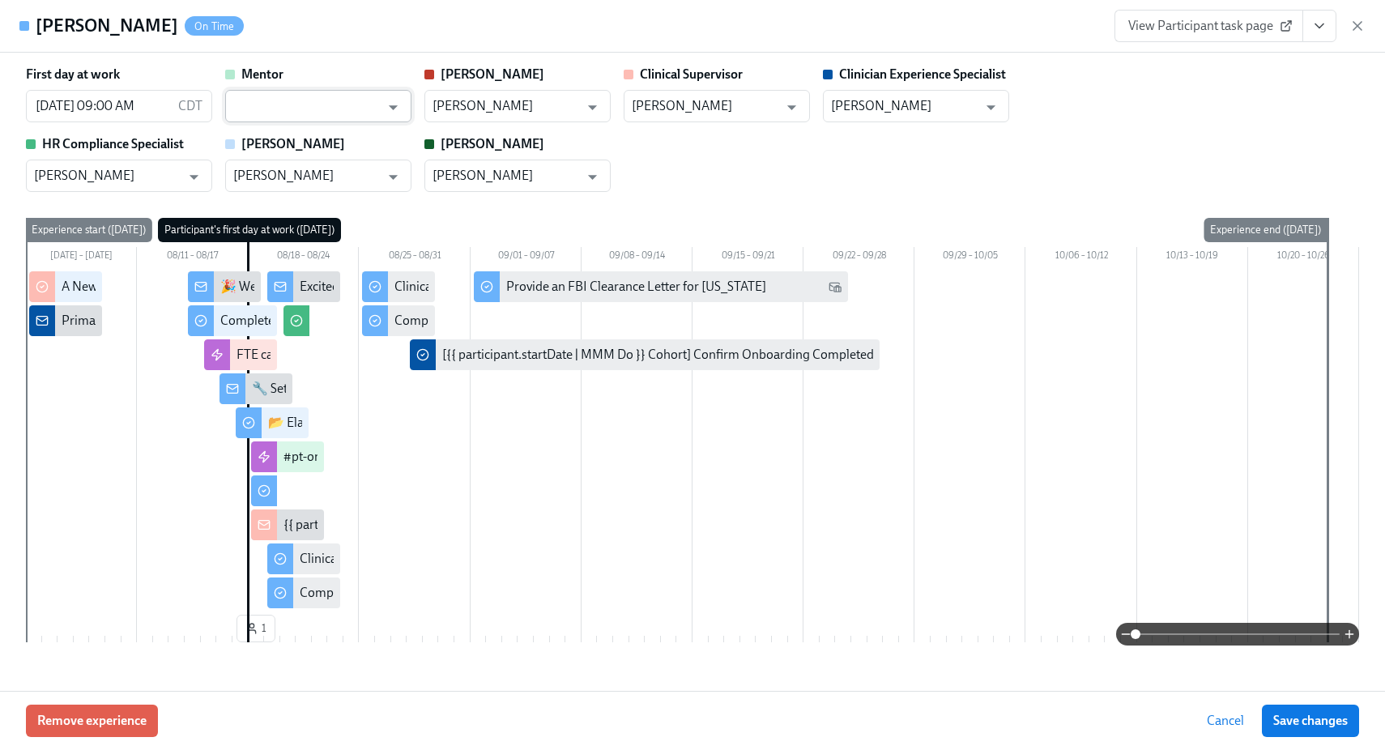
click at [272, 107] on input "text" at bounding box center [306, 106] width 147 height 32
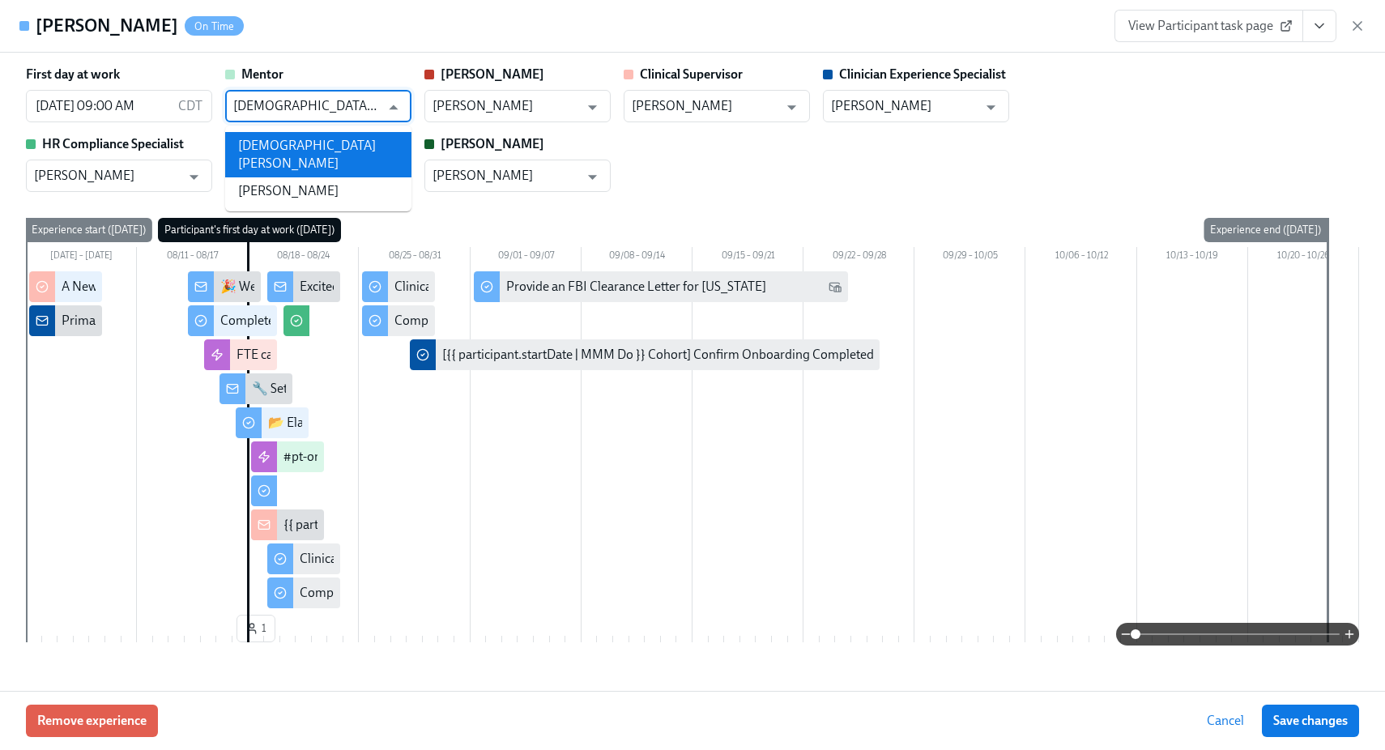
click at [322, 141] on li "Kristen Kathrein" at bounding box center [318, 154] width 186 height 45
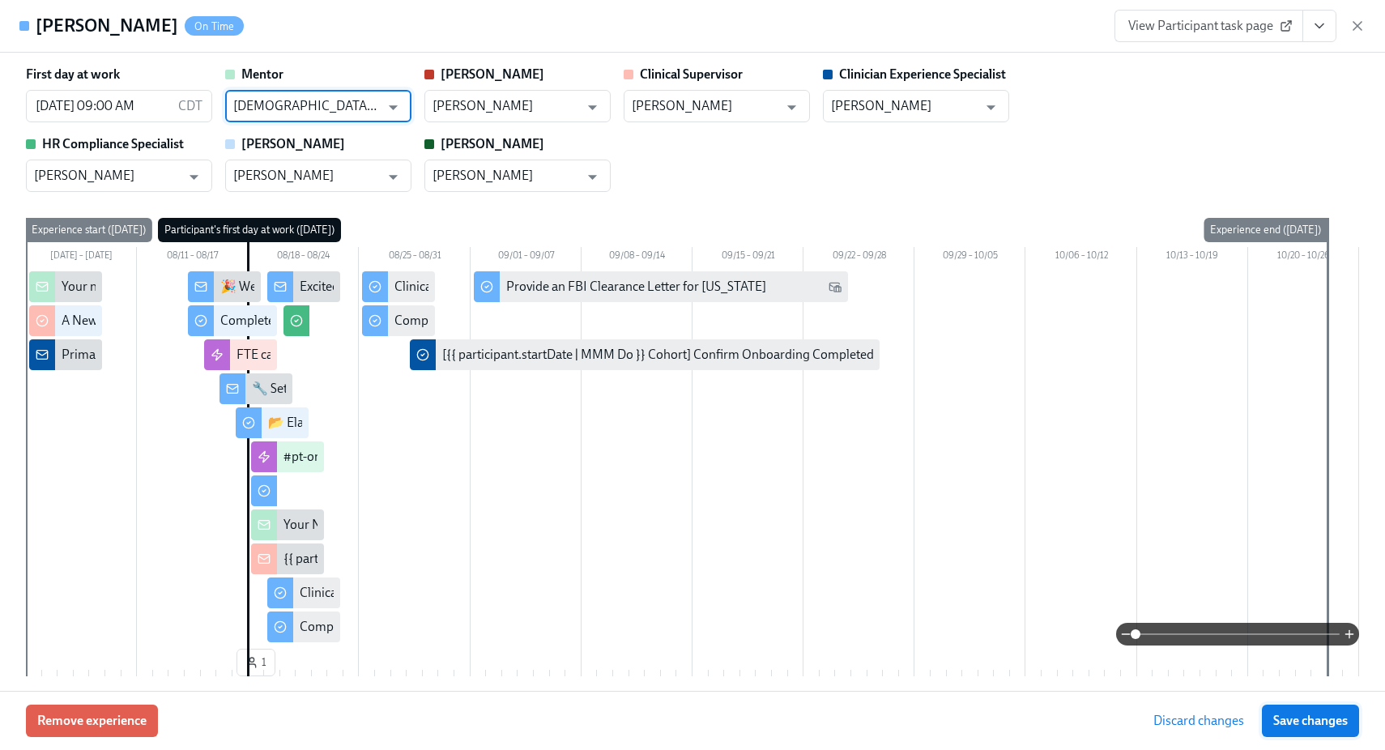
type input "Kristen Kathrein"
click at [1334, 725] on span "Save changes" at bounding box center [1310, 720] width 74 height 16
type input "Kristen Kathrein"
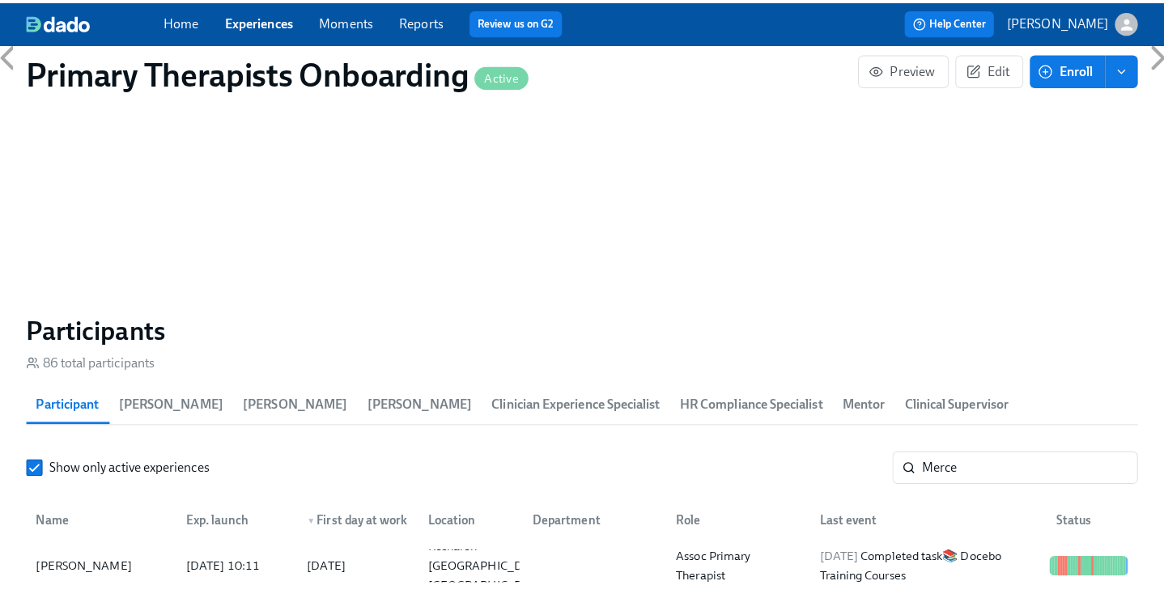
scroll to position [0, 21390]
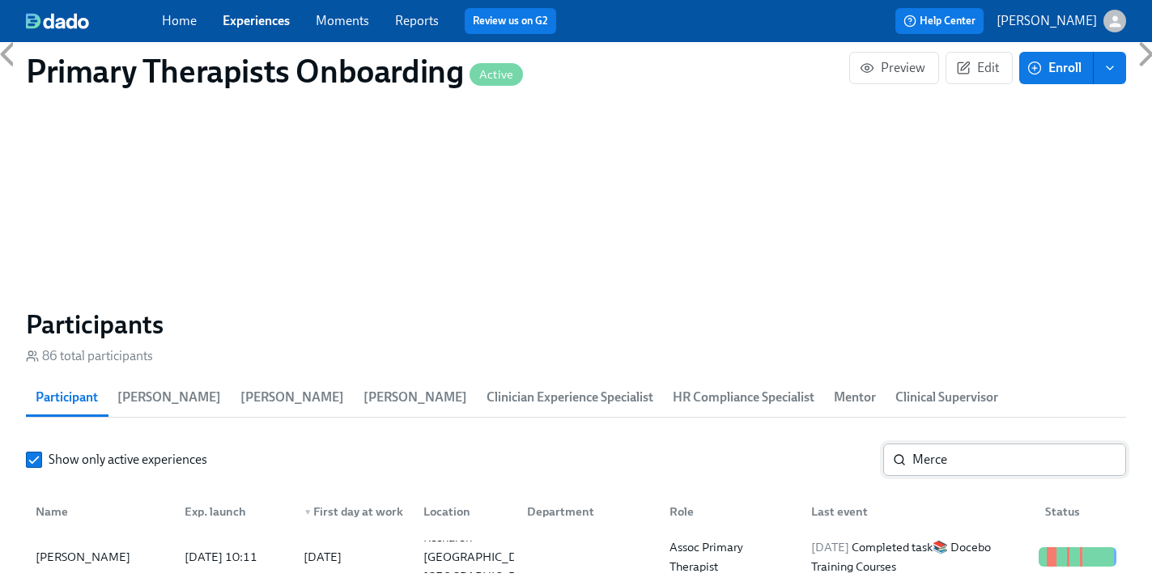
click at [1001, 444] on input "Merce" at bounding box center [1019, 460] width 214 height 32
type input "M"
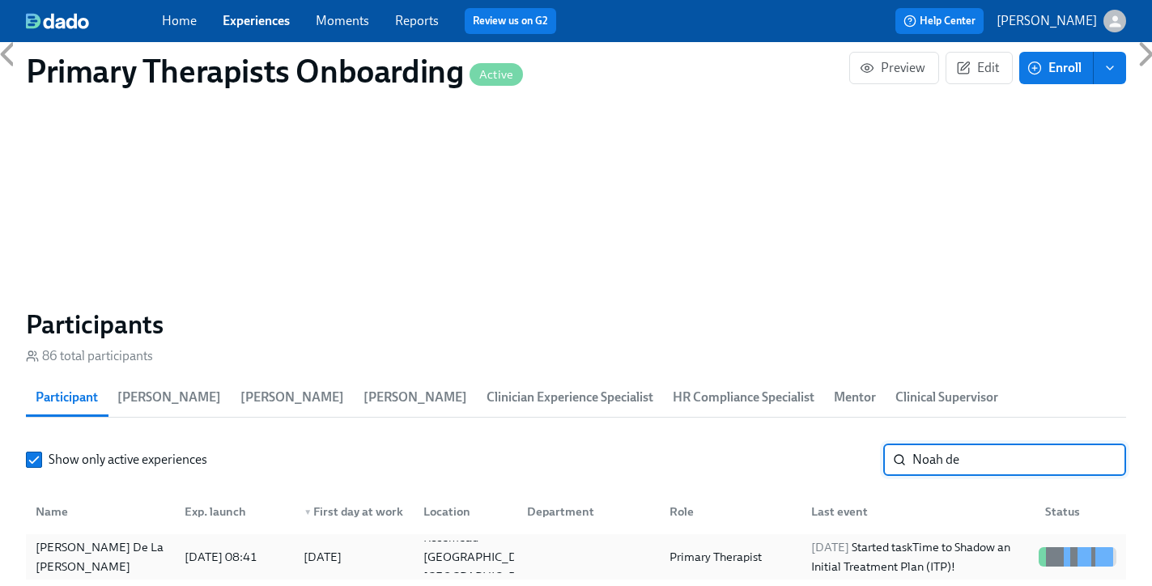
click at [89, 538] on div "Noah De La Cruz" at bounding box center [100, 557] width 142 height 39
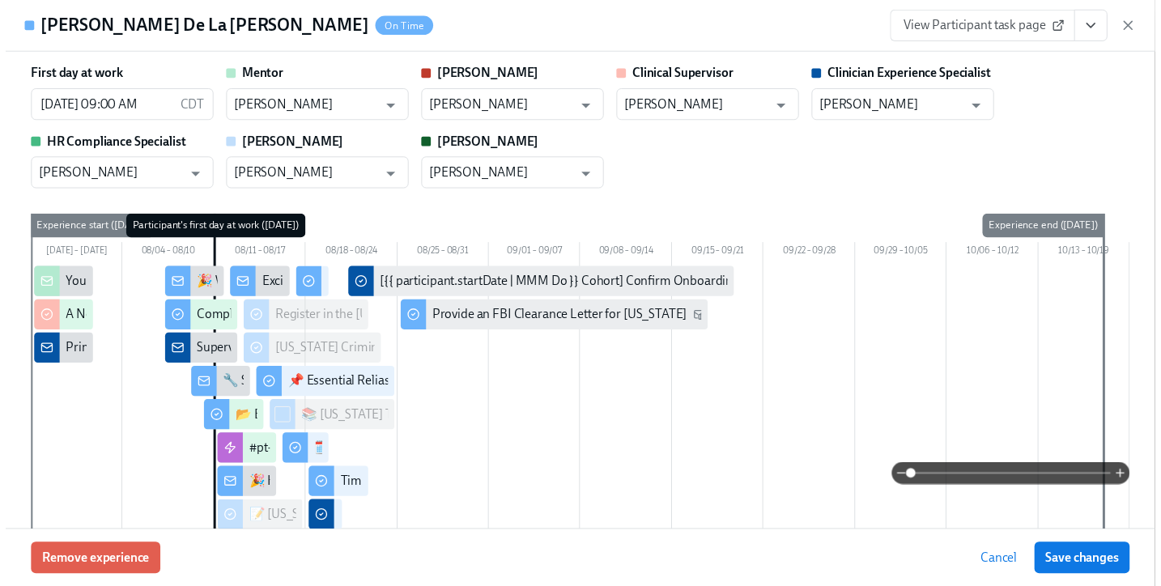
scroll to position [0, 21393]
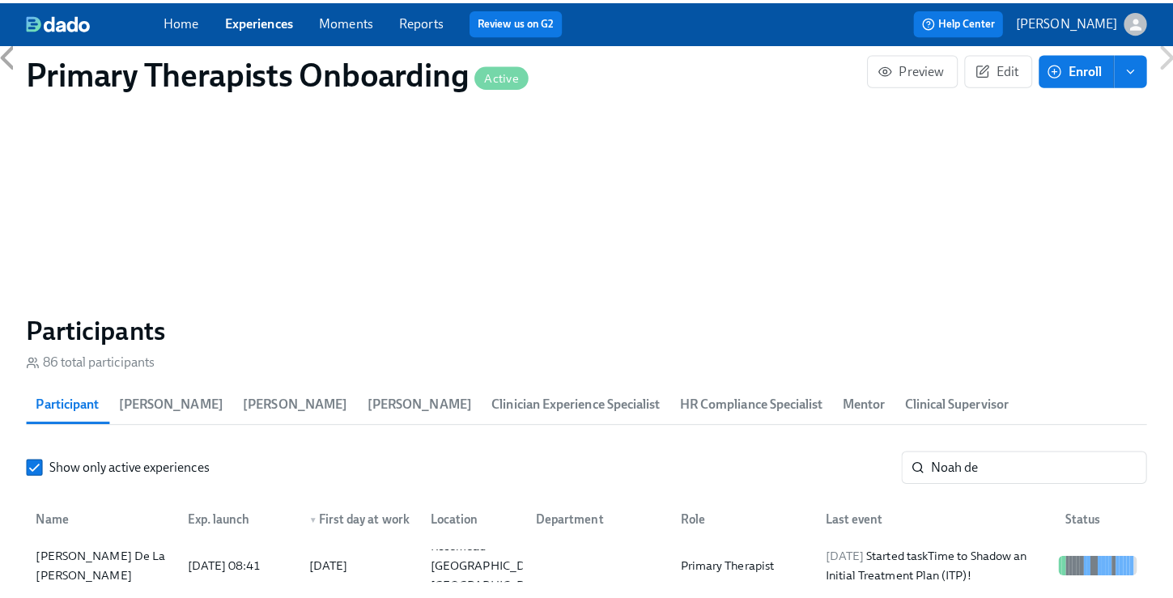
scroll to position [0, 21381]
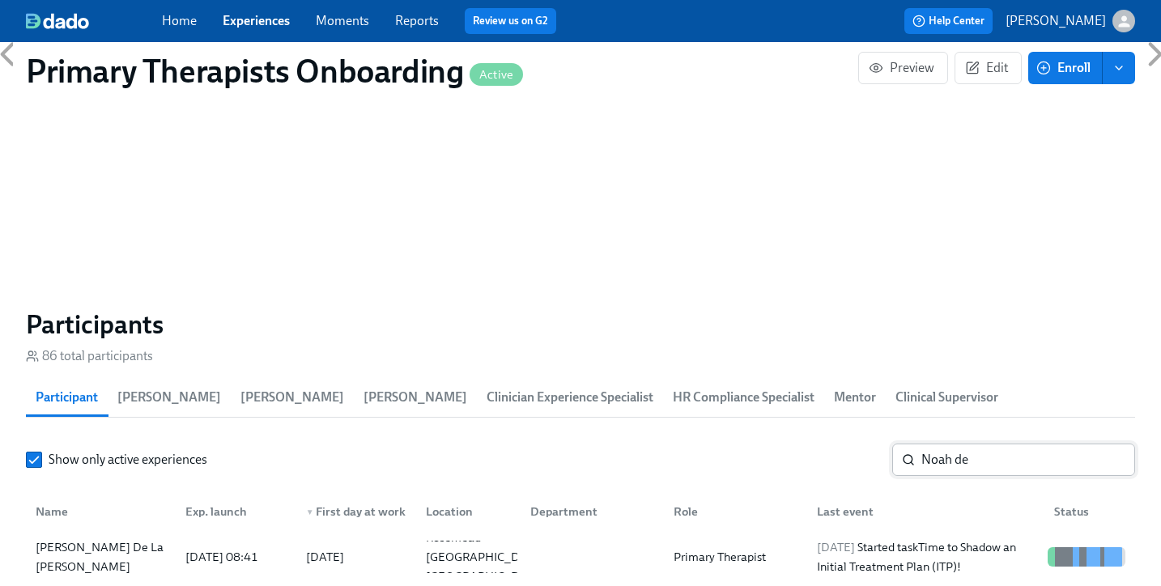
click at [1016, 444] on input "Noah de" at bounding box center [1028, 460] width 214 height 32
type input "N"
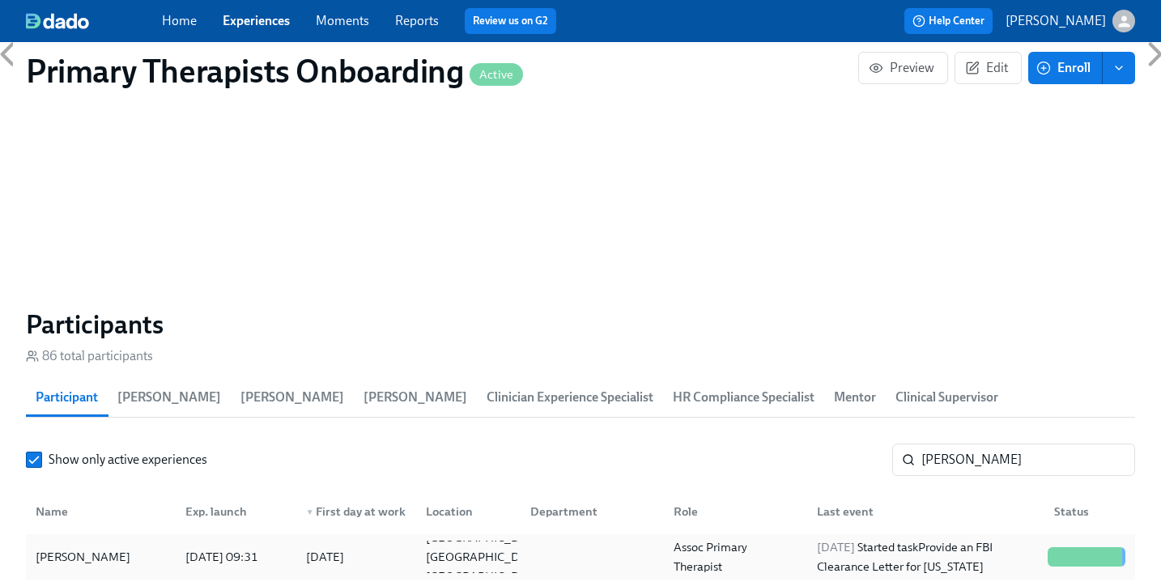
click at [87, 547] on div "Emily Greenfeld" at bounding box center [83, 556] width 108 height 19
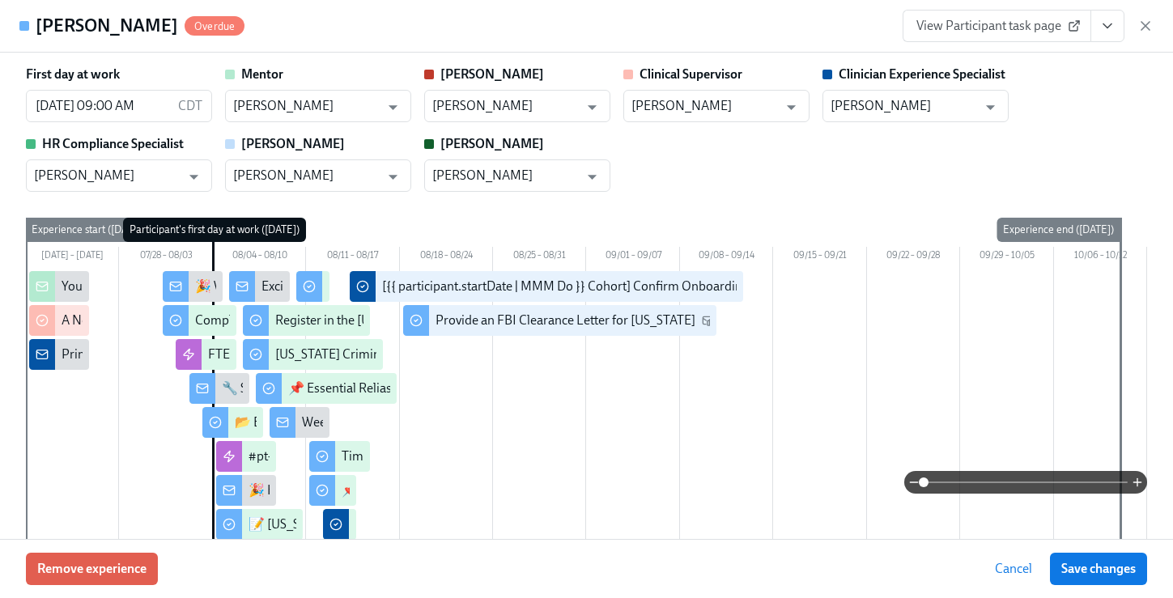
click at [1106, 21] on icon "View task page" at bounding box center [1108, 26] width 16 height 16
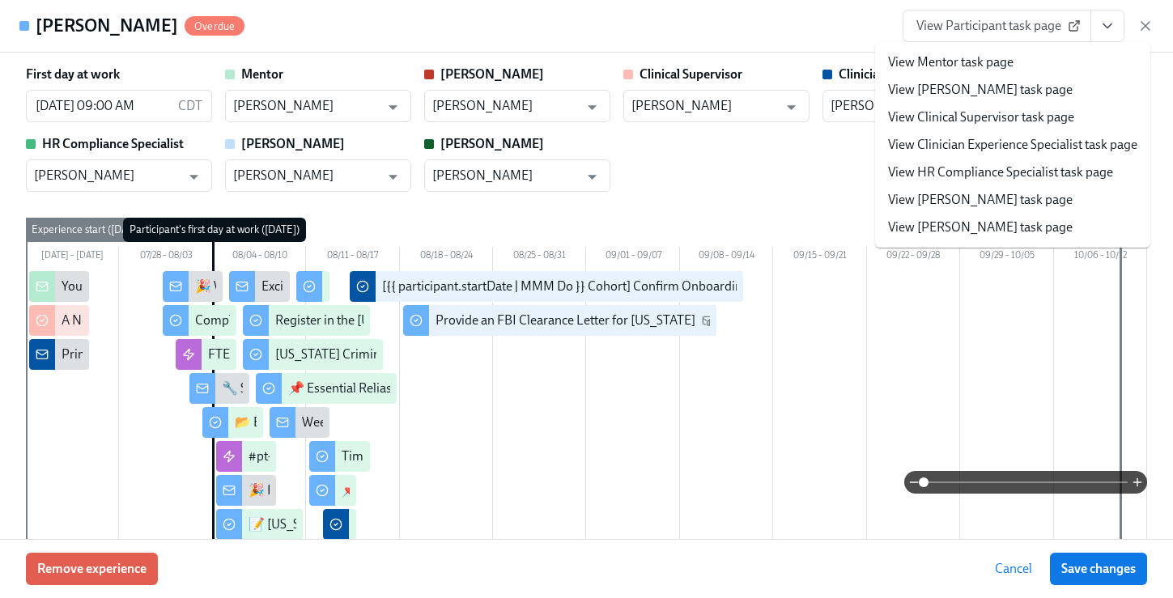
click at [998, 148] on link "View Clinician Experience Specialist task page" at bounding box center [1012, 145] width 249 height 18
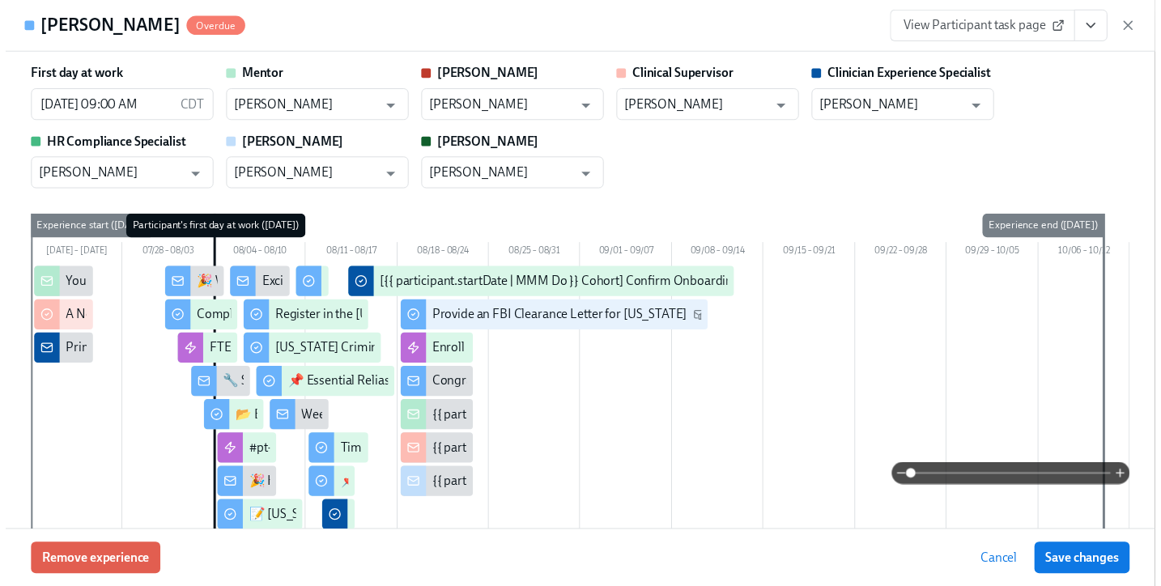
scroll to position [0, 21393]
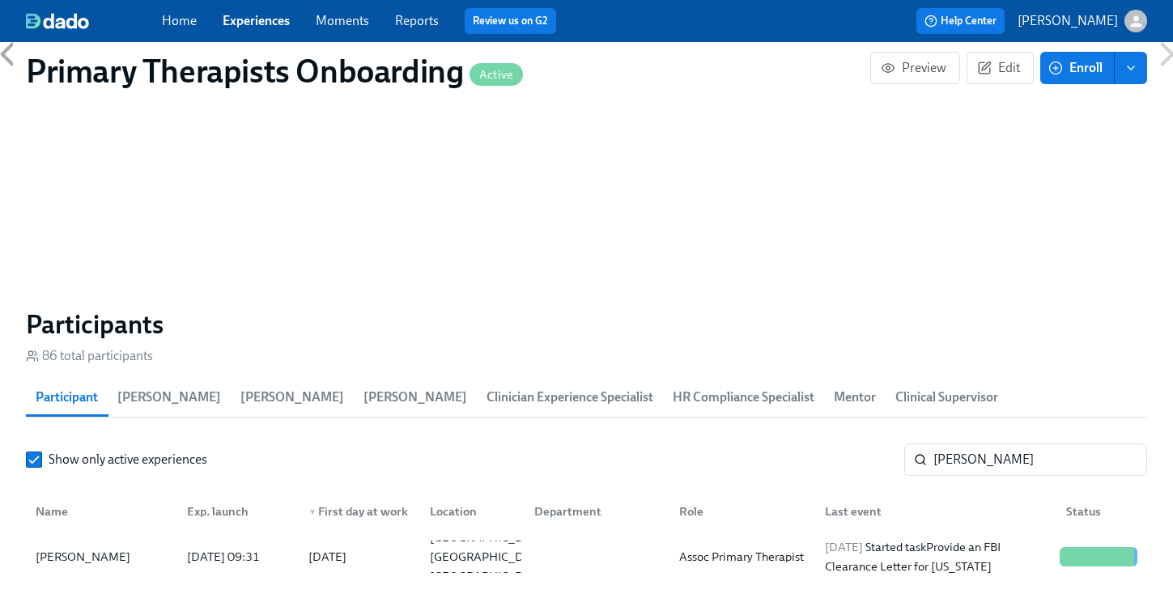
scroll to position [0, 21381]
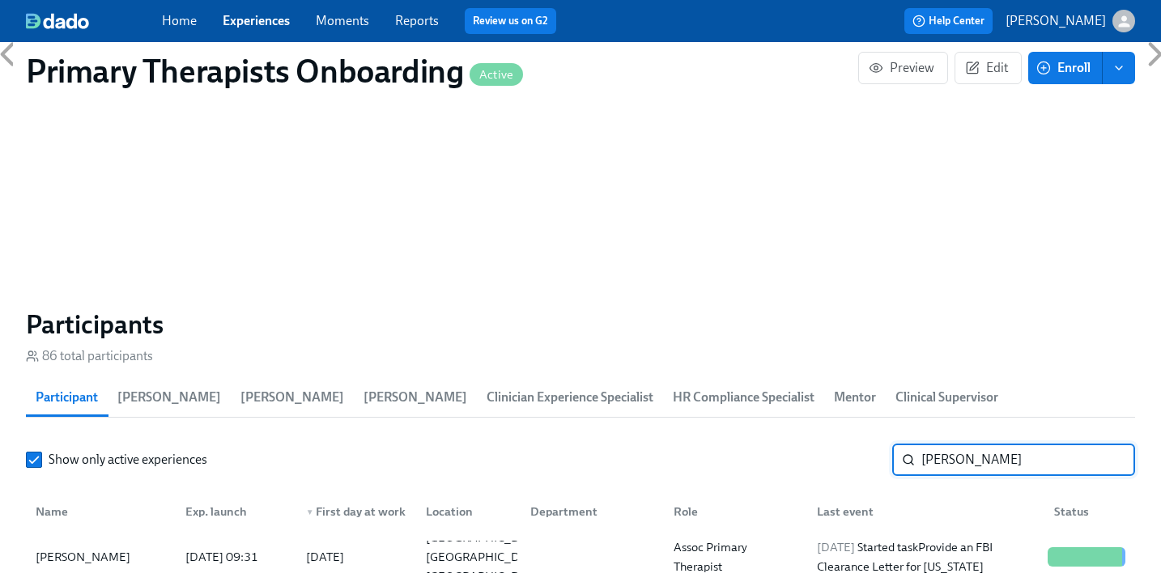
click at [1025, 446] on input "Emily Green" at bounding box center [1028, 460] width 214 height 32
type input "E"
type input "[PERSON_NAME]"
click at [104, 541] on div "[PERSON_NAME]" at bounding box center [100, 557] width 143 height 32
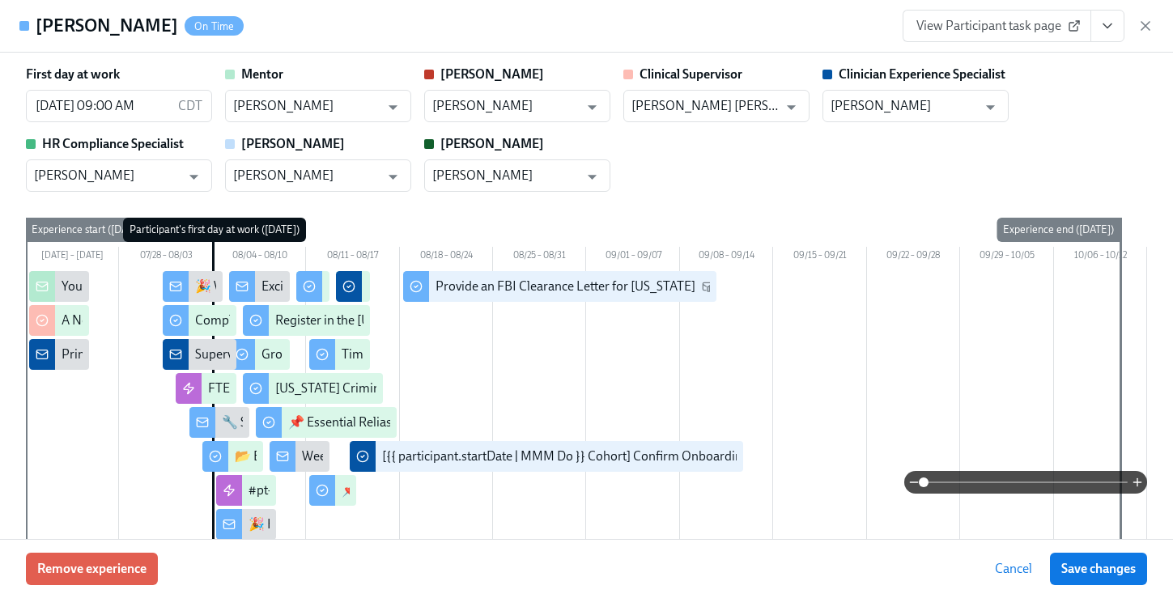
click at [1114, 27] on icon "View task page" at bounding box center [1108, 26] width 16 height 16
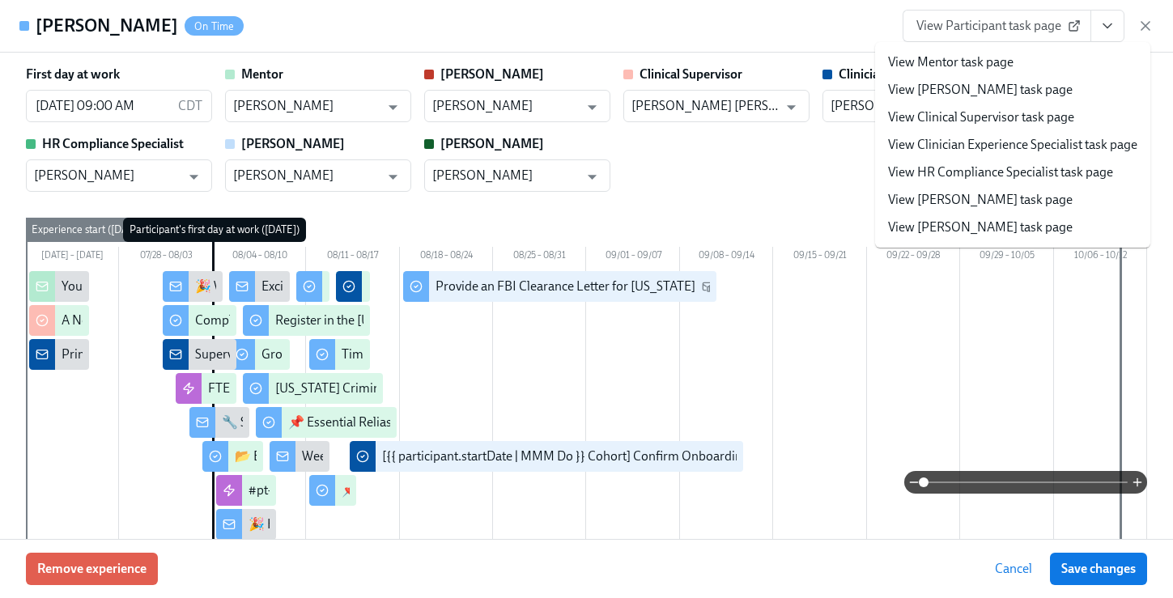
click at [1023, 143] on link "View Clinician Experience Specialist task page" at bounding box center [1012, 145] width 249 height 18
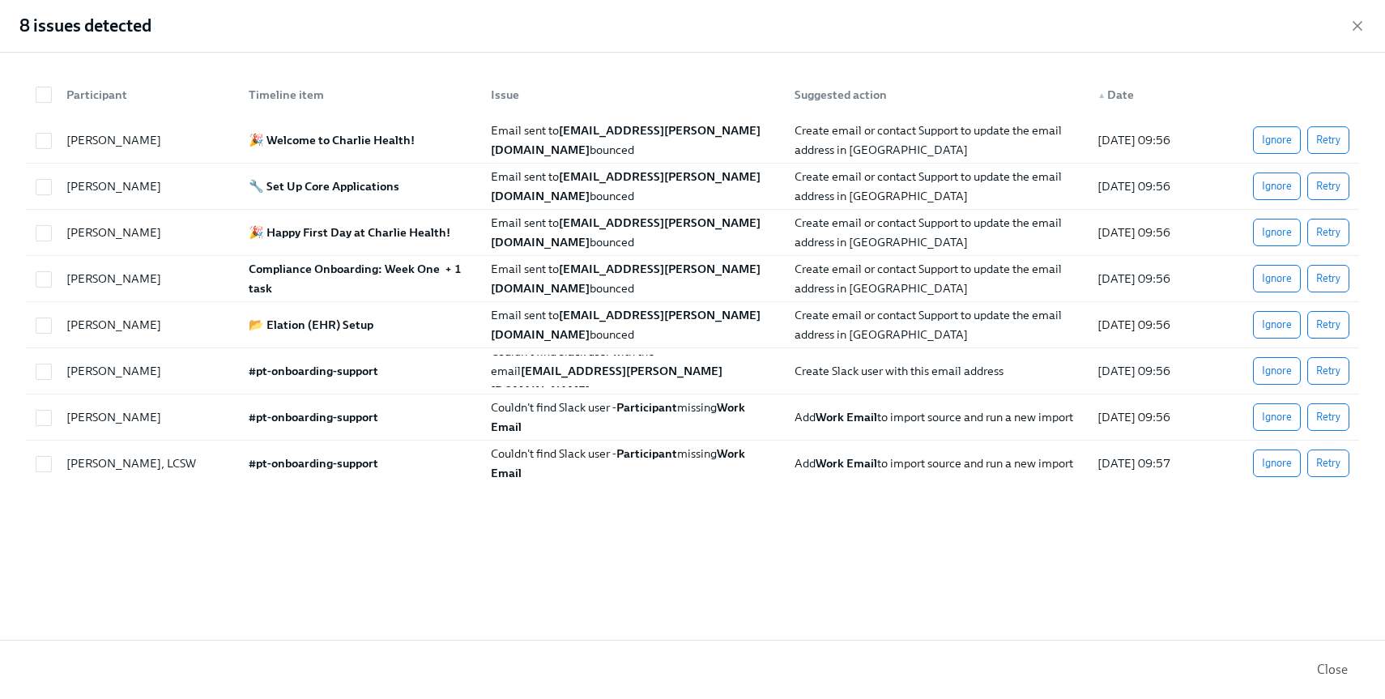
scroll to position [0, 2018]
click at [1328, 145] on span "Retry" at bounding box center [1328, 140] width 24 height 16
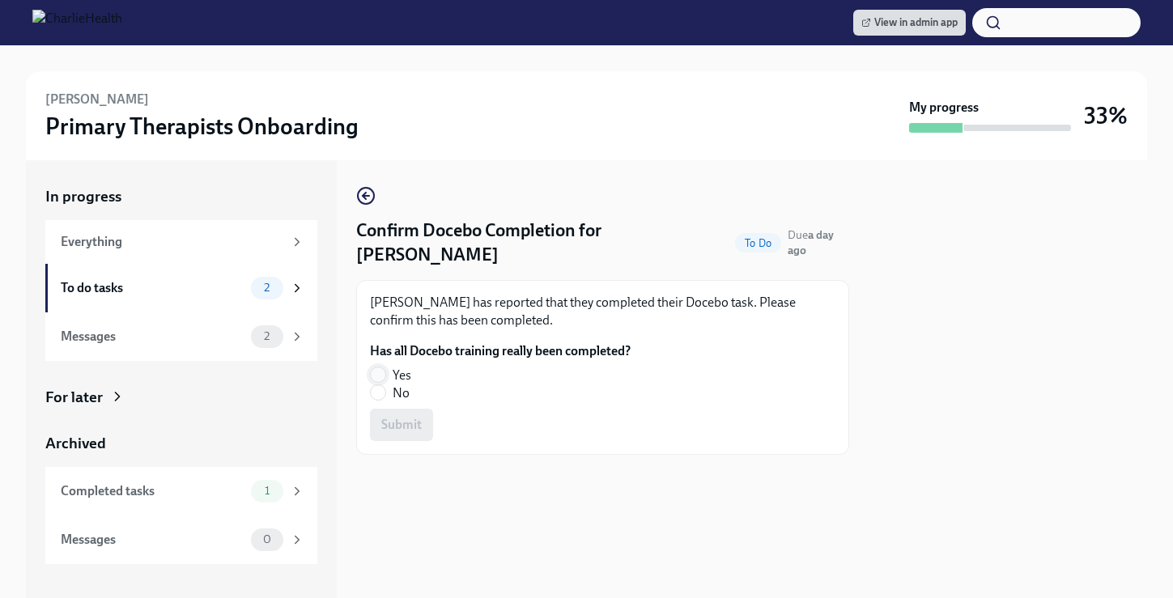
click at [380, 368] on input "Yes" at bounding box center [378, 375] width 15 height 15
radio input "true"
click at [428, 409] on button "Submit" at bounding box center [401, 425] width 63 height 32
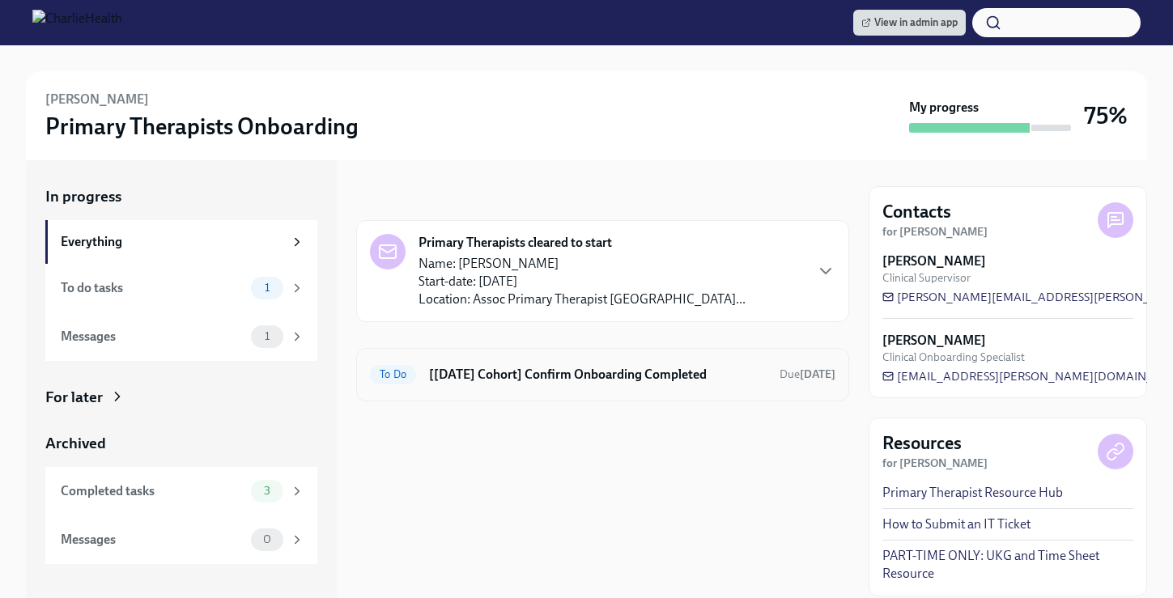
click at [510, 383] on h6 "[[DATE] Cohort] Confirm Onboarding Completed" at bounding box center [598, 375] width 338 height 18
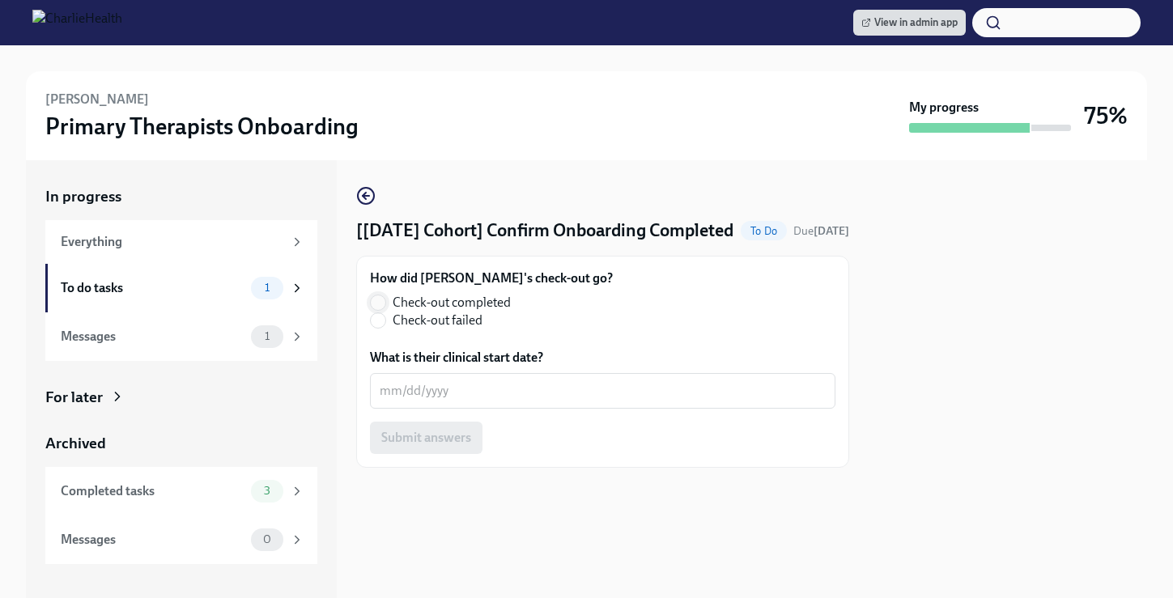
click at [380, 310] on input "Check-out completed" at bounding box center [378, 303] width 15 height 15
radio input "true"
click at [491, 406] on div "x ​" at bounding box center [603, 391] width 466 height 36
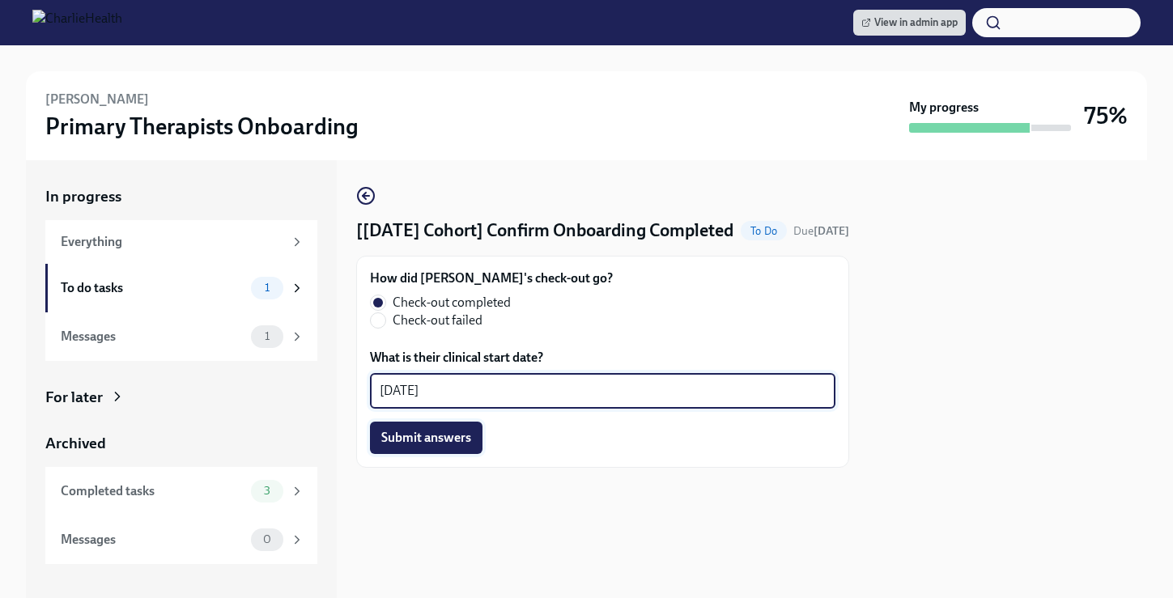
type textarea "[DATE]"
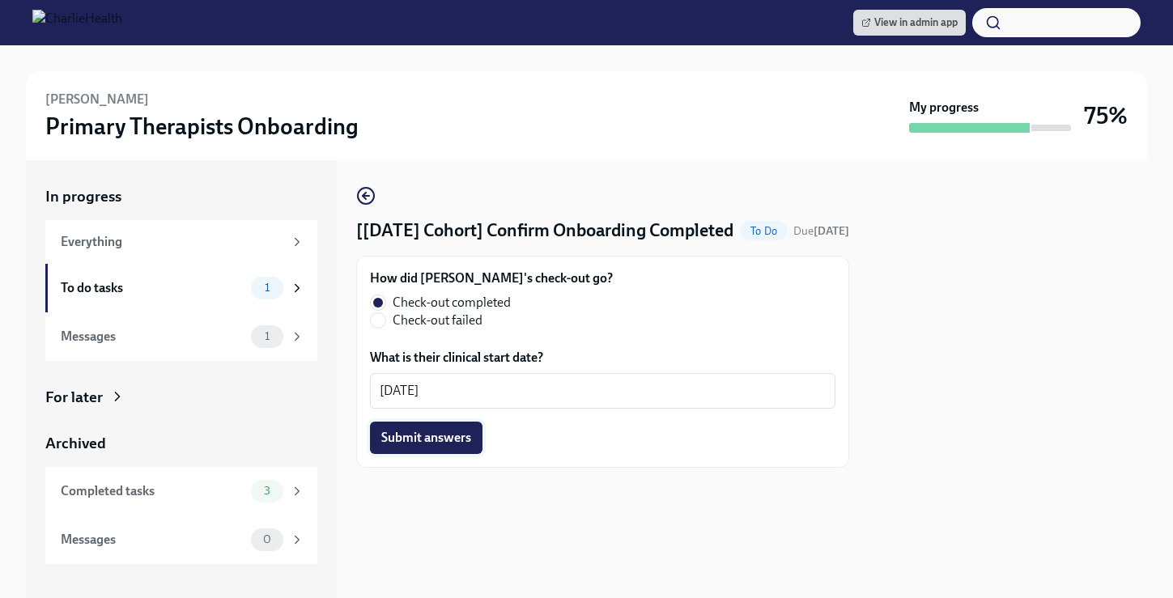
click at [435, 454] on button "Submit answers" at bounding box center [426, 438] width 113 height 32
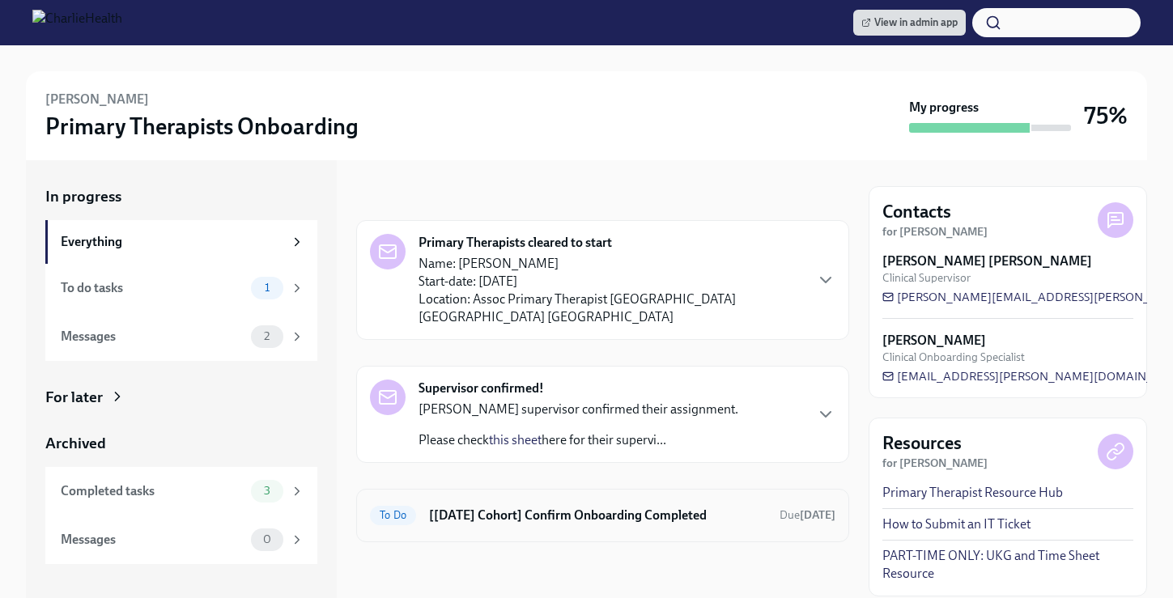
click at [493, 507] on h6 "[[DATE] Cohort] Confirm Onboarding Completed" at bounding box center [598, 516] width 338 height 18
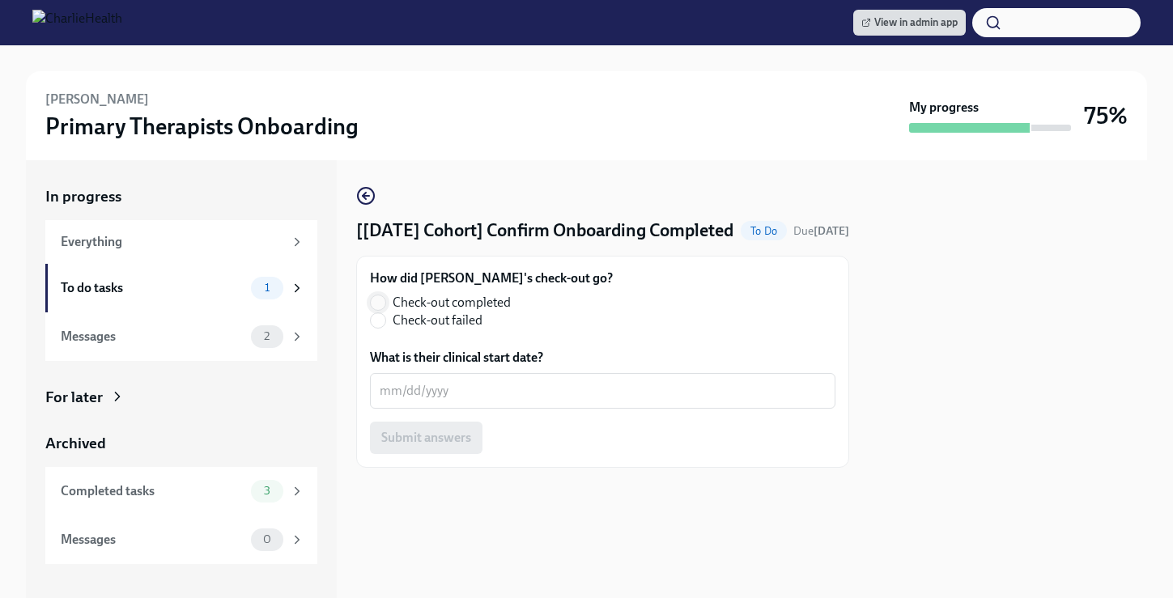
click at [378, 310] on input "Check-out completed" at bounding box center [378, 303] width 15 height 15
radio input "true"
click at [435, 402] on div "x ​" at bounding box center [603, 391] width 466 height 36
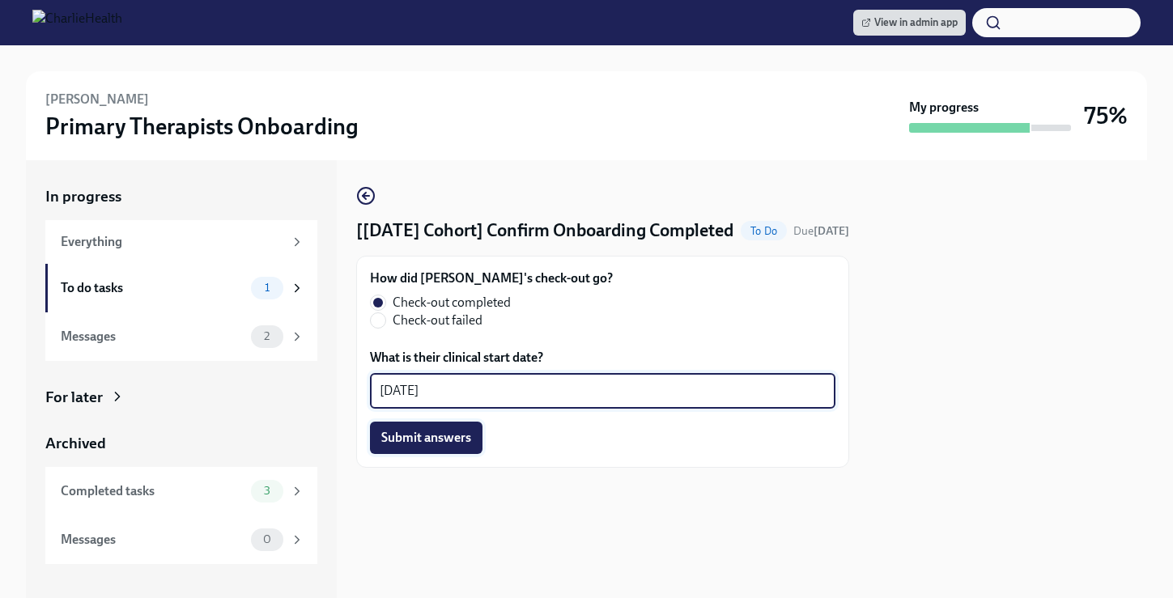
type textarea "[DATE]"
click at [453, 454] on button "Submit answers" at bounding box center [426, 438] width 113 height 32
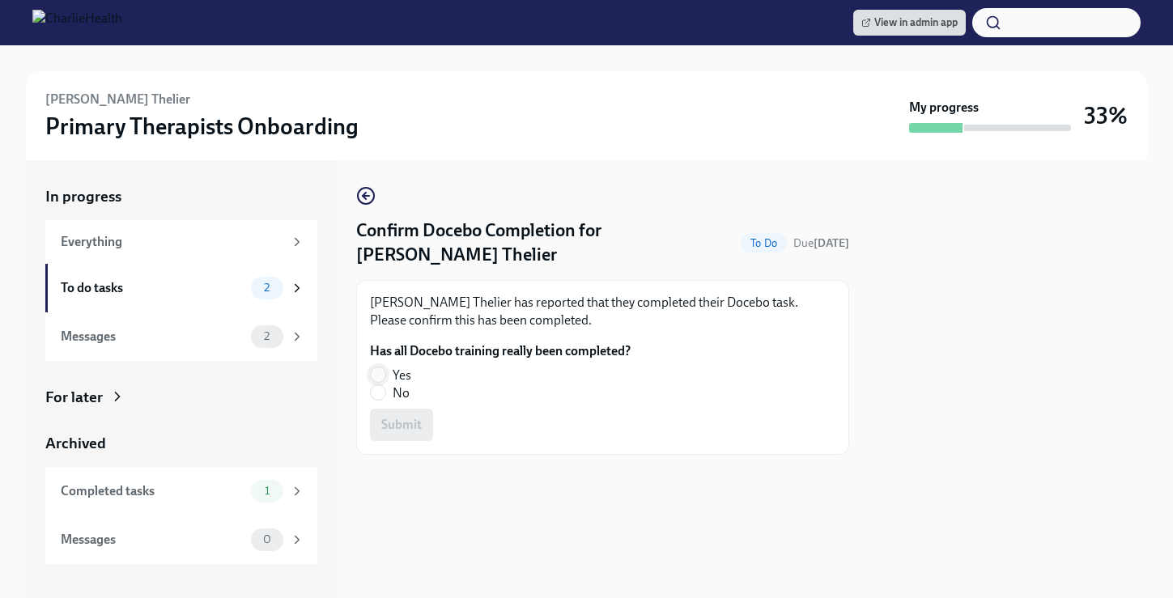
click at [379, 374] on input "Yes" at bounding box center [378, 375] width 15 height 15
radio input "true"
click at [410, 425] on span "Submit" at bounding box center [401, 425] width 40 height 16
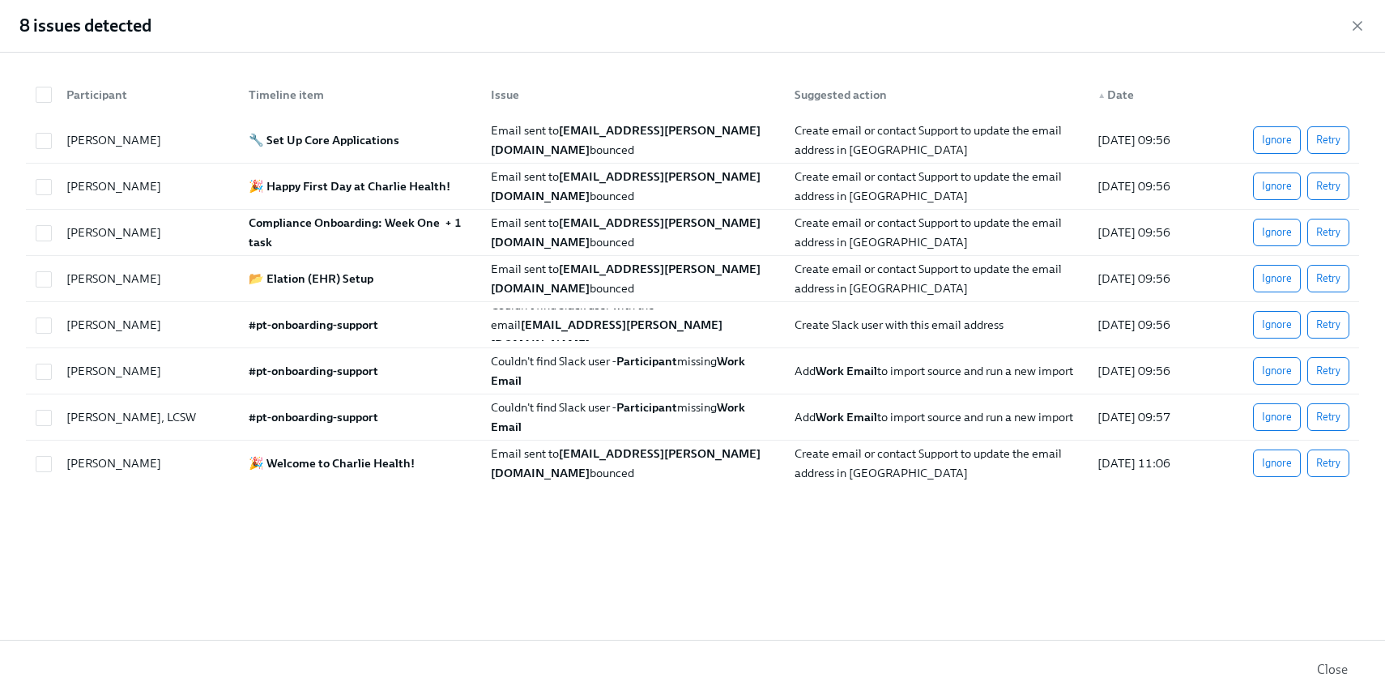
scroll to position [0, 2018]
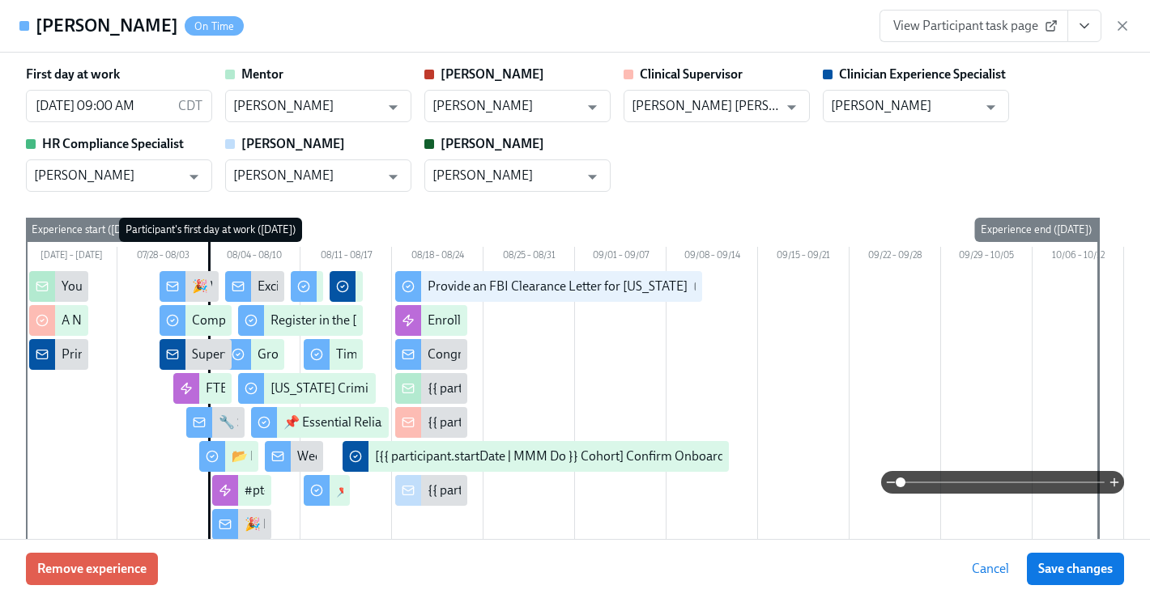
scroll to position [0, 21393]
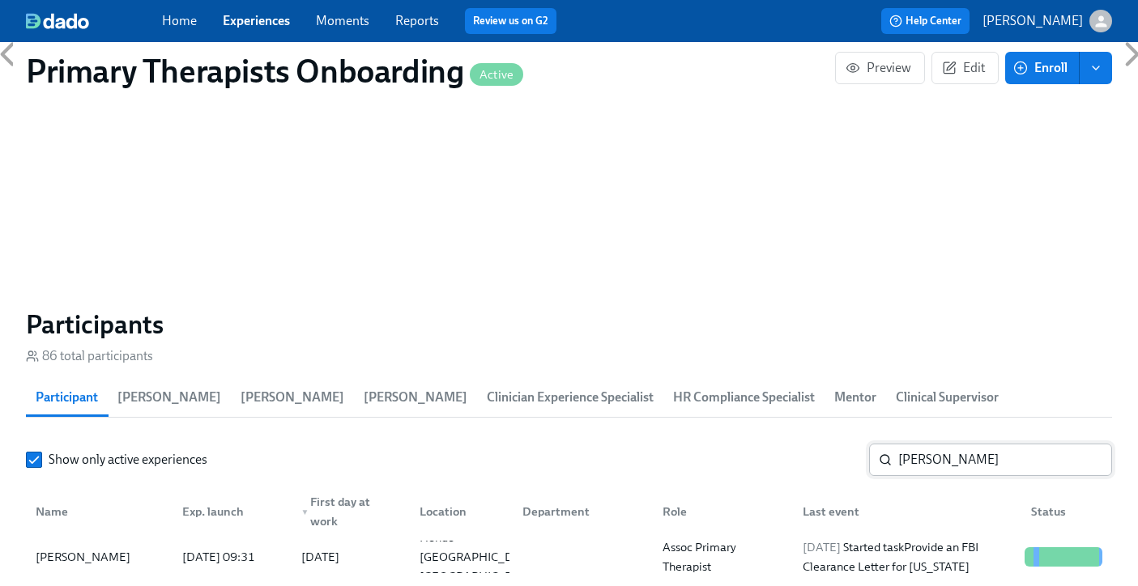
click at [1025, 448] on input "katie coit" at bounding box center [1005, 460] width 214 height 32
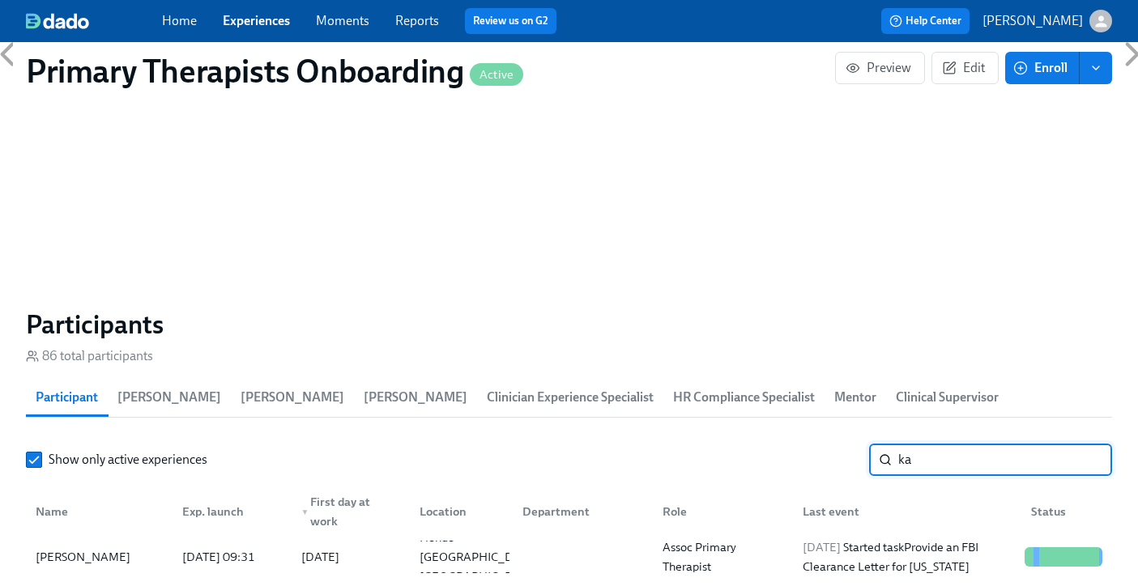
type input "k"
type input "mathilde"
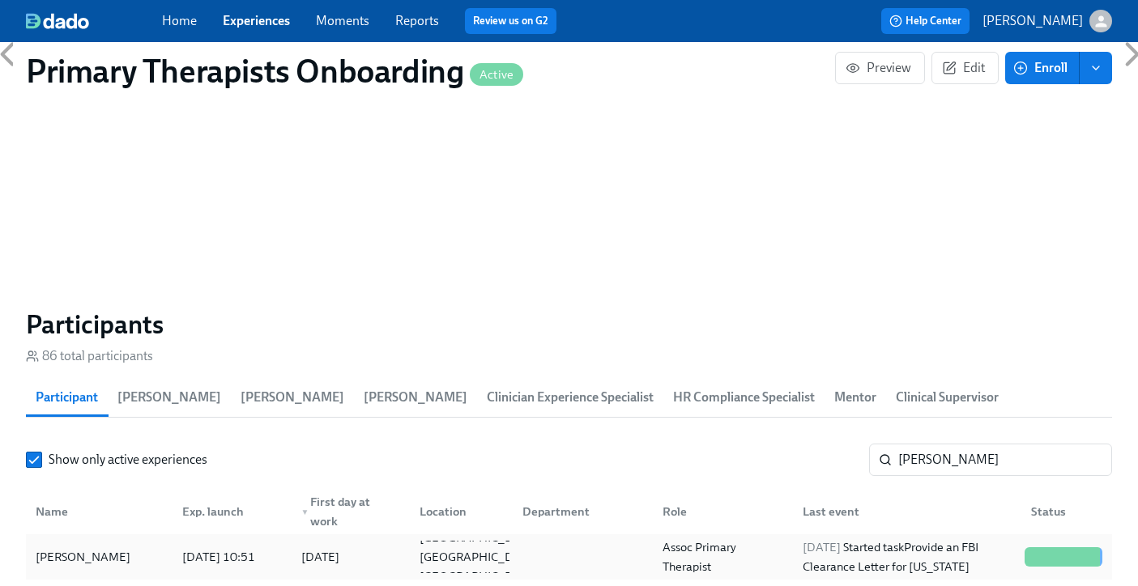
click at [83, 547] on div "[PERSON_NAME]" at bounding box center [83, 556] width 108 height 19
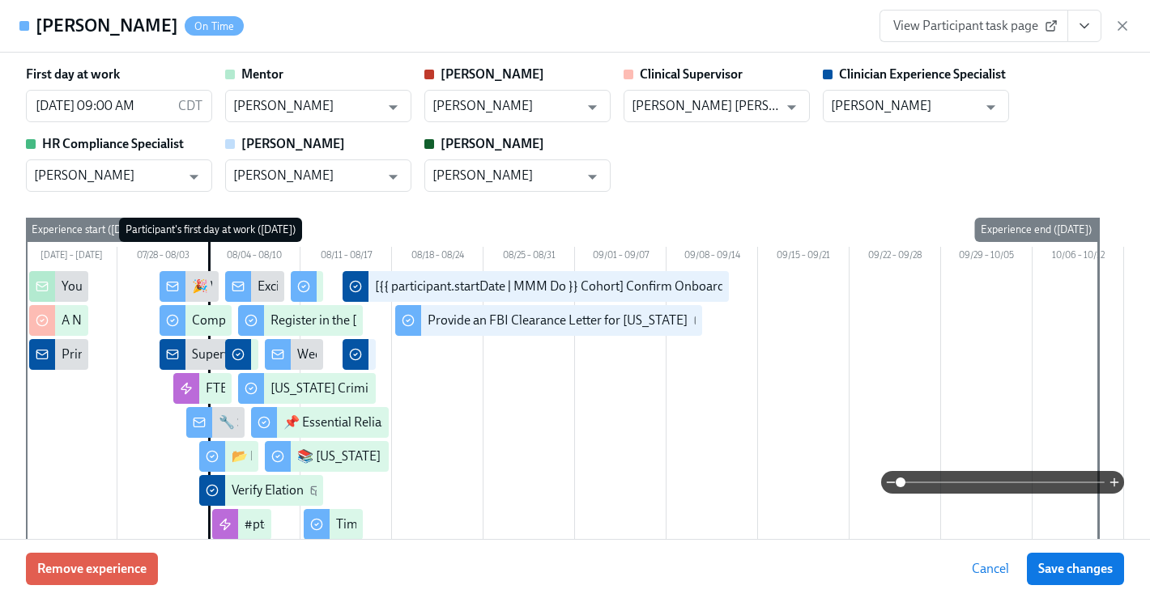
click at [1093, 29] on button "View task page" at bounding box center [1084, 26] width 34 height 32
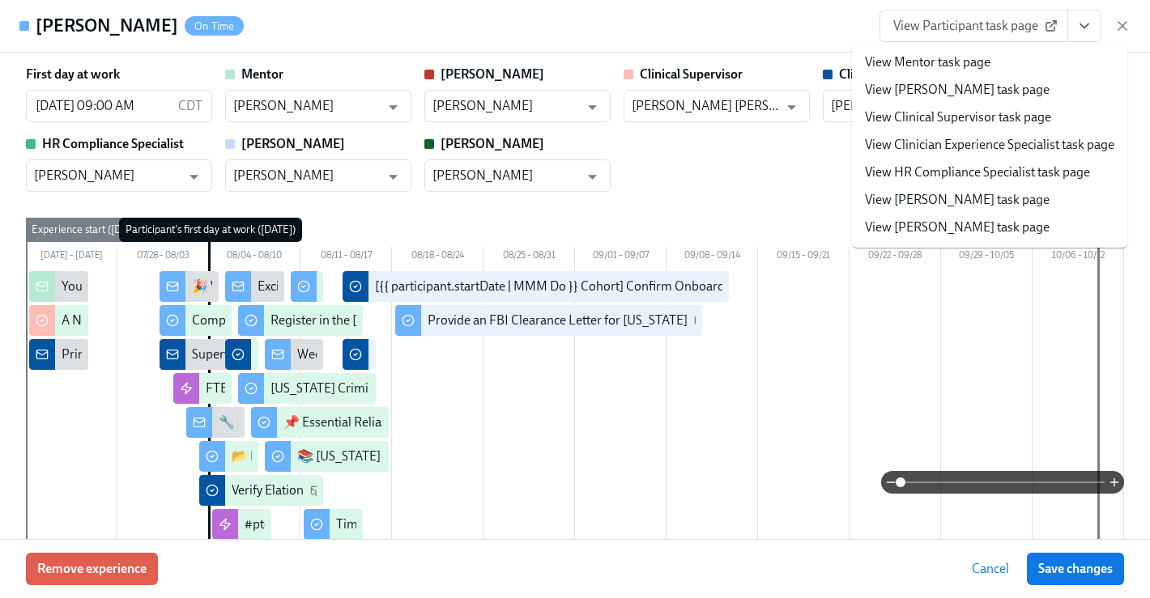
click at [1028, 152] on link "View Clinician Experience Specialist task page" at bounding box center [989, 145] width 249 height 18
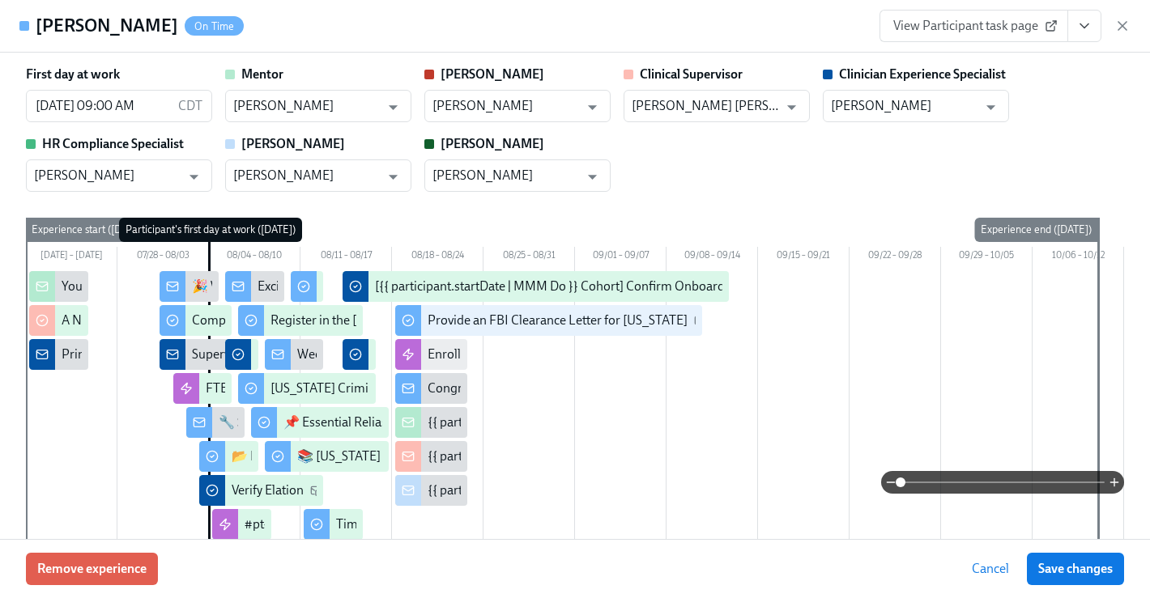
scroll to position [0, 21416]
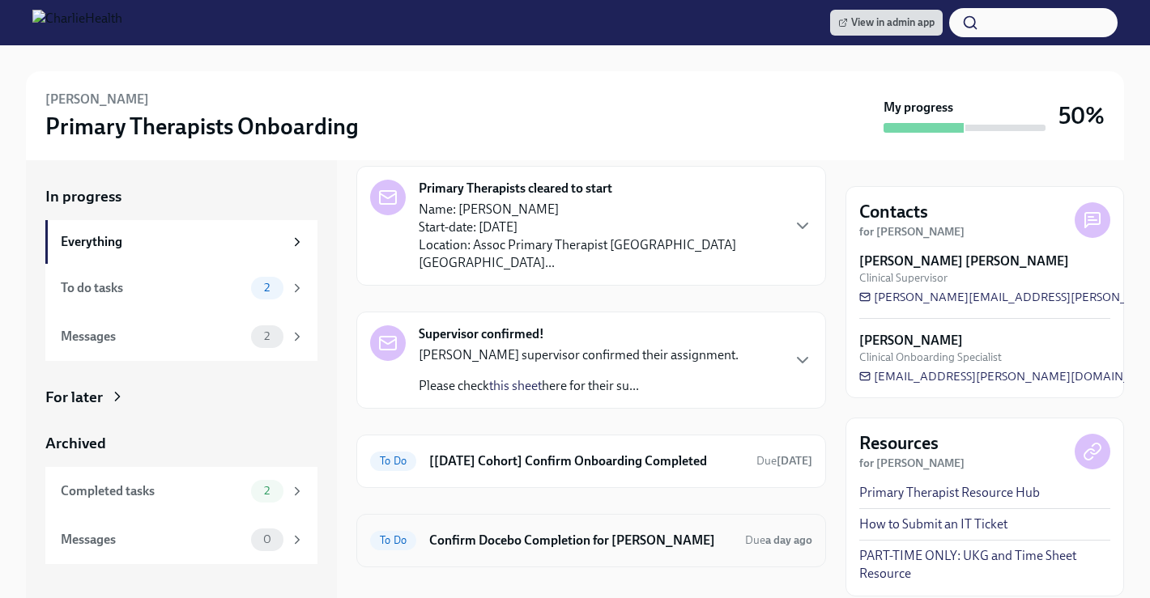
scroll to position [53, 0]
click at [572, 533] on h6 "Confirm Docebo Completion for [PERSON_NAME]" at bounding box center [580, 542] width 303 height 18
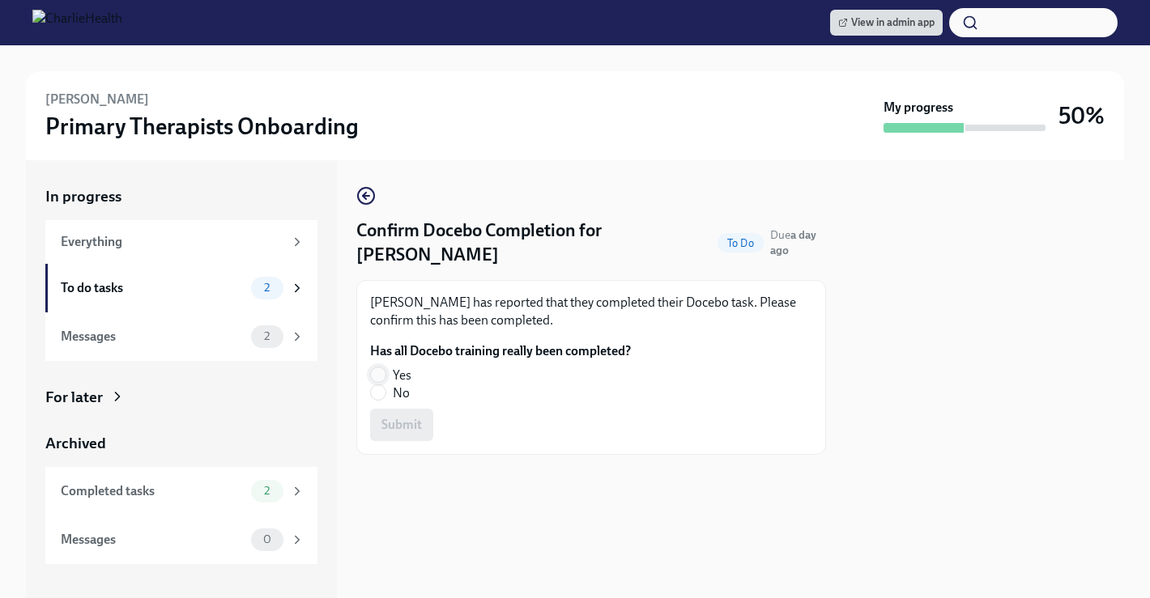
click at [374, 380] on input "Yes" at bounding box center [378, 375] width 15 height 15
radio input "true"
click at [383, 414] on button "Submit" at bounding box center [401, 425] width 63 height 32
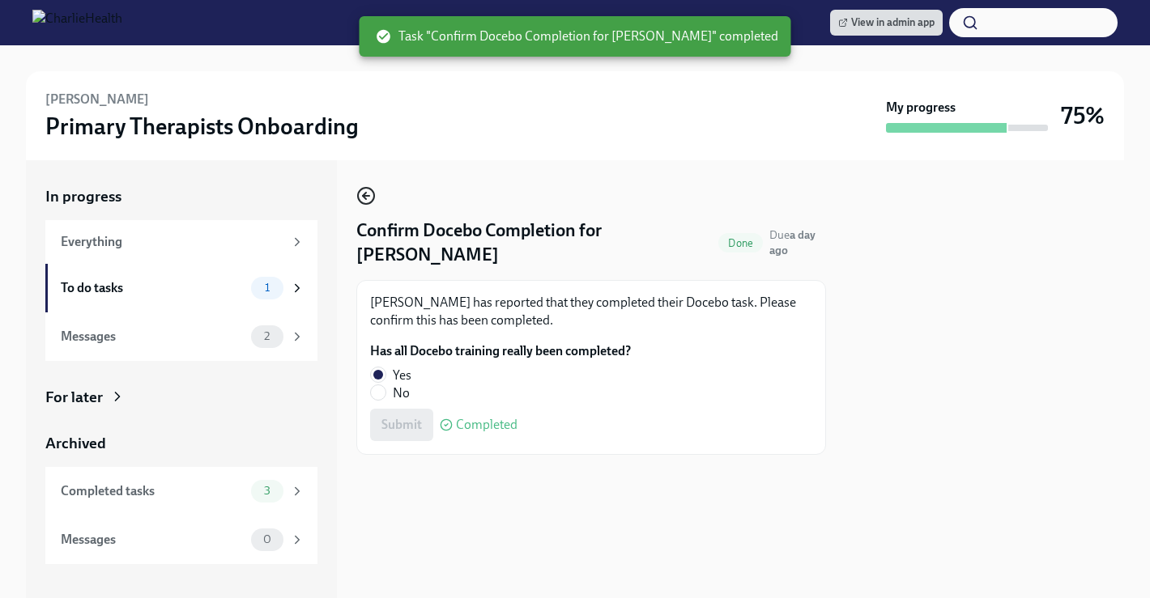
click at [365, 191] on icon "button" at bounding box center [365, 195] width 19 height 19
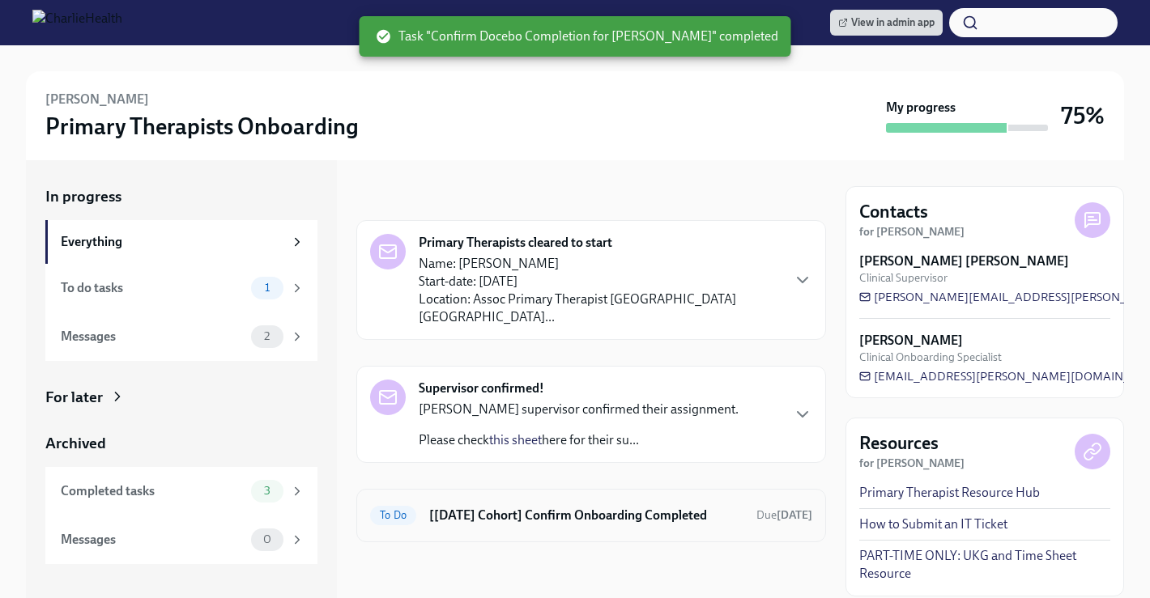
click at [515, 507] on h6 "[[DATE] Cohort] Confirm Onboarding Completed" at bounding box center [586, 516] width 314 height 18
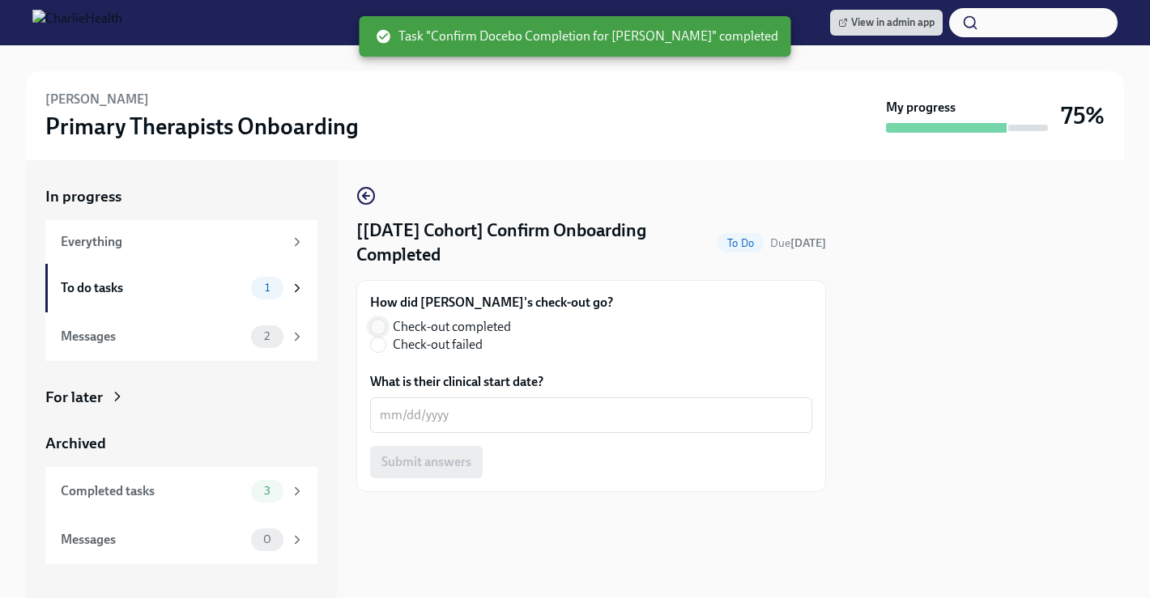
click at [376, 327] on input "Check-out completed" at bounding box center [378, 327] width 15 height 15
radio input "true"
click at [430, 417] on textarea "What is their clinical start date?" at bounding box center [591, 415] width 423 height 19
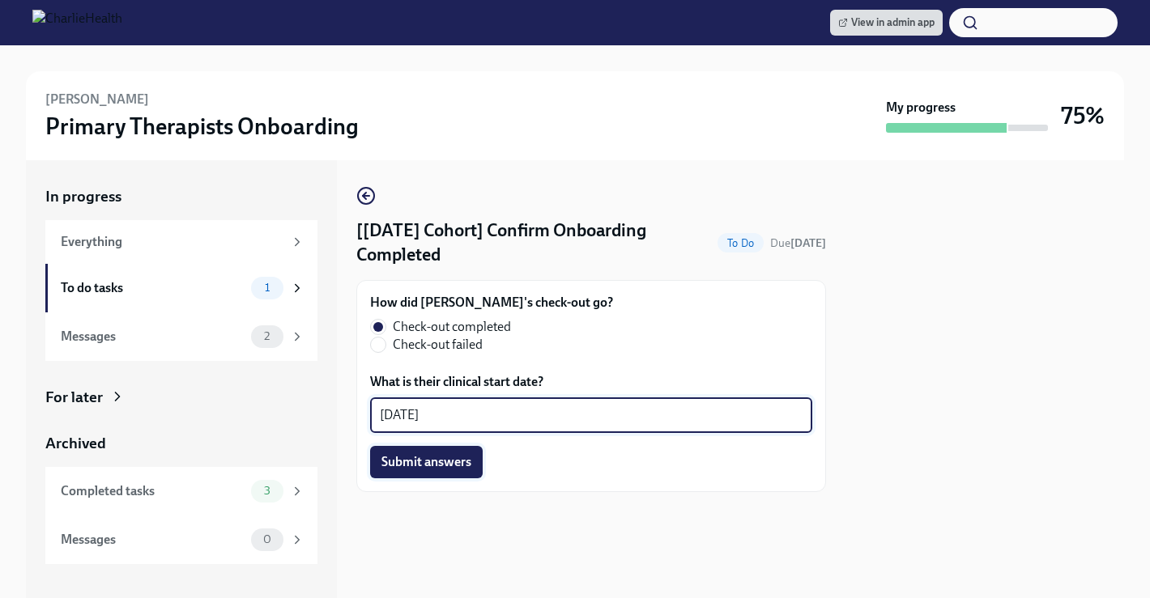
type textarea "[DATE]"
click at [452, 457] on span "Submit answers" at bounding box center [426, 462] width 90 height 16
